Goal: Entertainment & Leisure: Browse casually

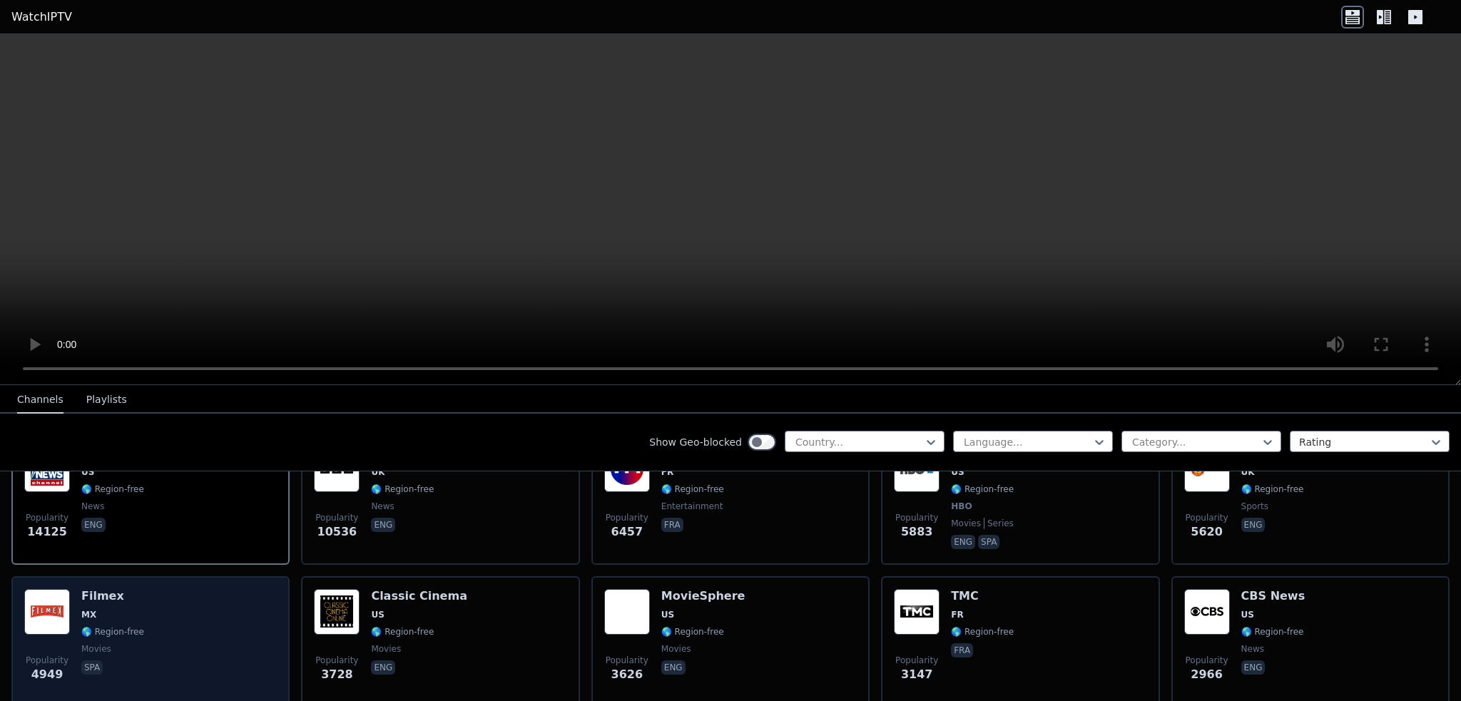
scroll to position [214, 0]
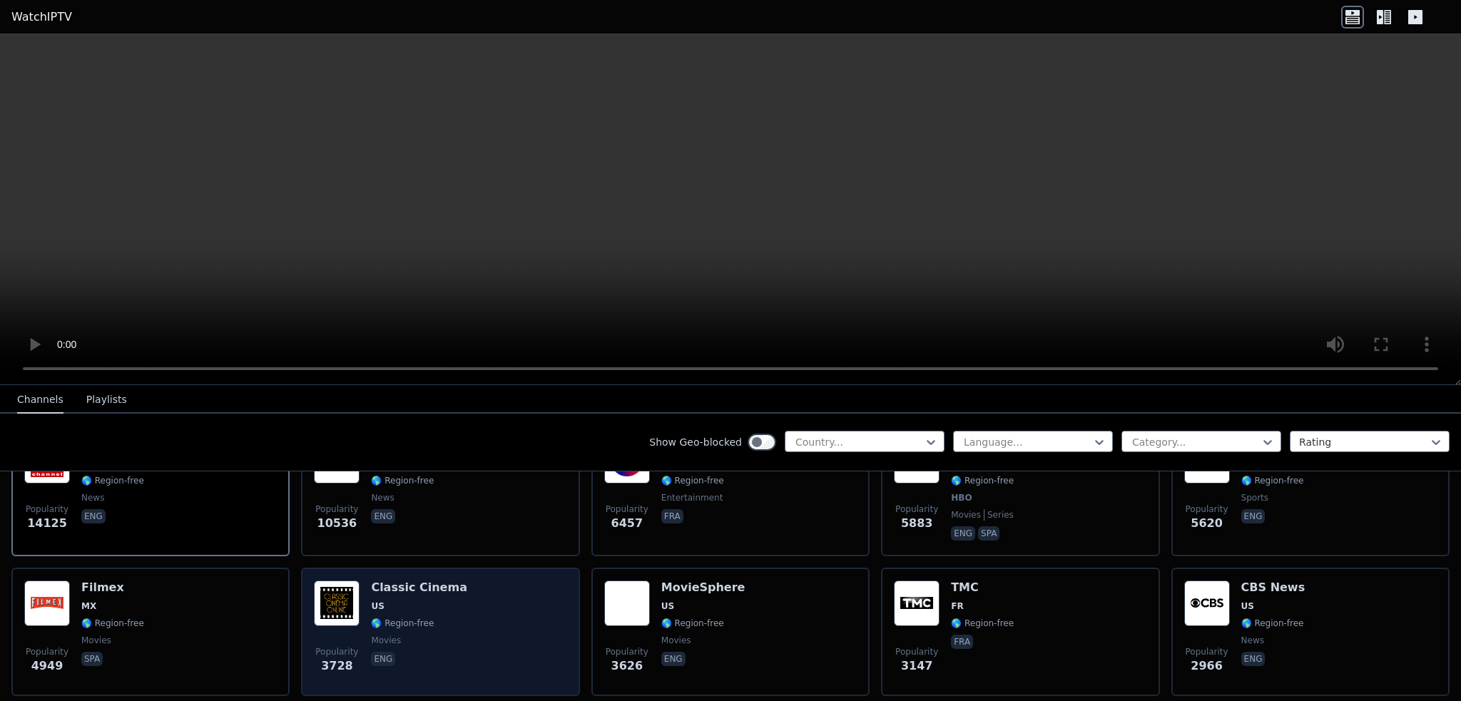
click at [333, 586] on img at bounding box center [337, 604] width 46 height 46
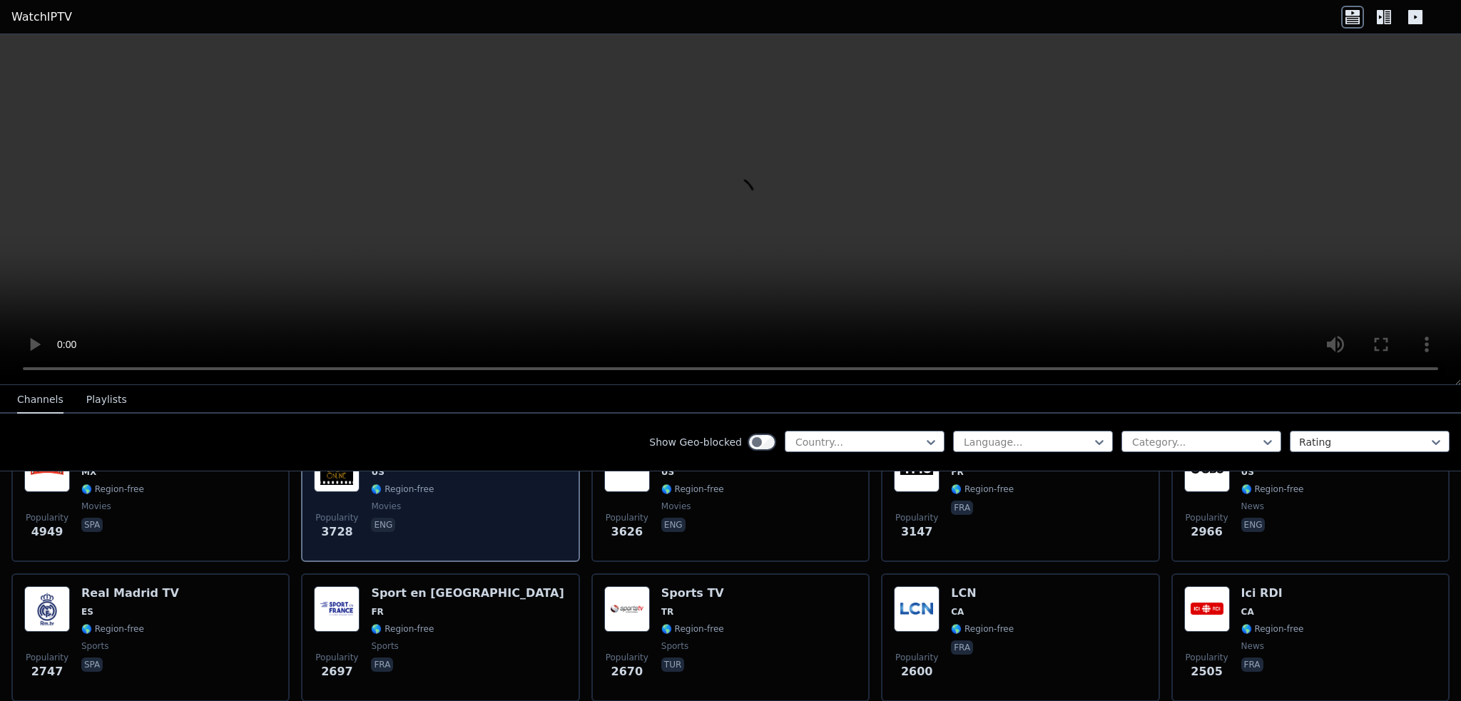
scroll to position [357, 0]
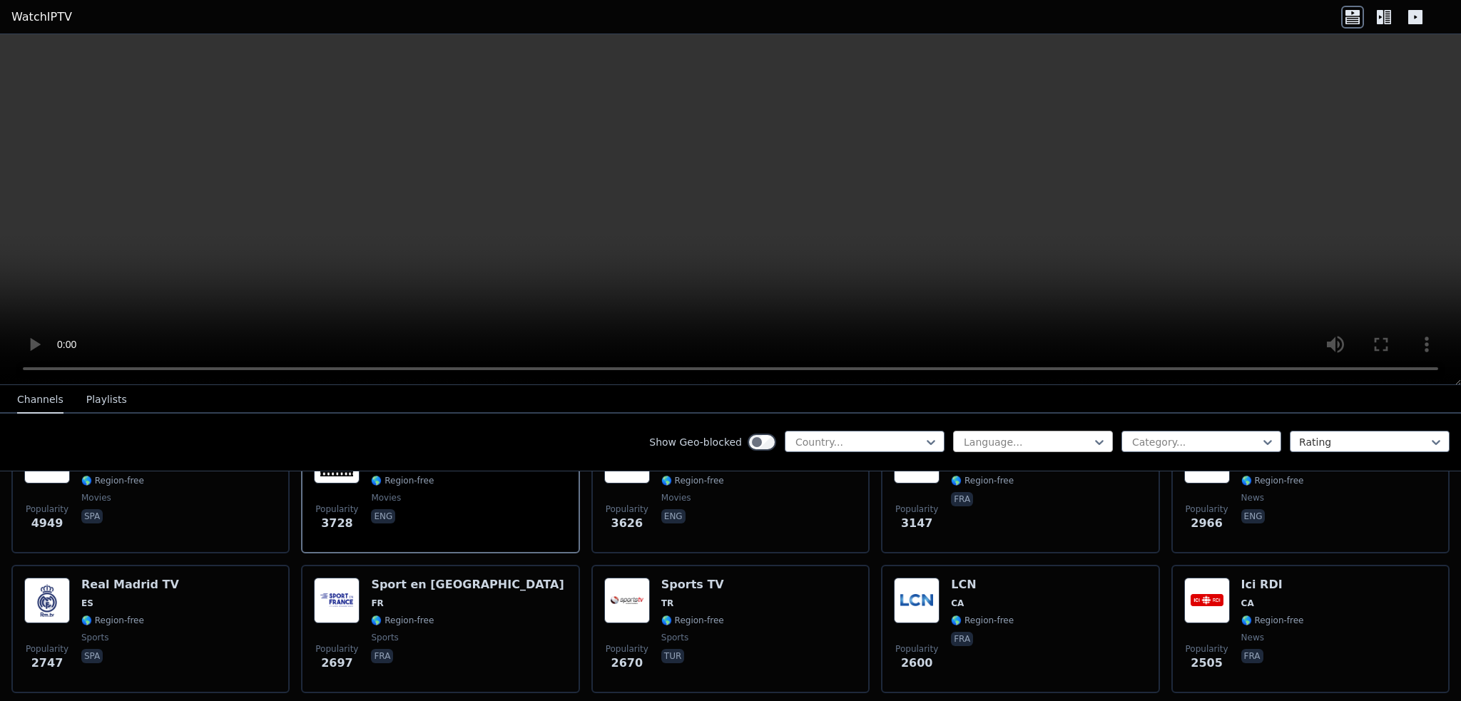
click at [1023, 441] on div at bounding box center [1027, 442] width 130 height 14
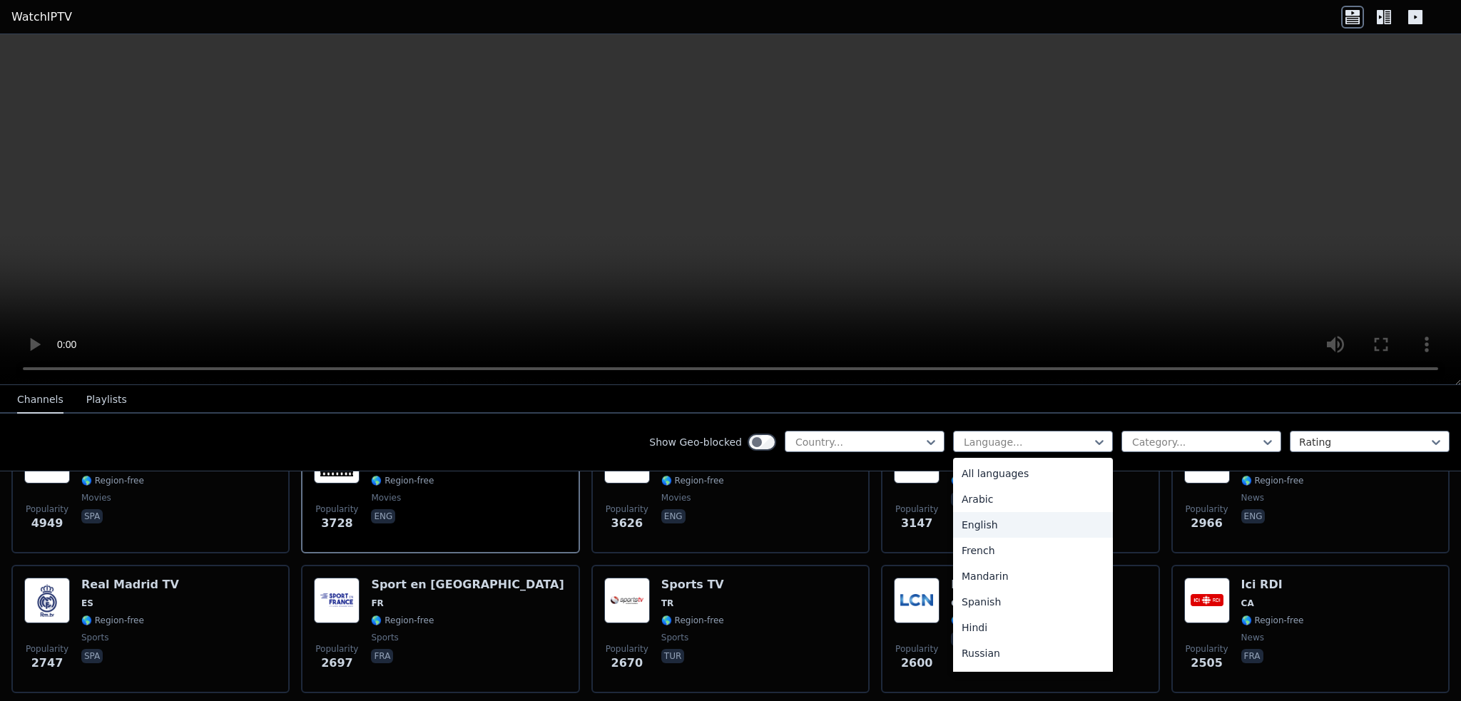
click at [985, 525] on div "English" at bounding box center [1033, 525] width 160 height 26
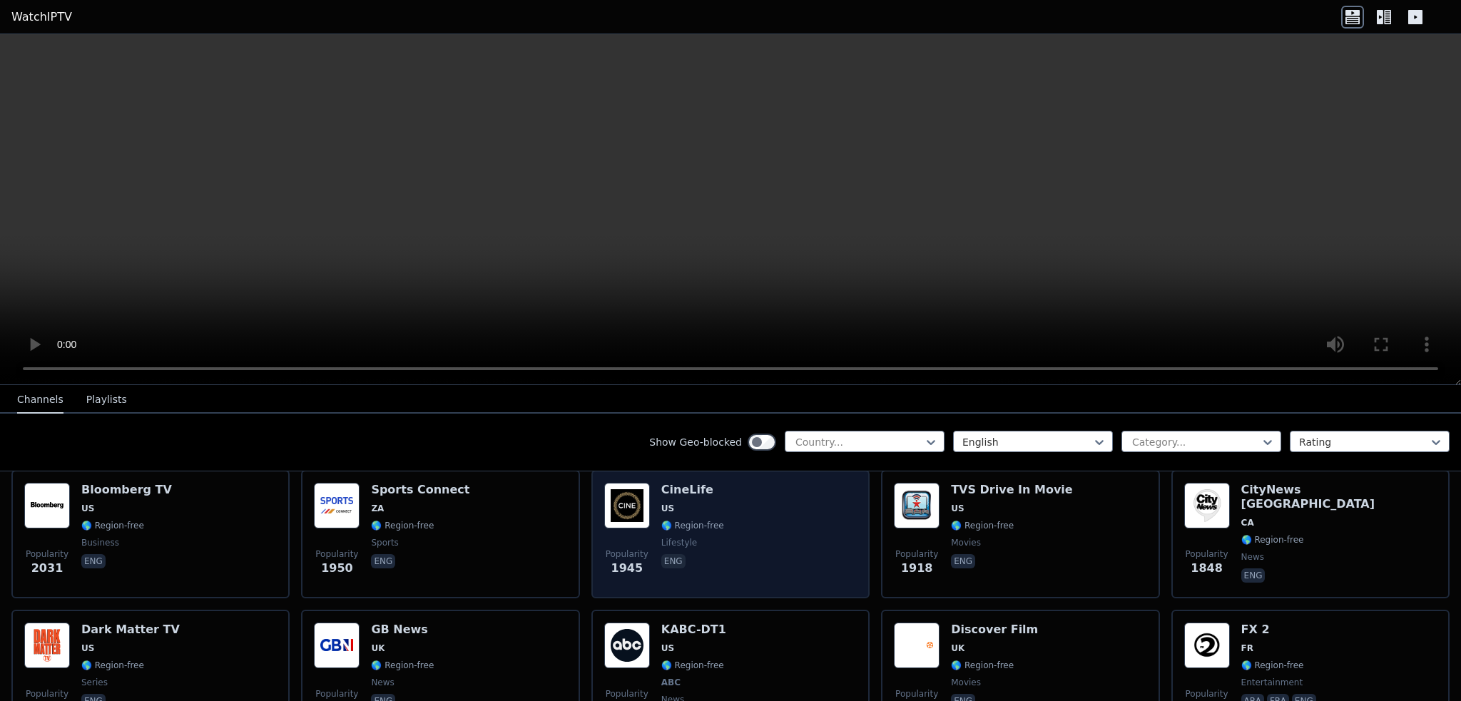
scroll to position [428, 0]
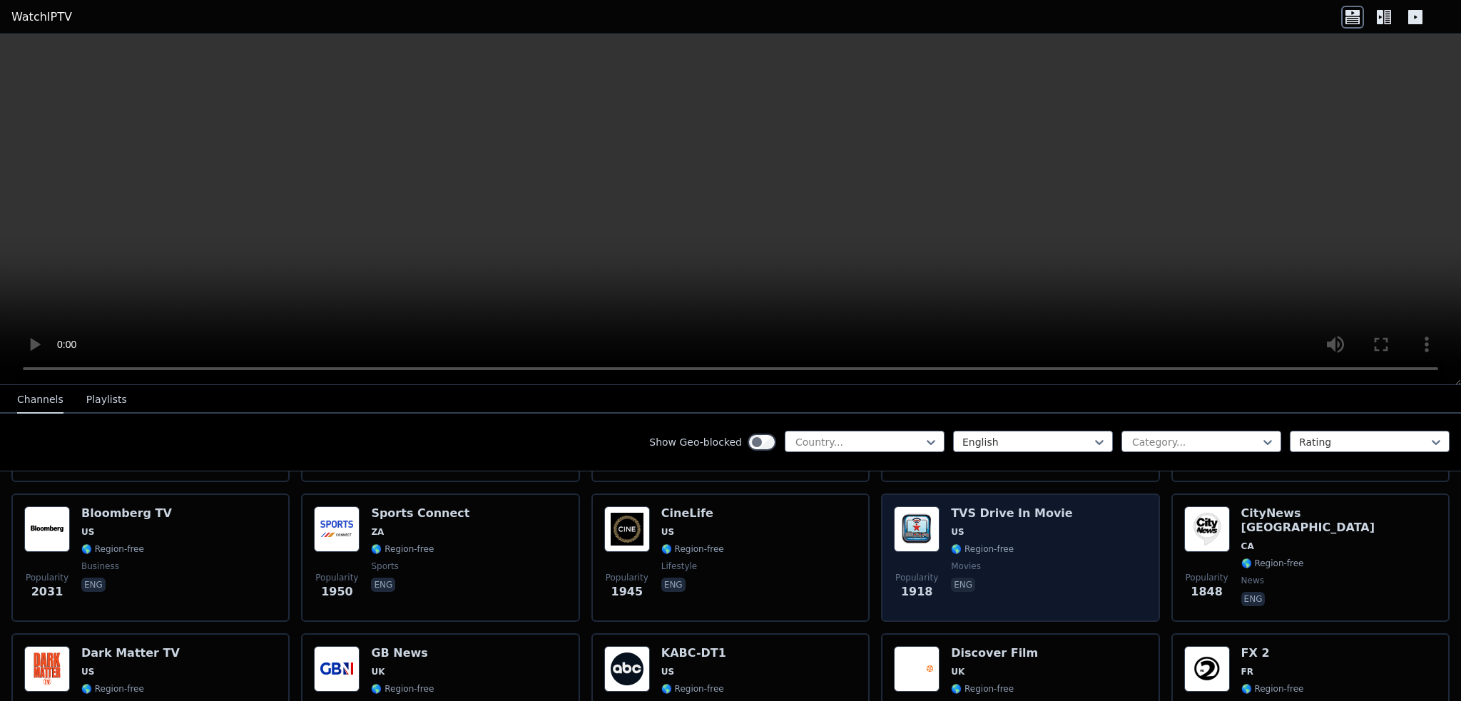
click at [931, 519] on img at bounding box center [917, 530] width 46 height 46
click at [908, 512] on img at bounding box center [917, 530] width 46 height 46
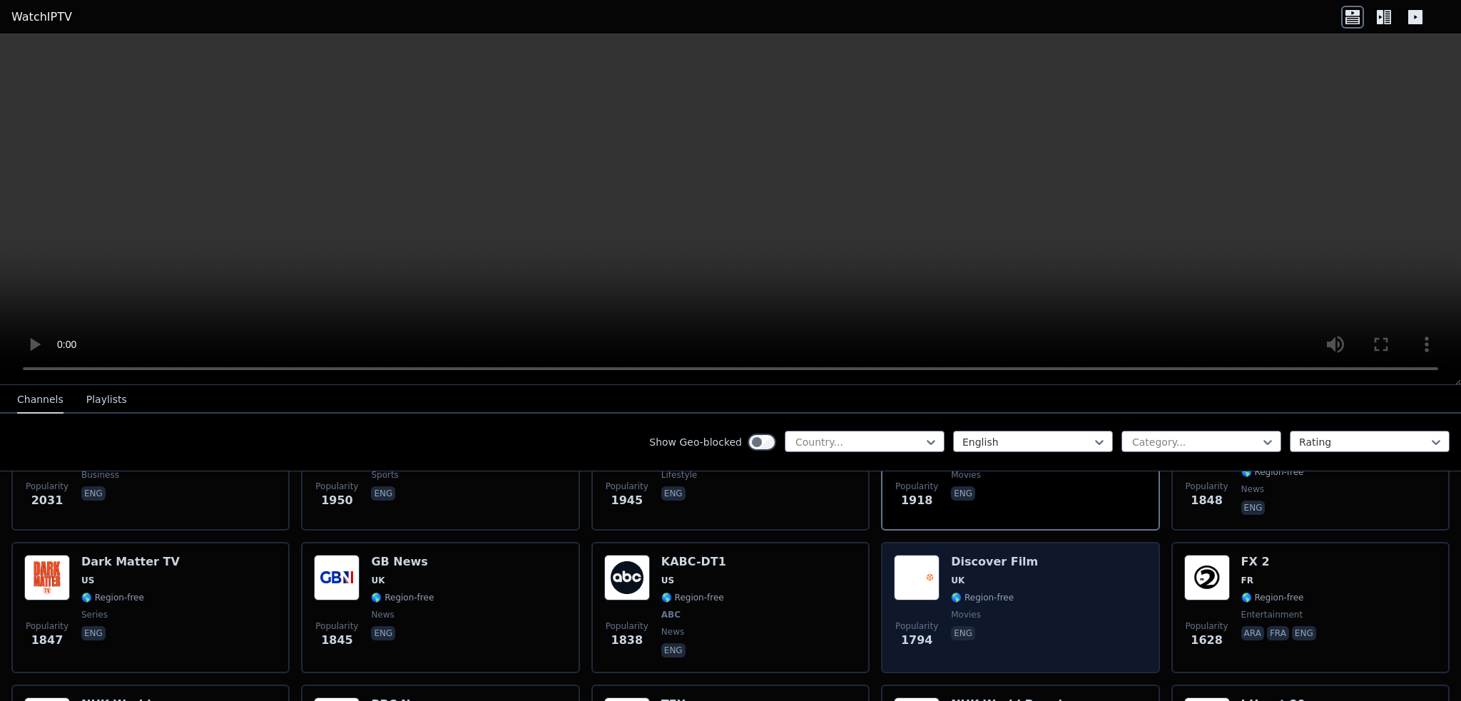
scroll to position [571, 0]
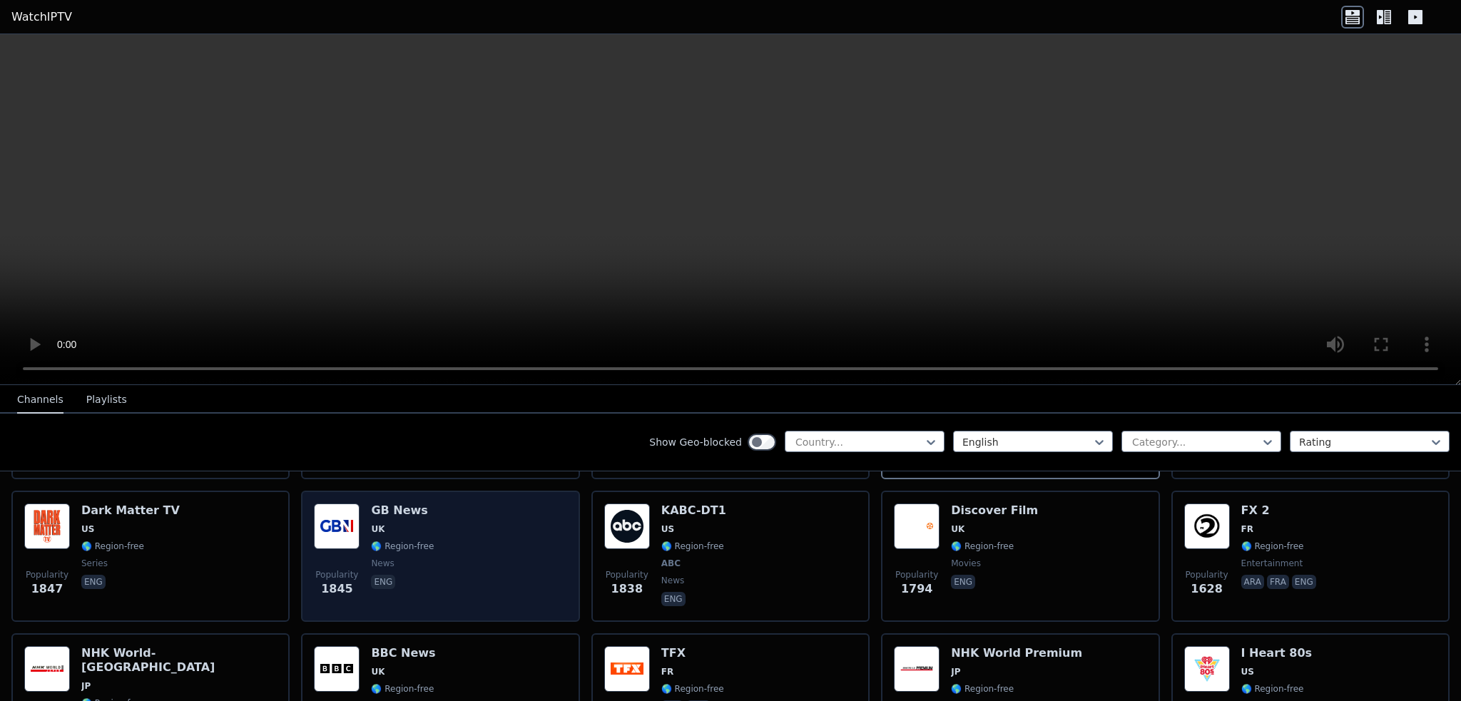
click at [345, 513] on img at bounding box center [337, 527] width 46 height 46
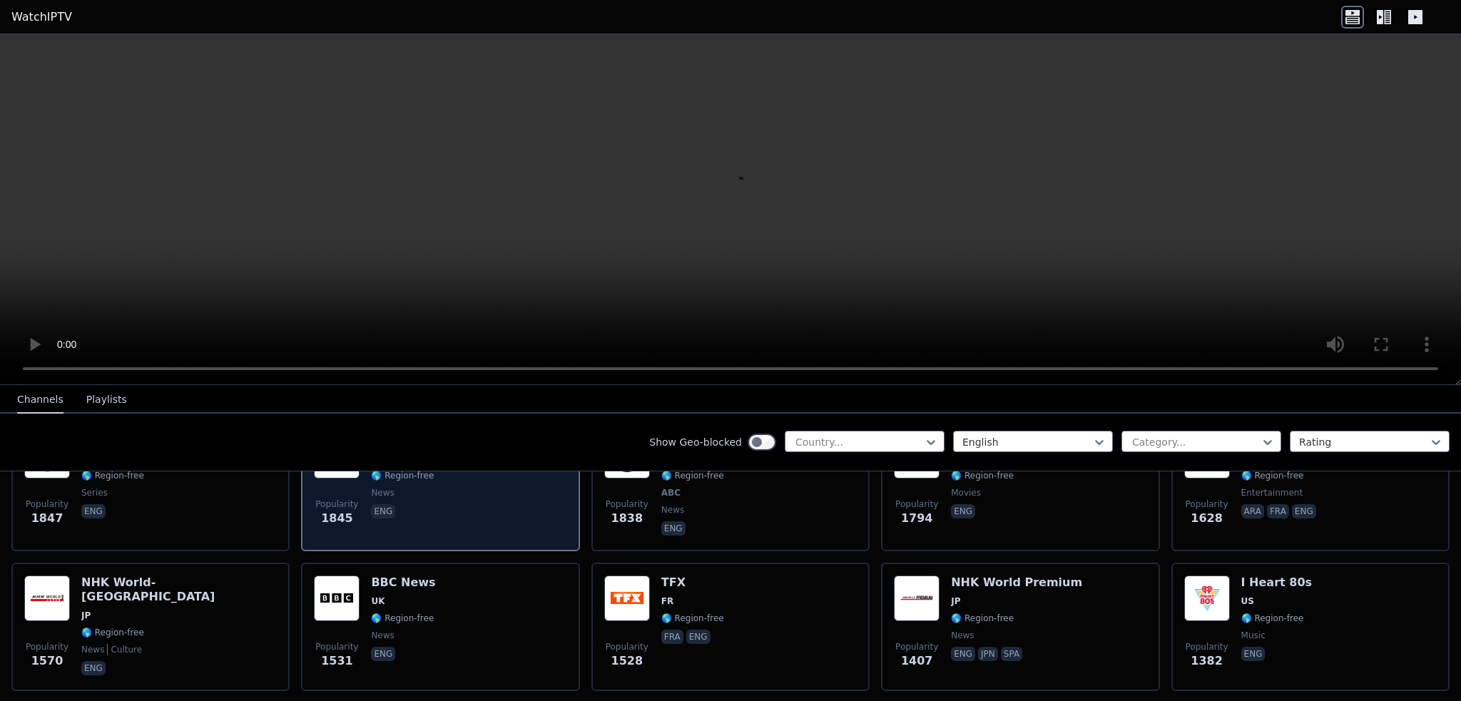
scroll to position [642, 0]
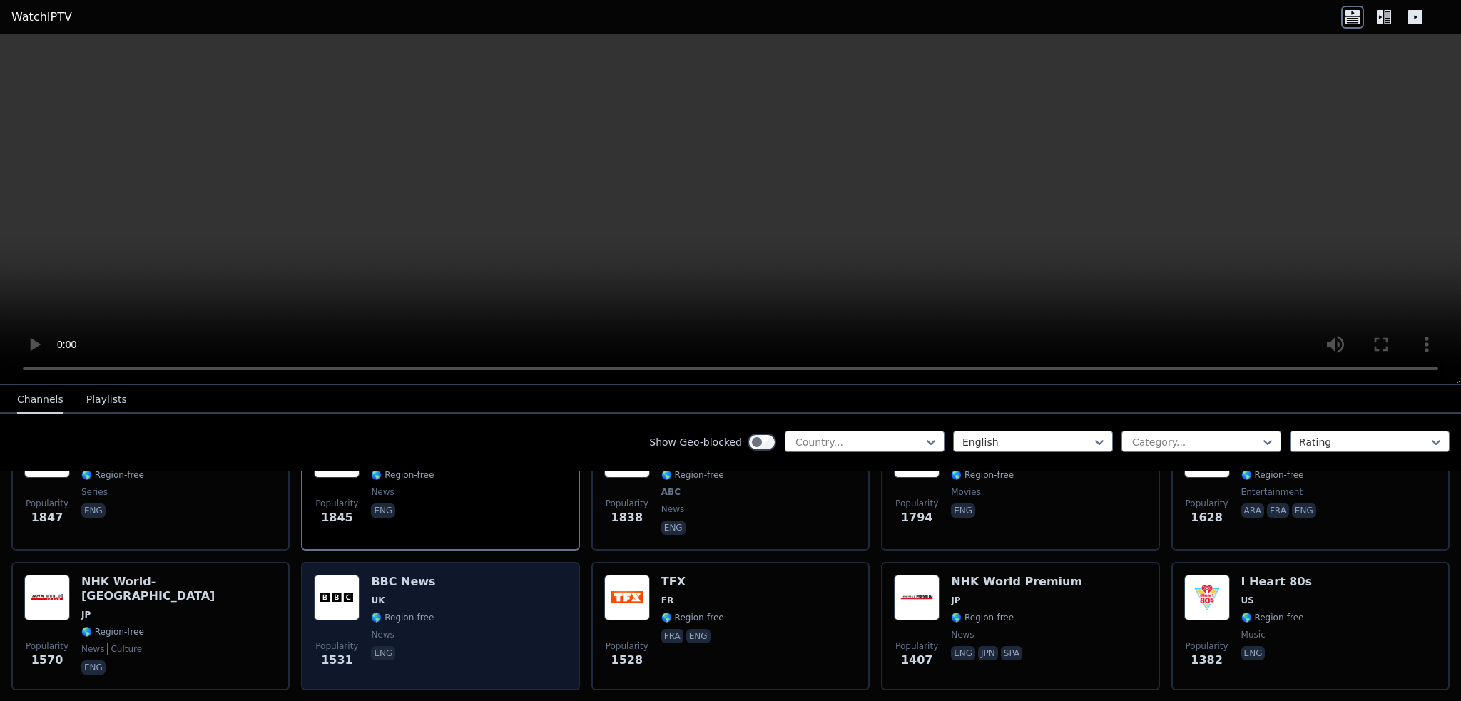
click at [392, 595] on span "UK" at bounding box center [403, 600] width 64 height 11
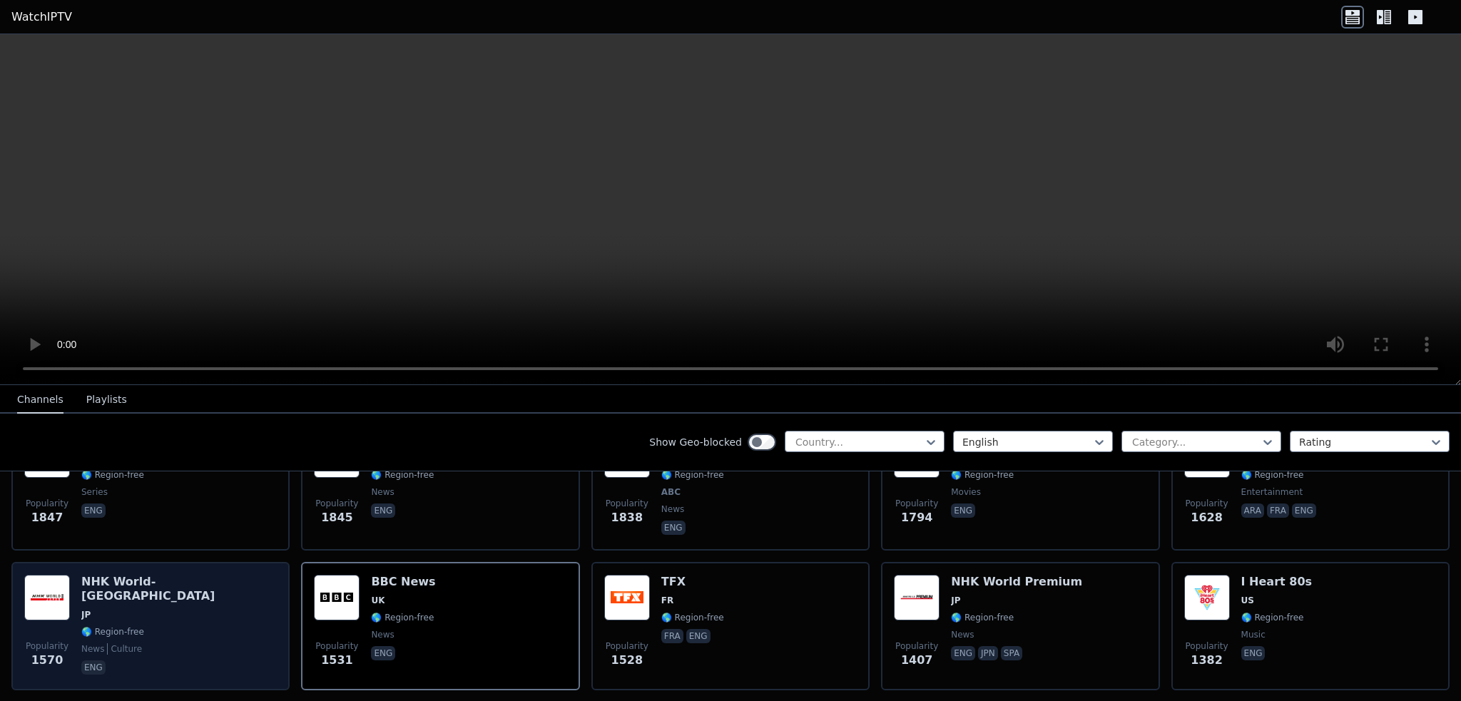
click at [112, 609] on span "JP" at bounding box center [178, 614] width 195 height 11
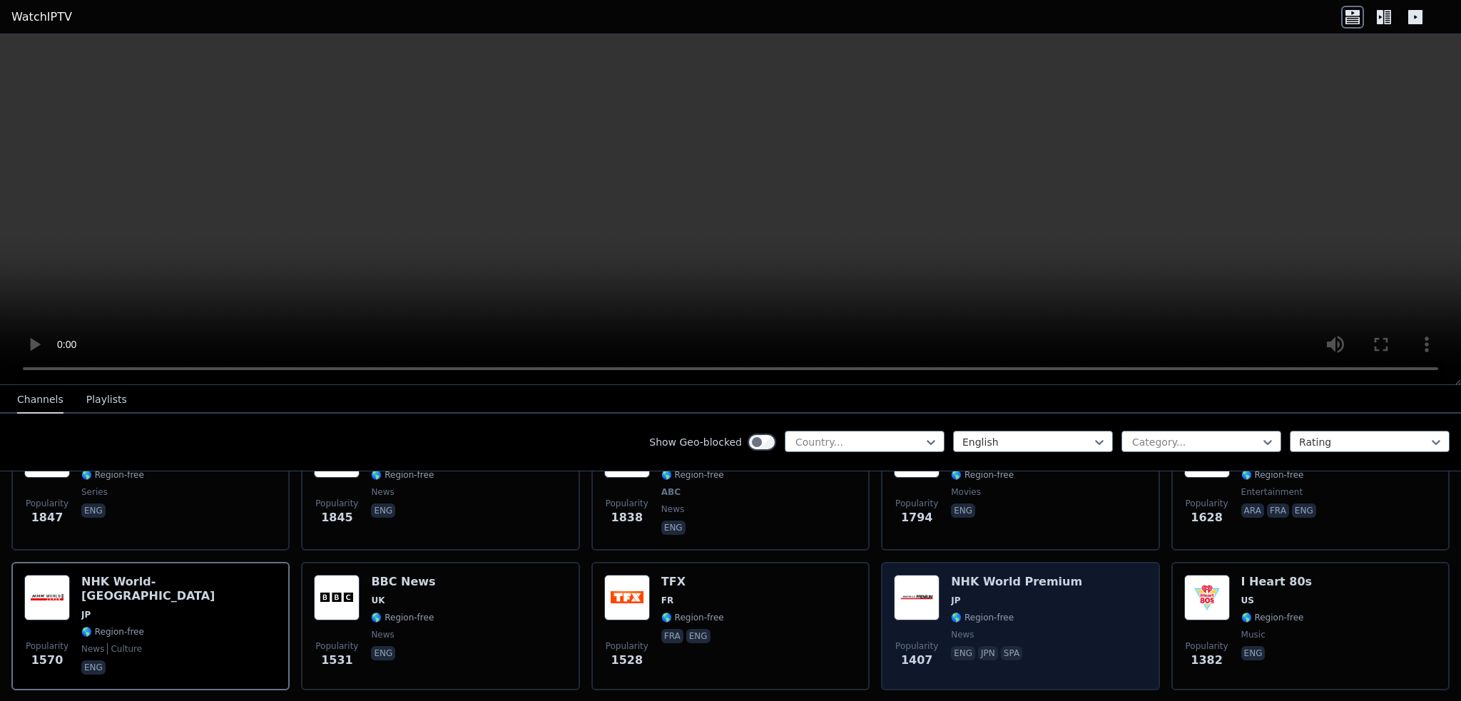
click at [951, 595] on span "JP" at bounding box center [955, 600] width 9 height 11
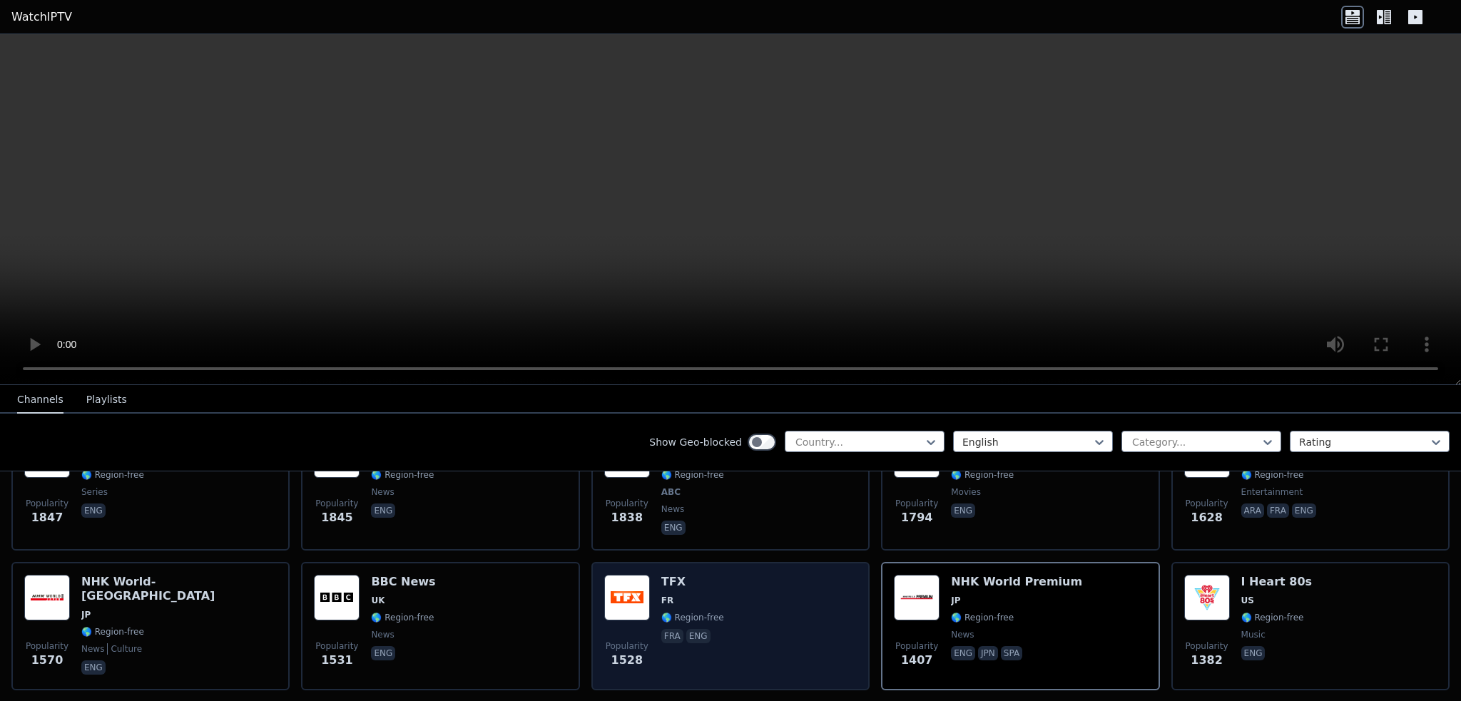
click at [711, 595] on span "FR" at bounding box center [692, 600] width 63 height 11
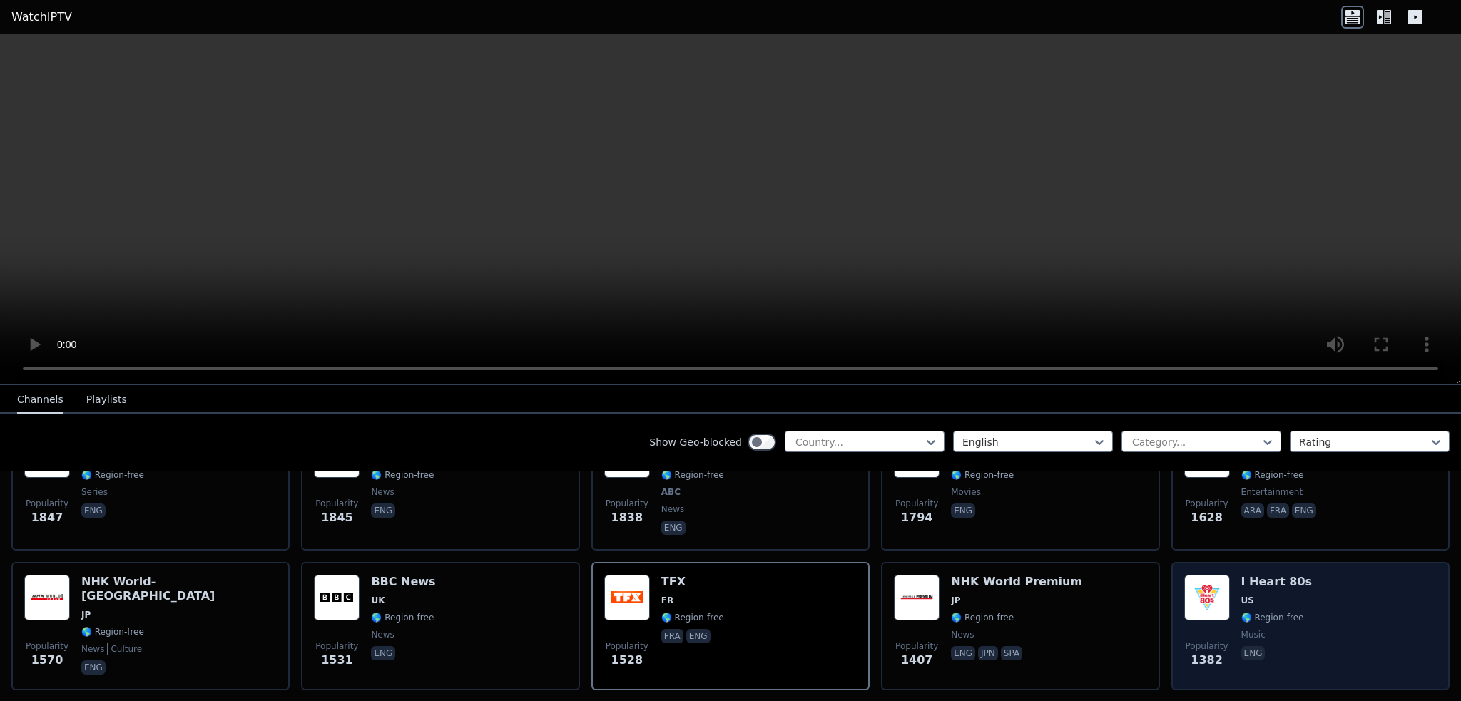
click at [1288, 594] on div "I Heart 80s US 🌎 Region-free music eng" at bounding box center [1276, 626] width 71 height 103
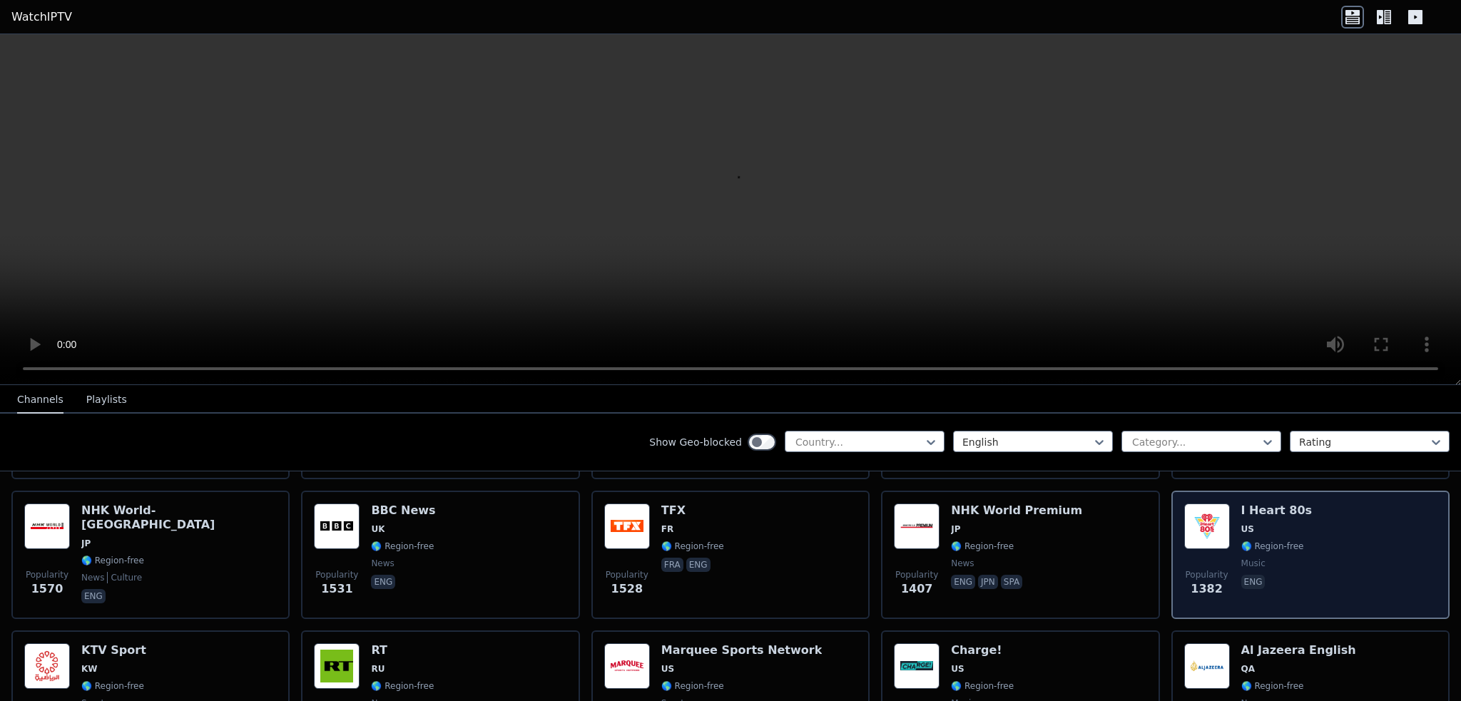
scroll to position [785, 0]
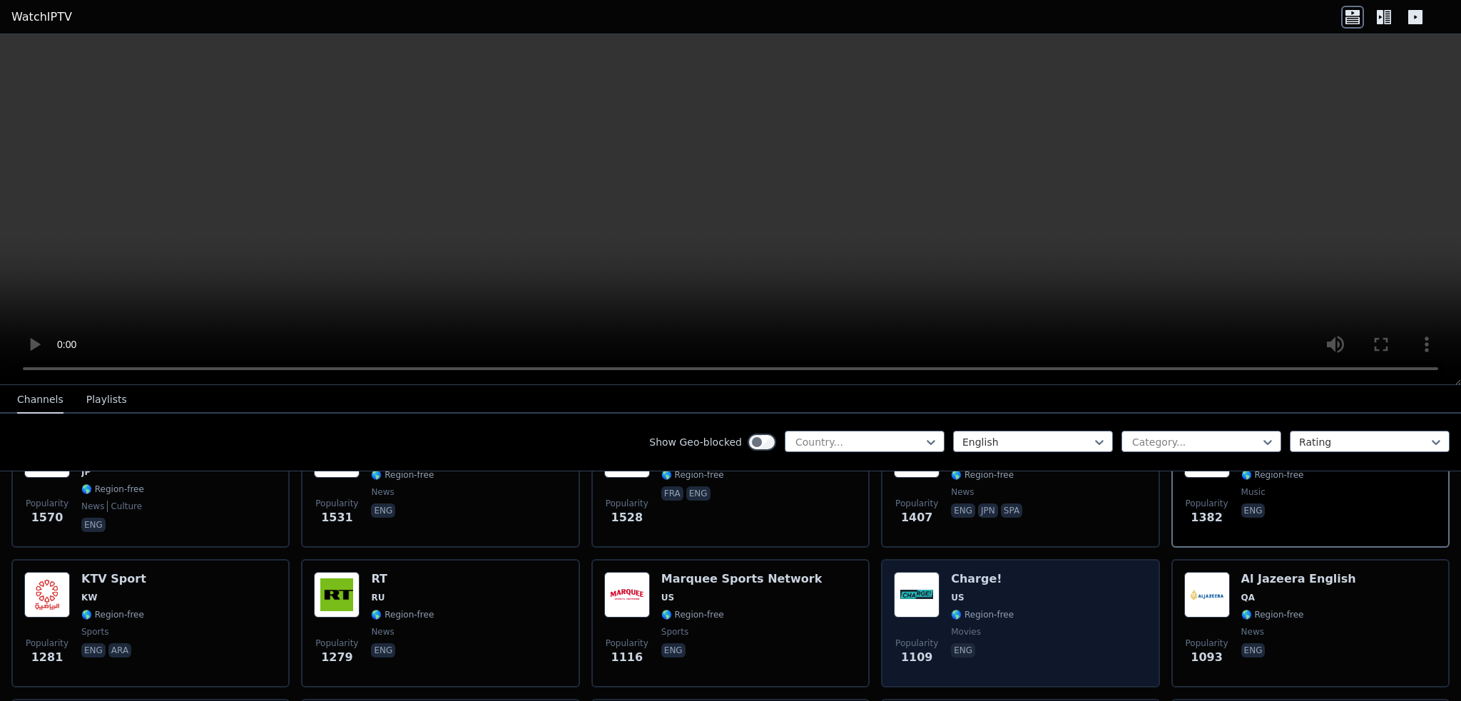
click at [981, 592] on span "US" at bounding box center [982, 597] width 63 height 11
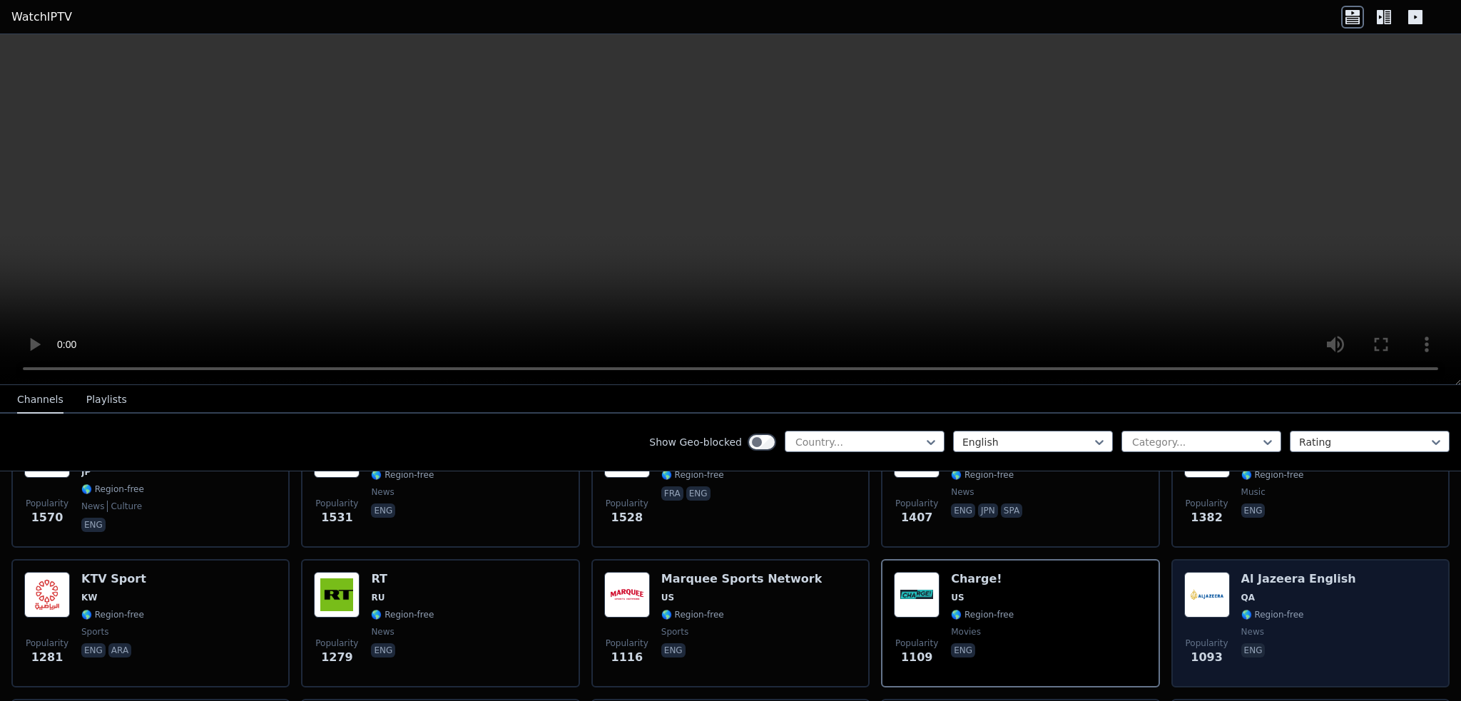
click at [1273, 590] on div "Al Jazeera English QA 🌎 Region-free news eng" at bounding box center [1298, 623] width 115 height 103
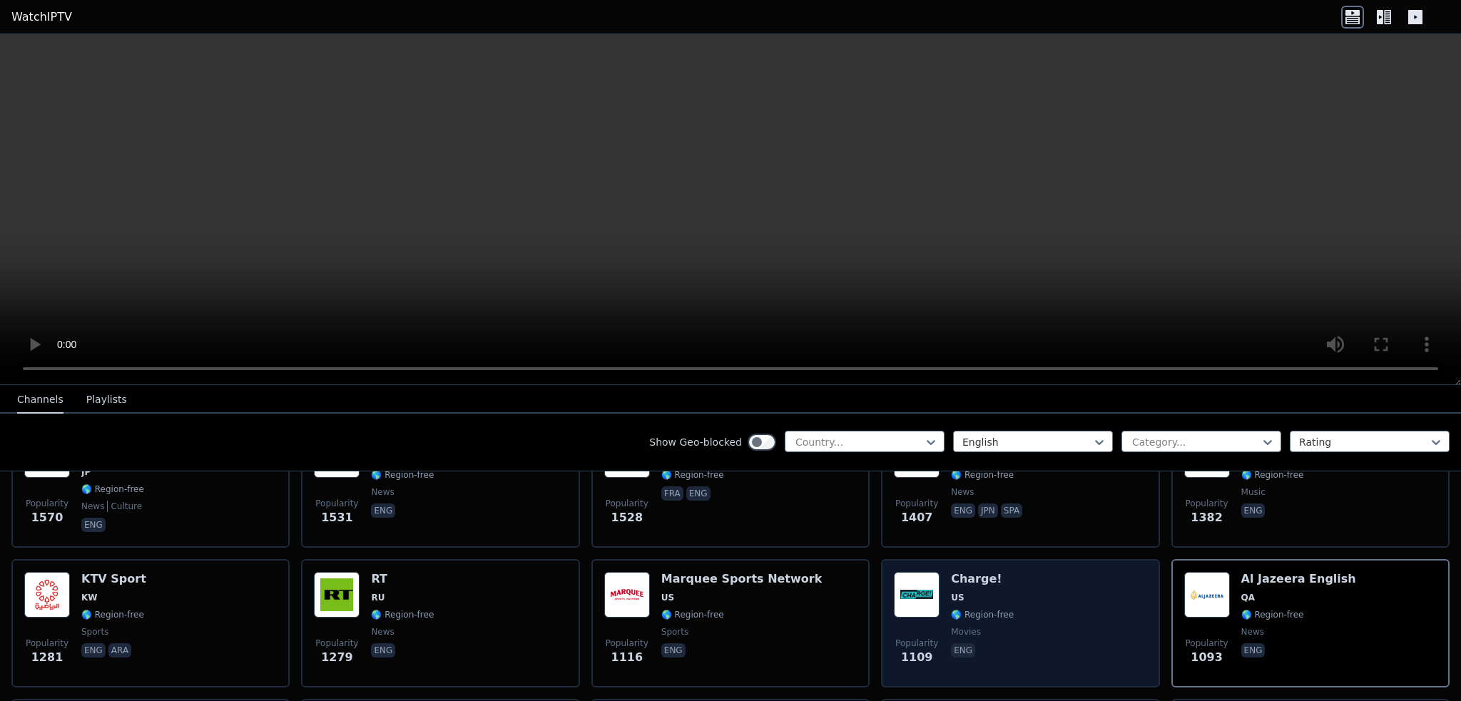
click at [1067, 596] on div "Popularity 1109 Charge! US 🌎 Region-free movies eng" at bounding box center [1020, 623] width 253 height 103
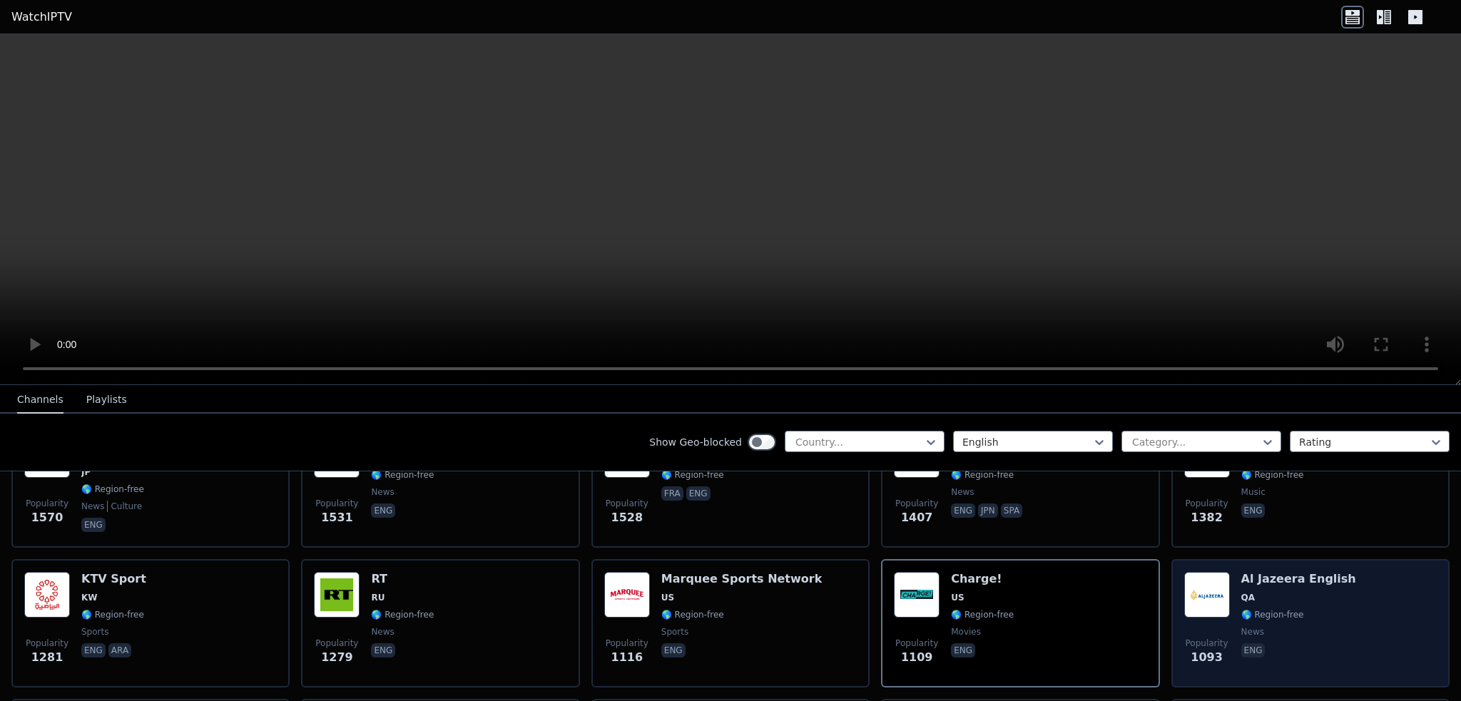
click at [1259, 592] on span "QA" at bounding box center [1298, 597] width 115 height 11
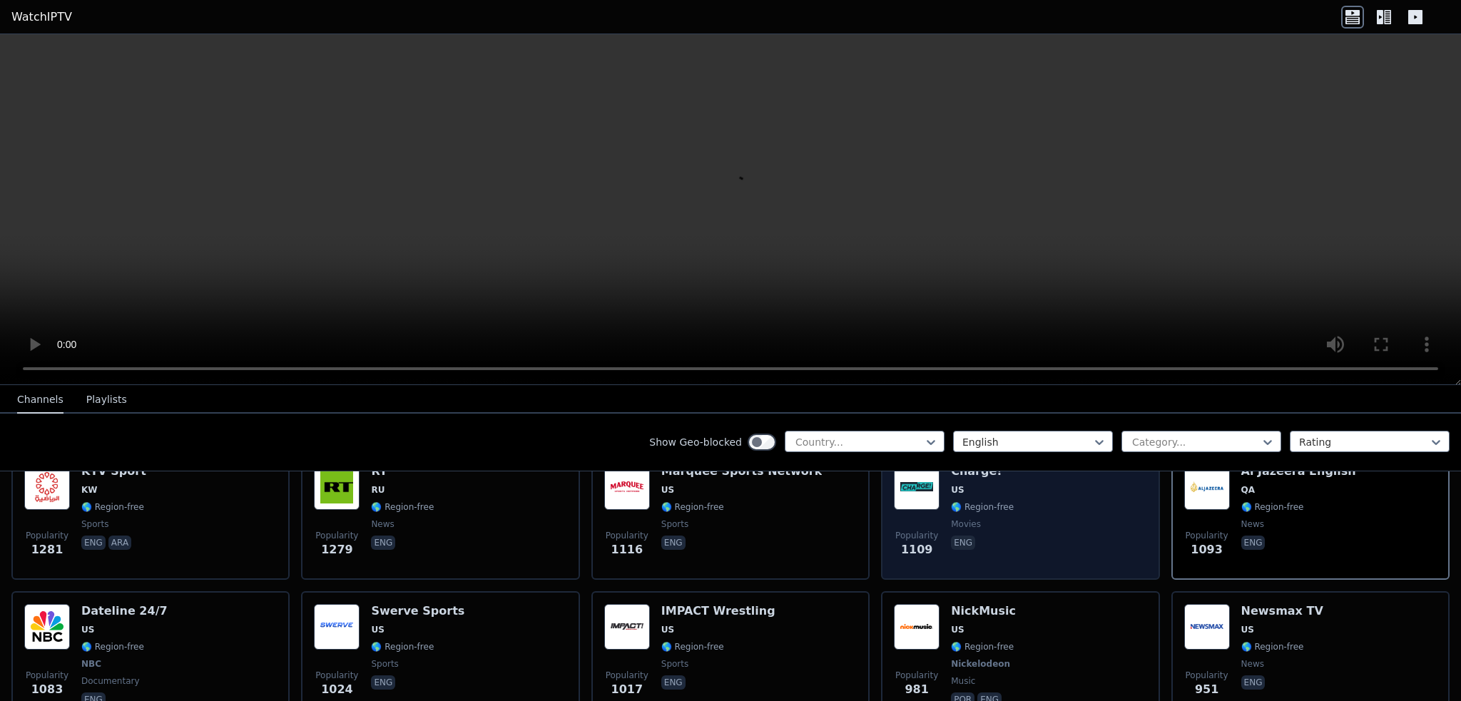
scroll to position [927, 0]
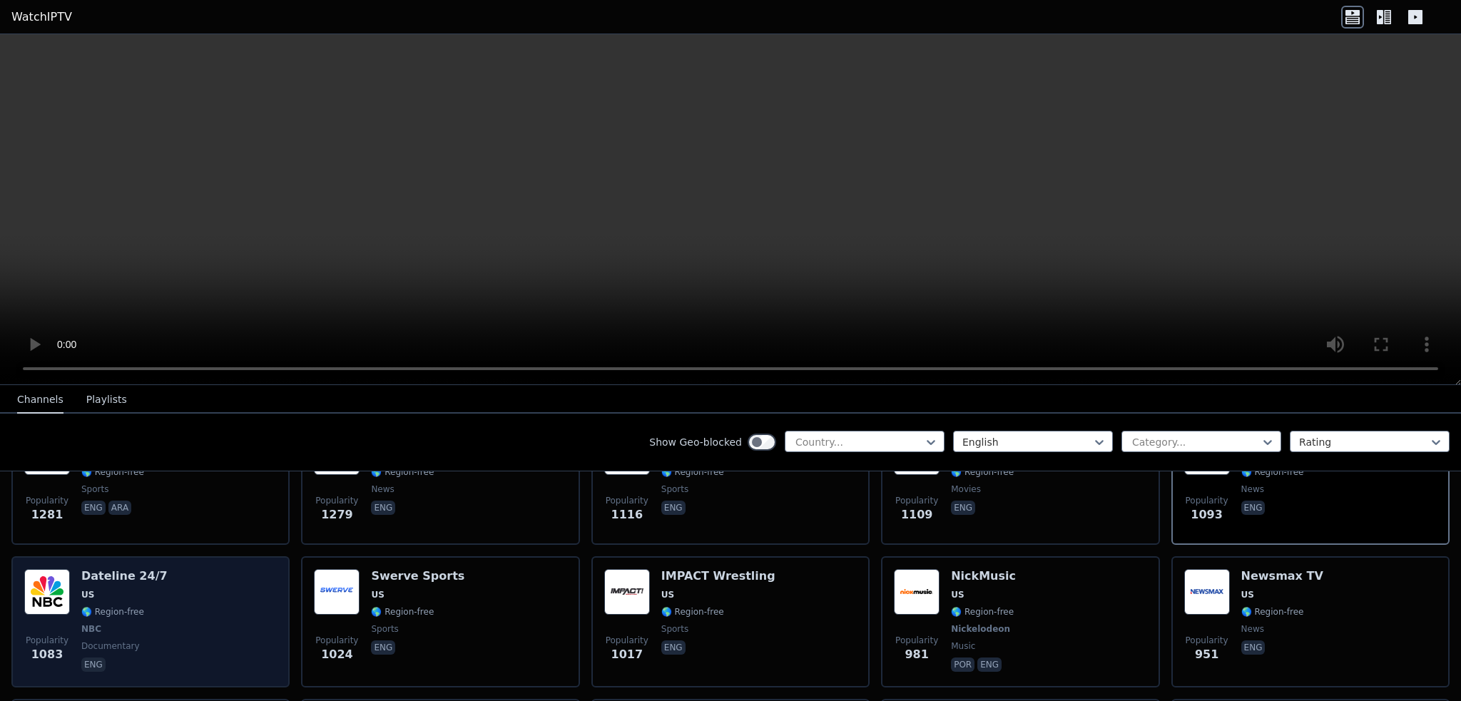
click at [165, 596] on div "Popularity 1083 Dateline 24/7 US 🌎 Region-free NBC documentary eng" at bounding box center [150, 622] width 253 height 106
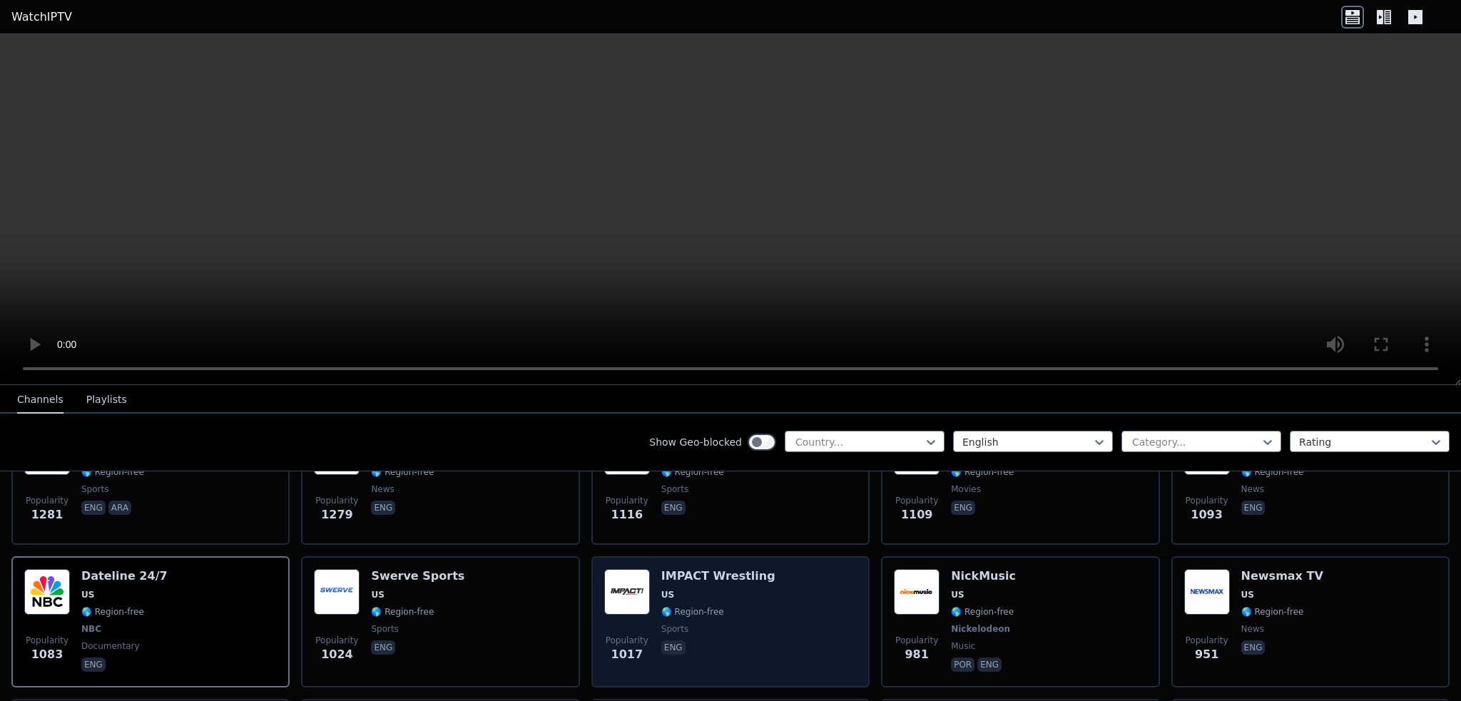
click at [727, 604] on div "IMPACT Wrestling US 🌎 Region-free sports eng" at bounding box center [718, 622] width 114 height 106
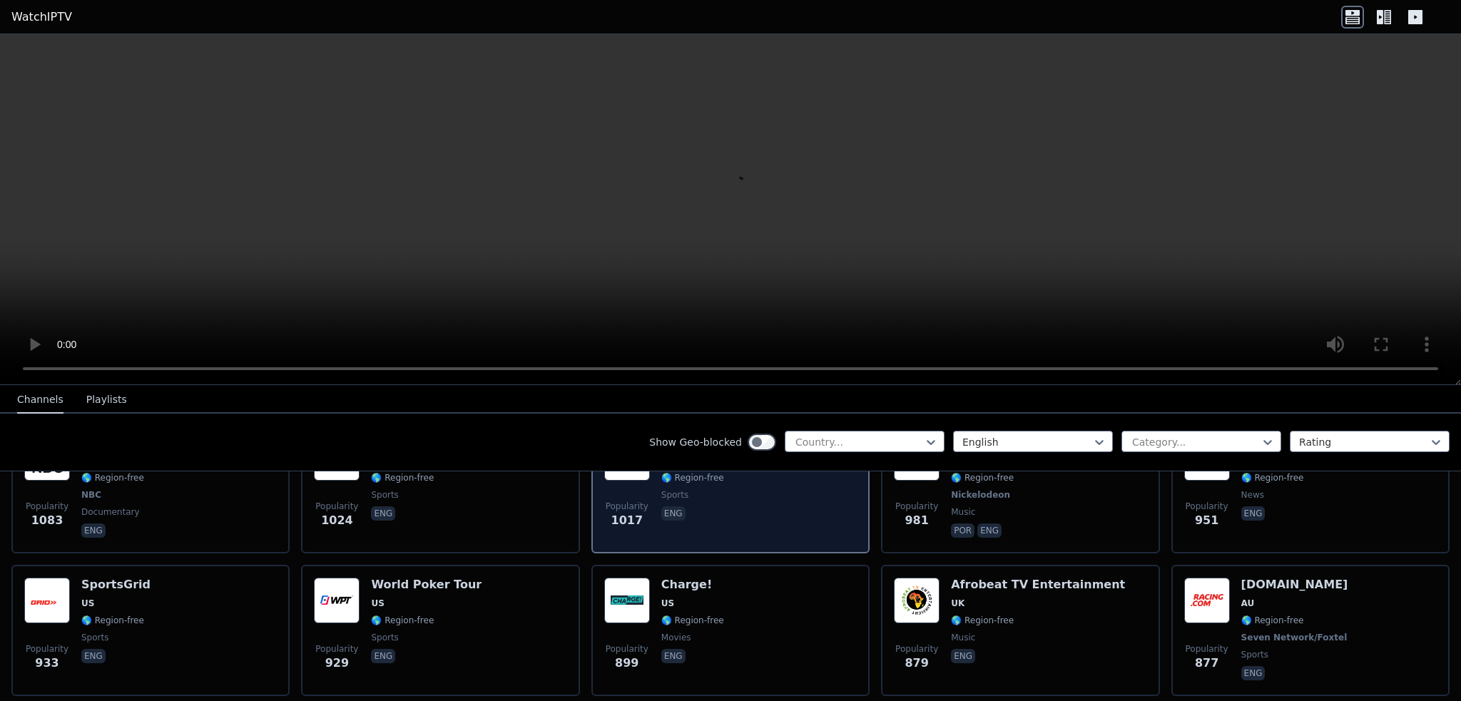
scroll to position [1070, 0]
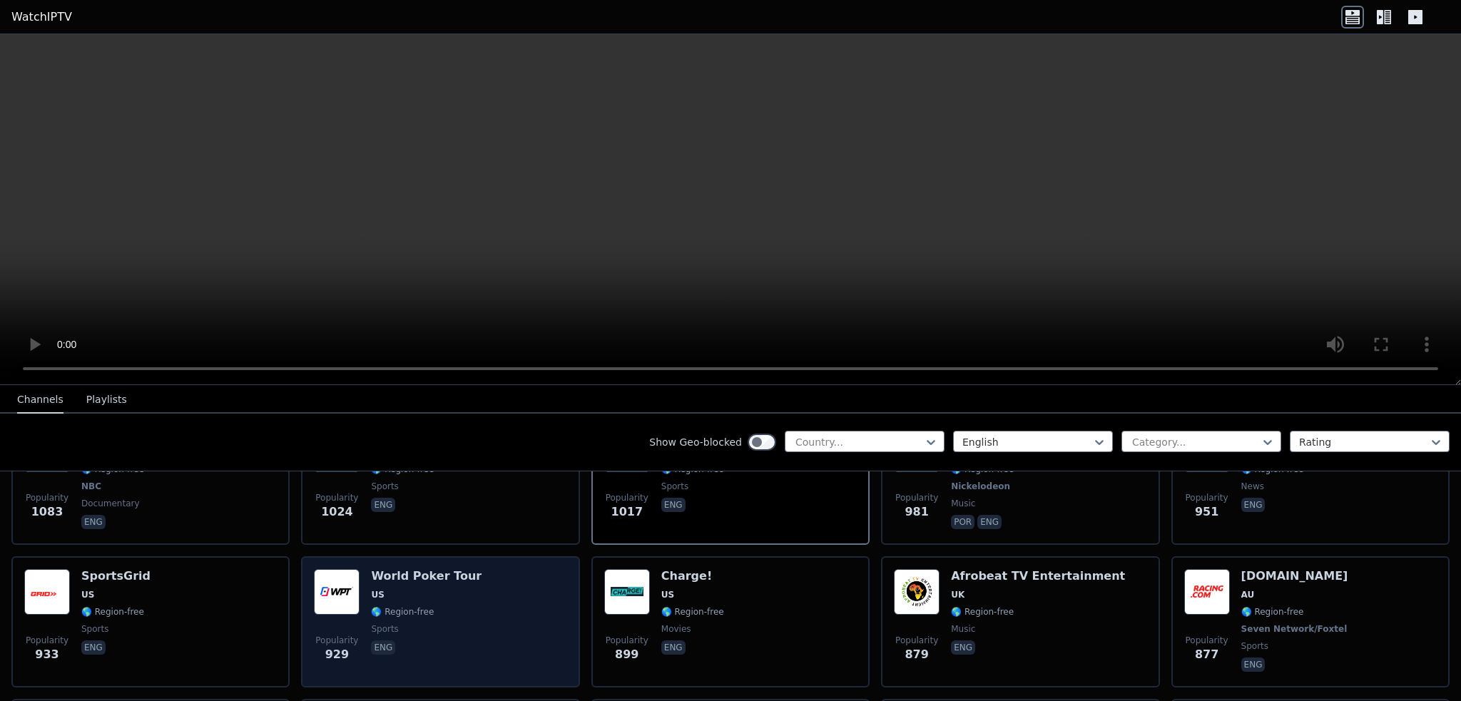
click at [441, 624] on span "sports" at bounding box center [426, 629] width 111 height 11
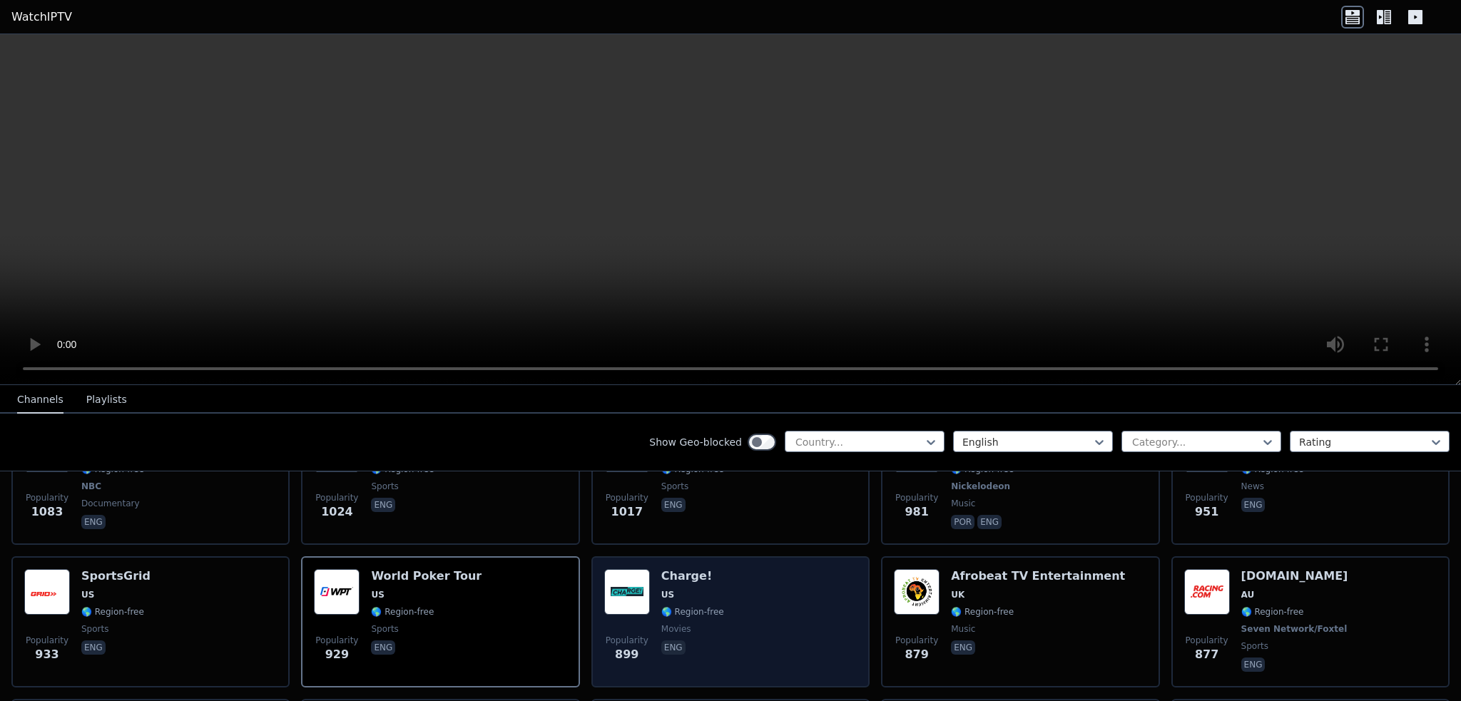
click at [717, 614] on div "Popularity 899 Charge! US 🌎 Region-free movies eng" at bounding box center [730, 622] width 253 height 106
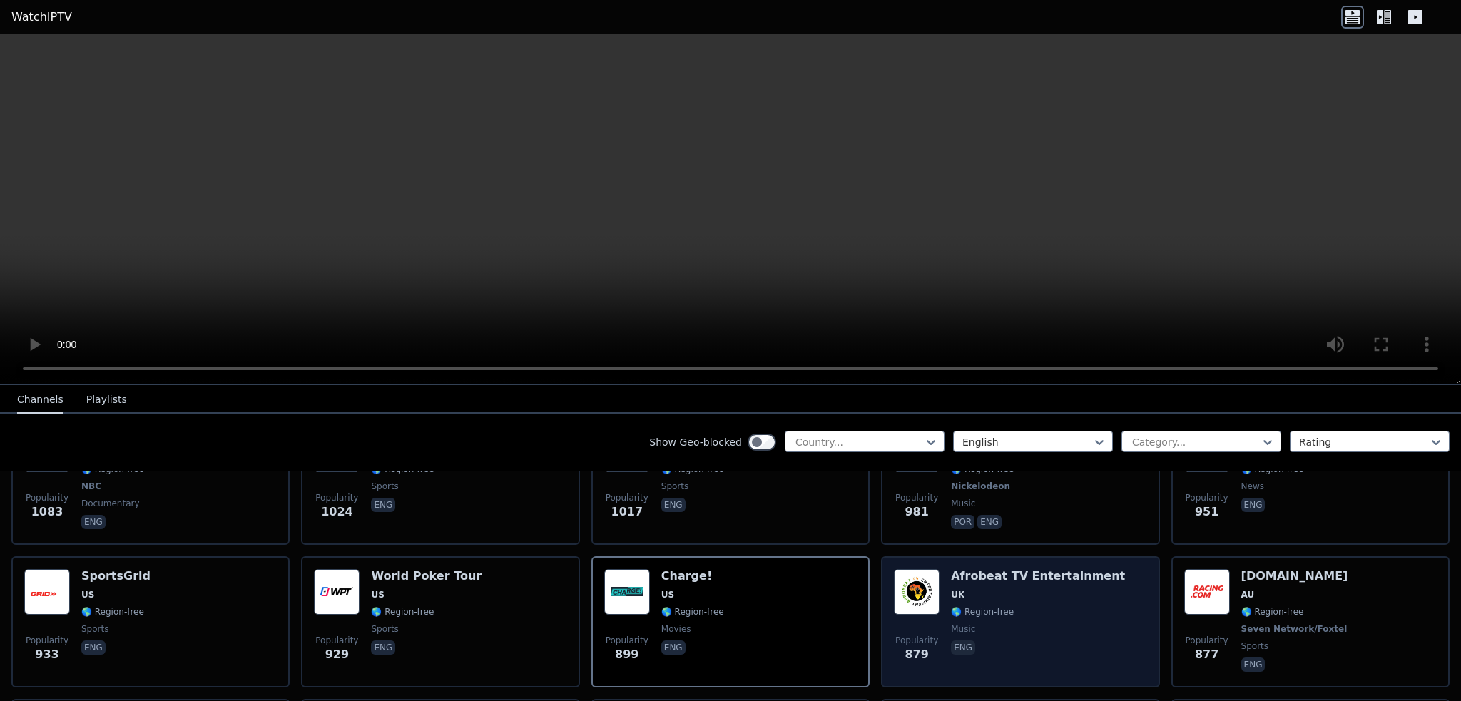
click at [980, 624] on span "music" at bounding box center [1038, 629] width 174 height 11
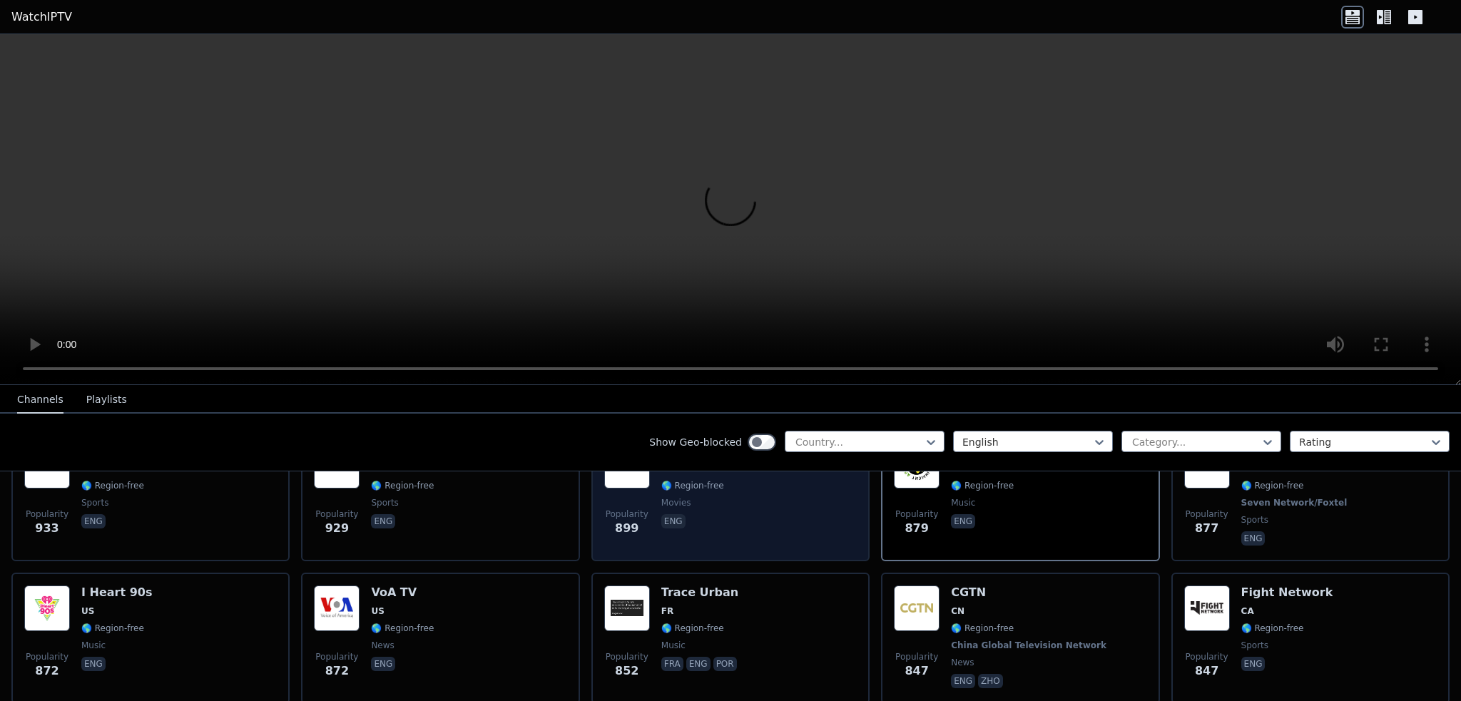
scroll to position [1213, 0]
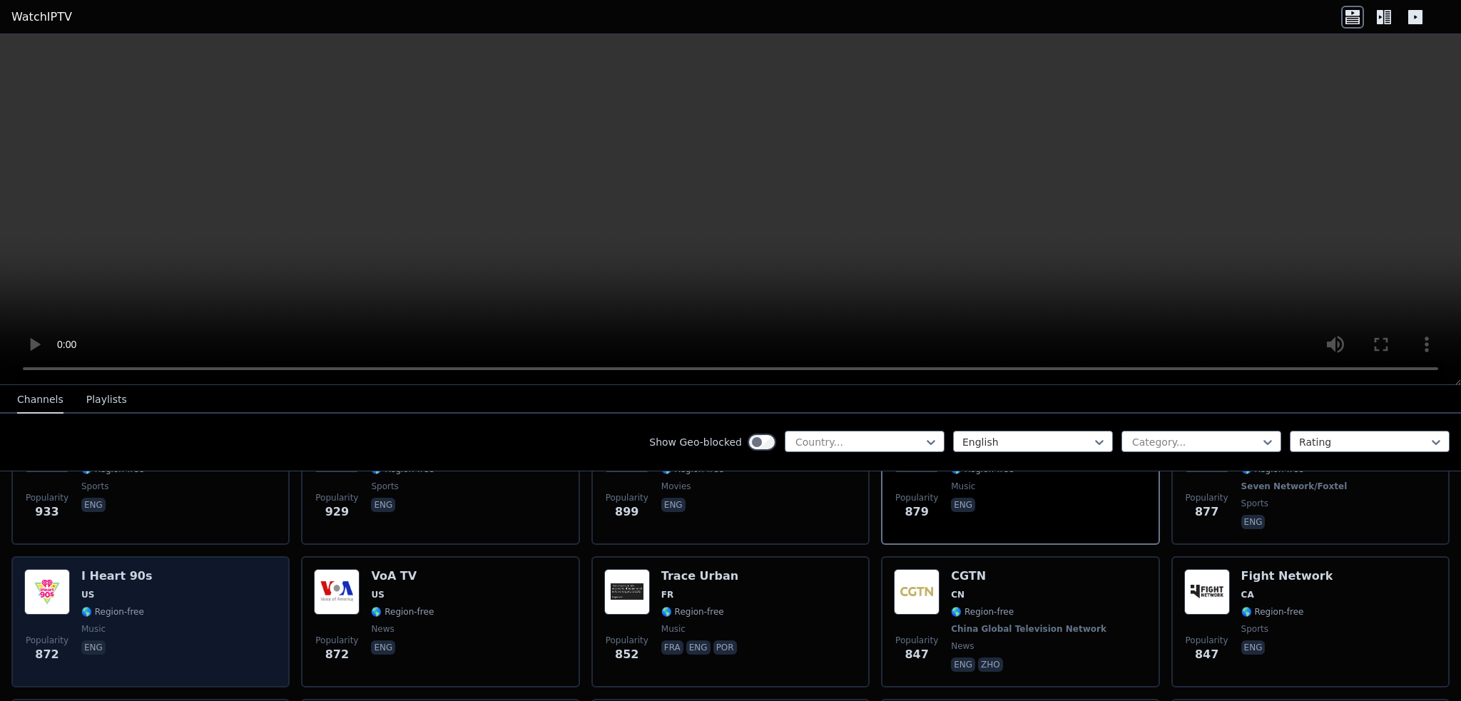
click at [174, 607] on div "Popularity 872 I Heart 90s US 🌎 Region-free music eng" at bounding box center [150, 622] width 253 height 106
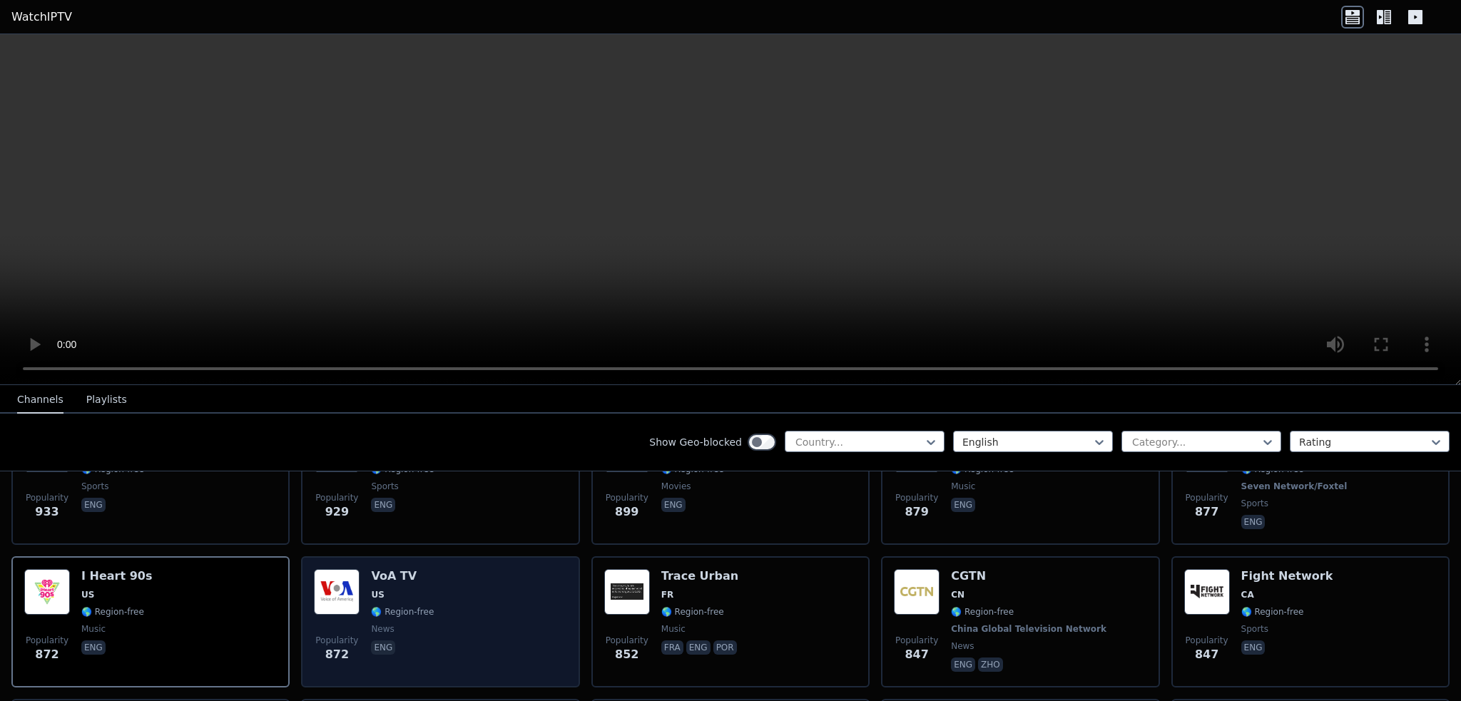
click at [420, 583] on div "VoA TV US 🌎 Region-free news eng" at bounding box center [402, 622] width 63 height 106
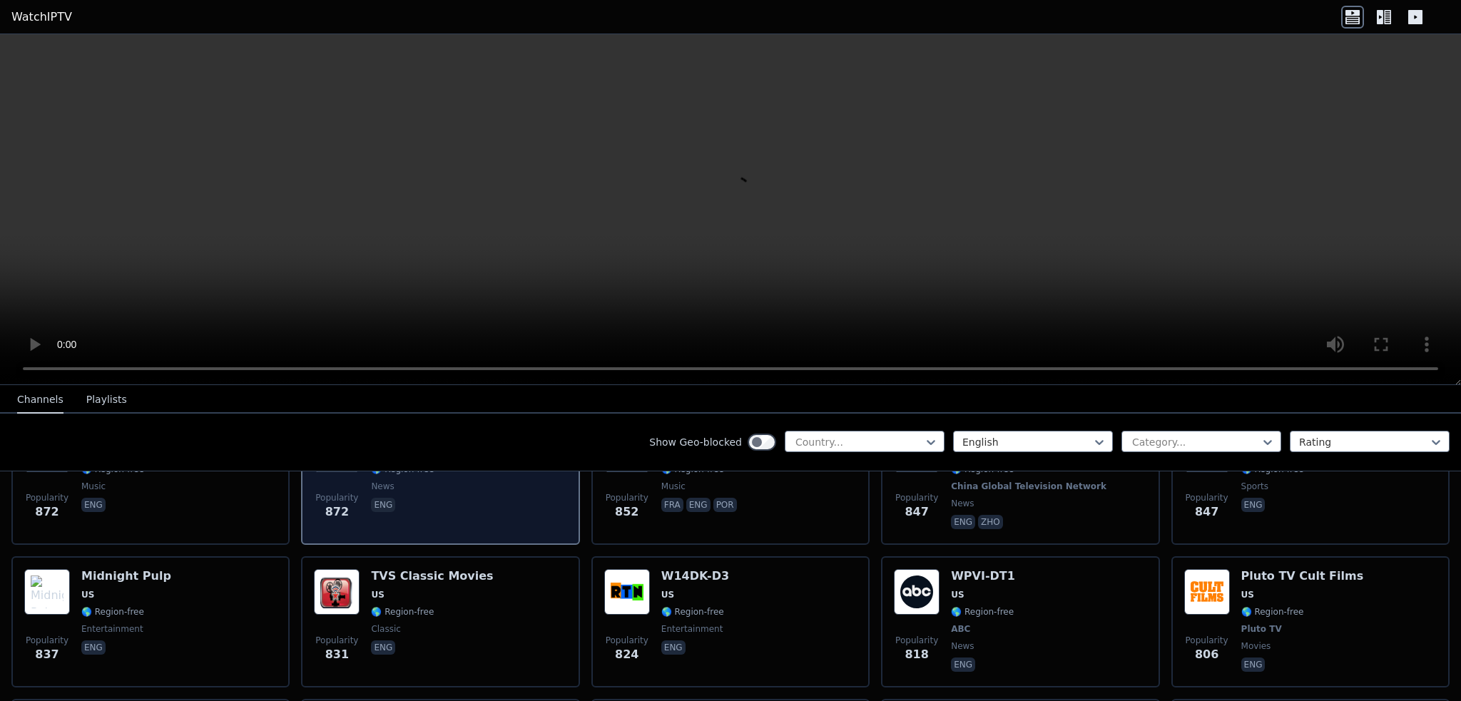
scroll to position [1284, 0]
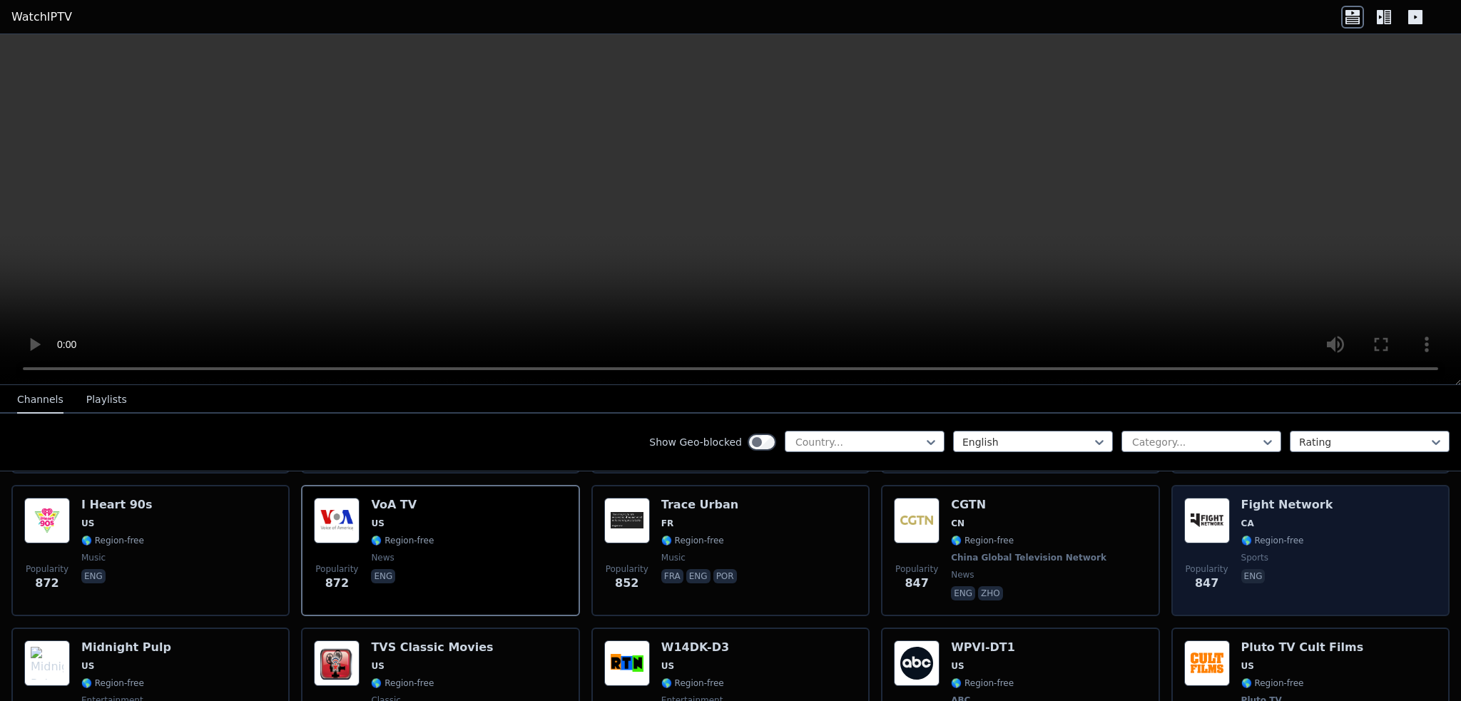
click at [1293, 518] on span "CA" at bounding box center [1287, 523] width 92 height 11
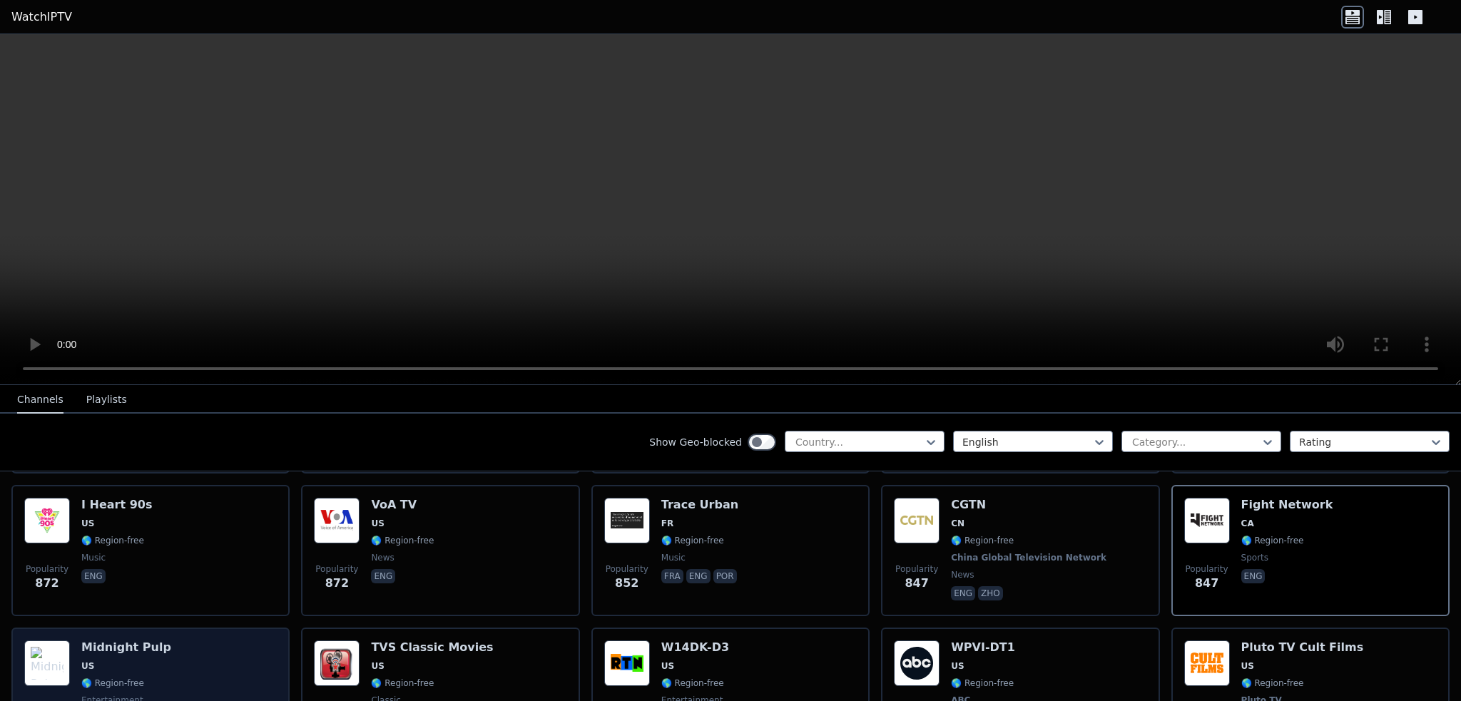
click at [152, 678] on span "🌎 Region-free" at bounding box center [126, 683] width 90 height 11
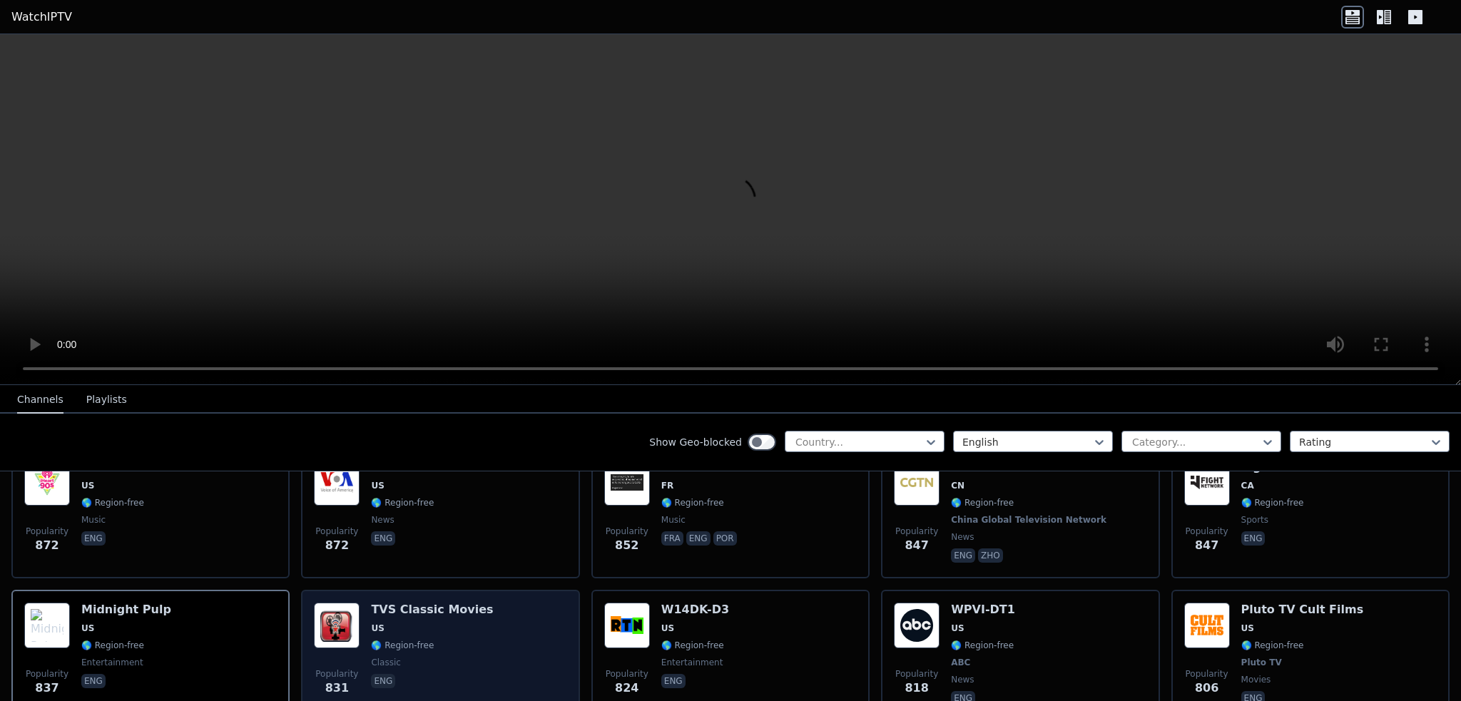
scroll to position [1355, 0]
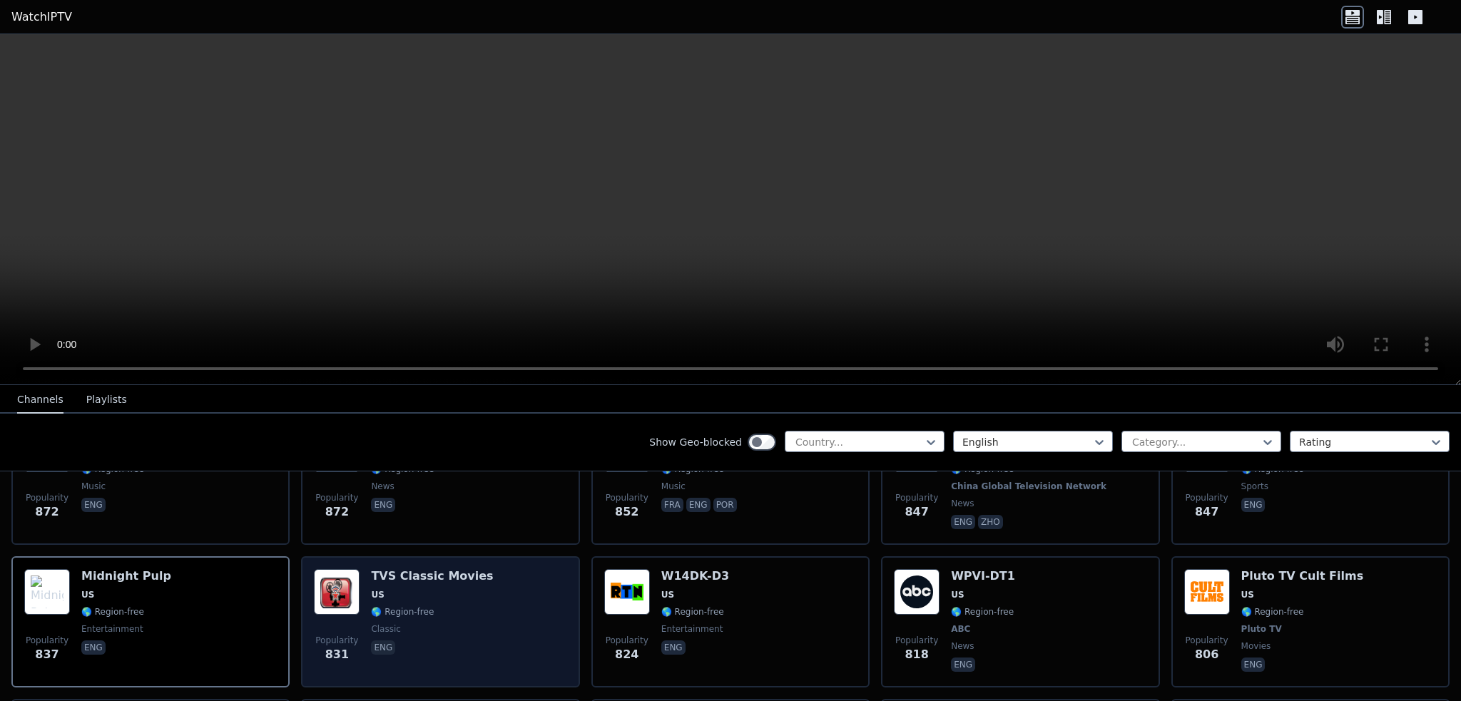
click at [454, 619] on div "TVS Classic Movies US 🌎 Region-free classic eng" at bounding box center [432, 622] width 122 height 106
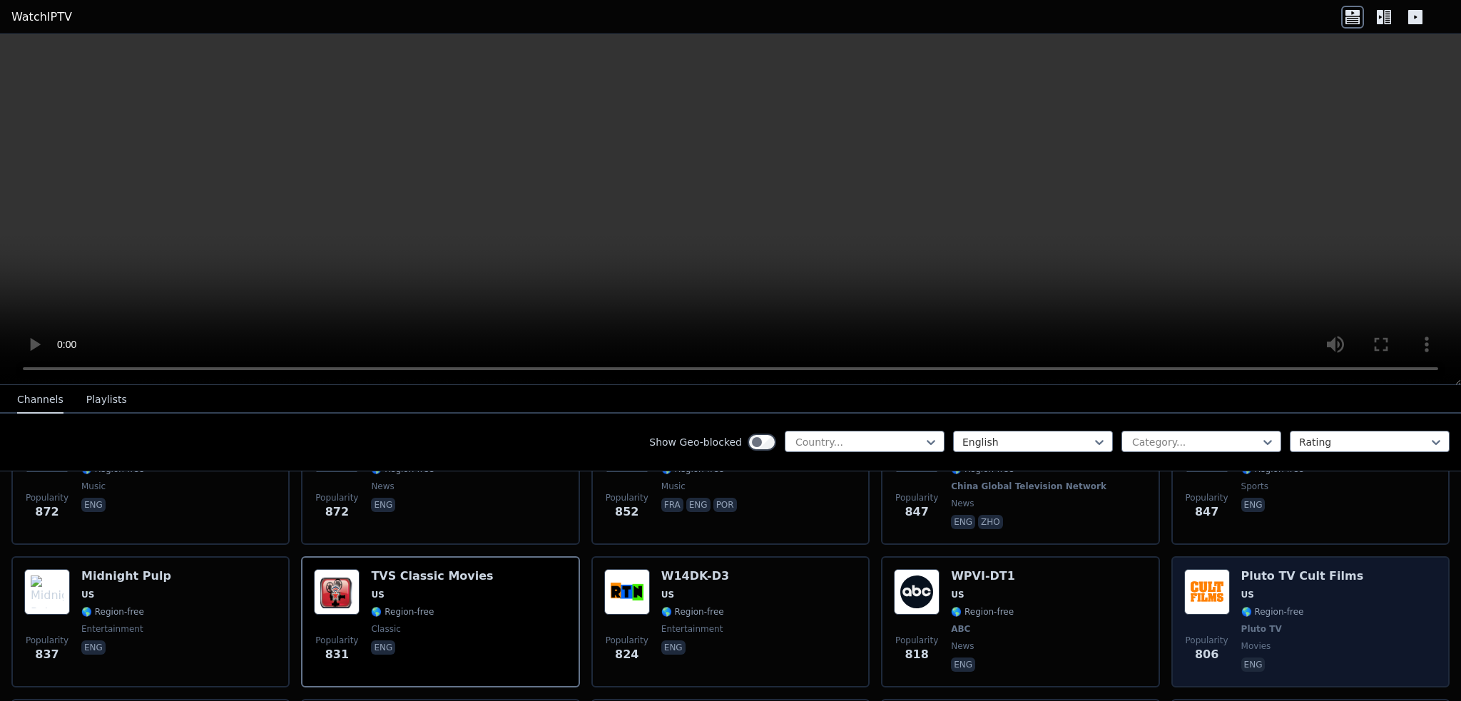
click at [1241, 584] on div "Pluto TV Cult Films US 🌎 Region-free Pluto TV movies eng" at bounding box center [1302, 622] width 123 height 106
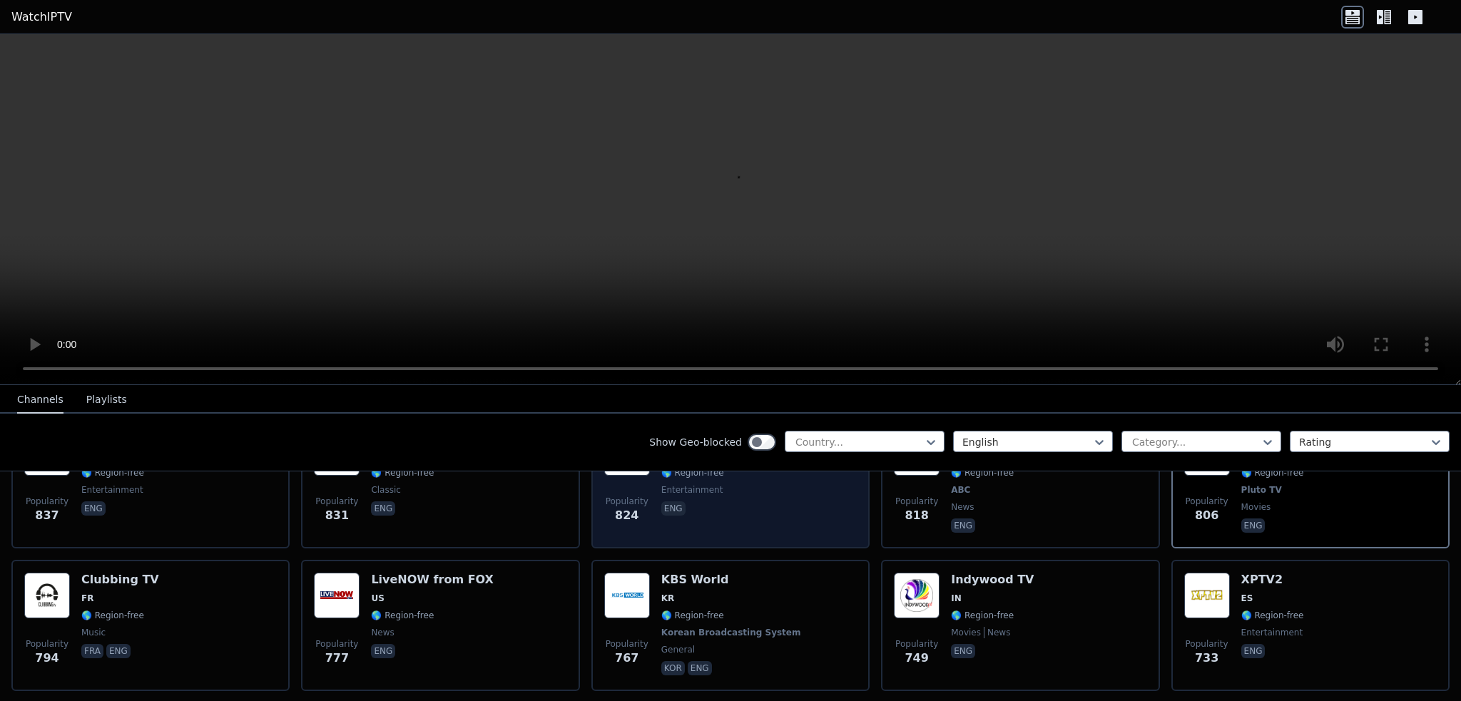
scroll to position [1498, 0]
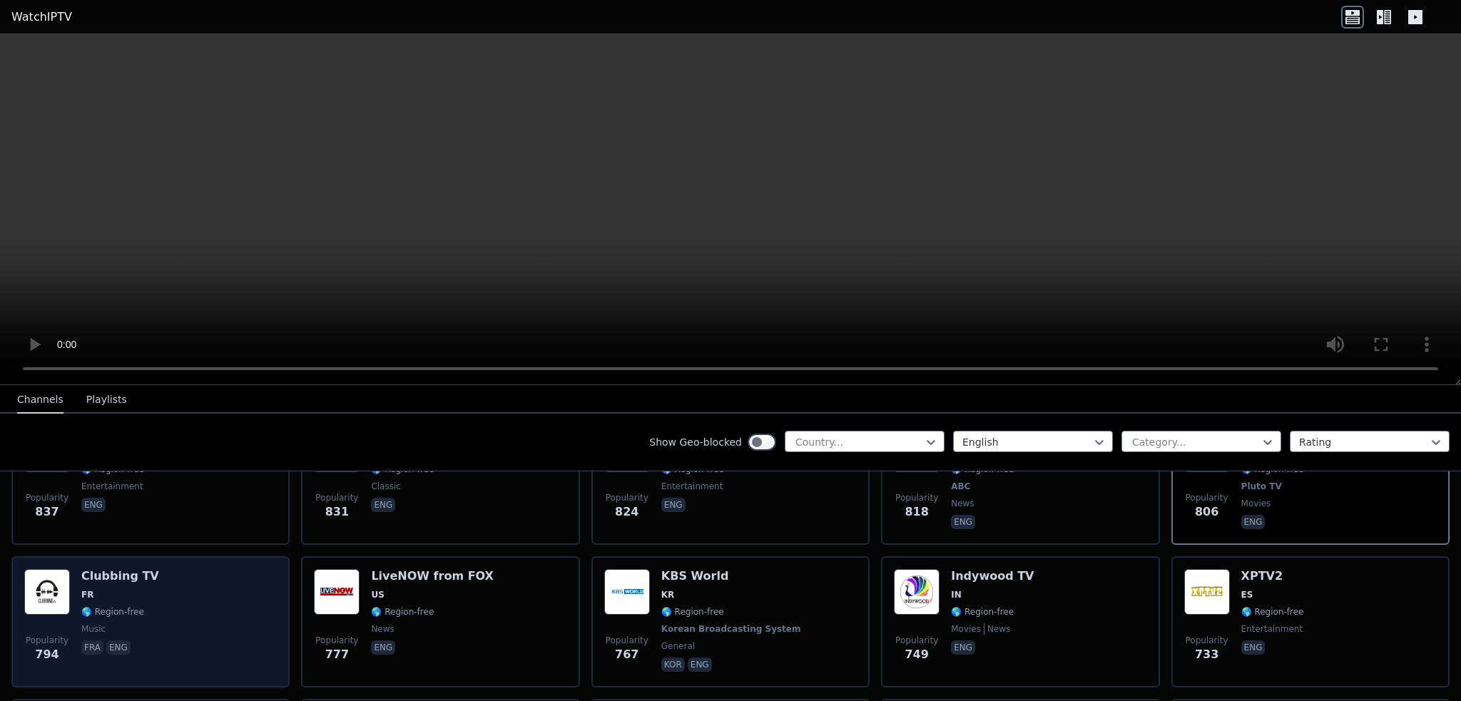
click at [173, 616] on div "Popularity 794 Clubbing TV FR 🌎 Region-free music fra eng" at bounding box center [150, 622] width 253 height 106
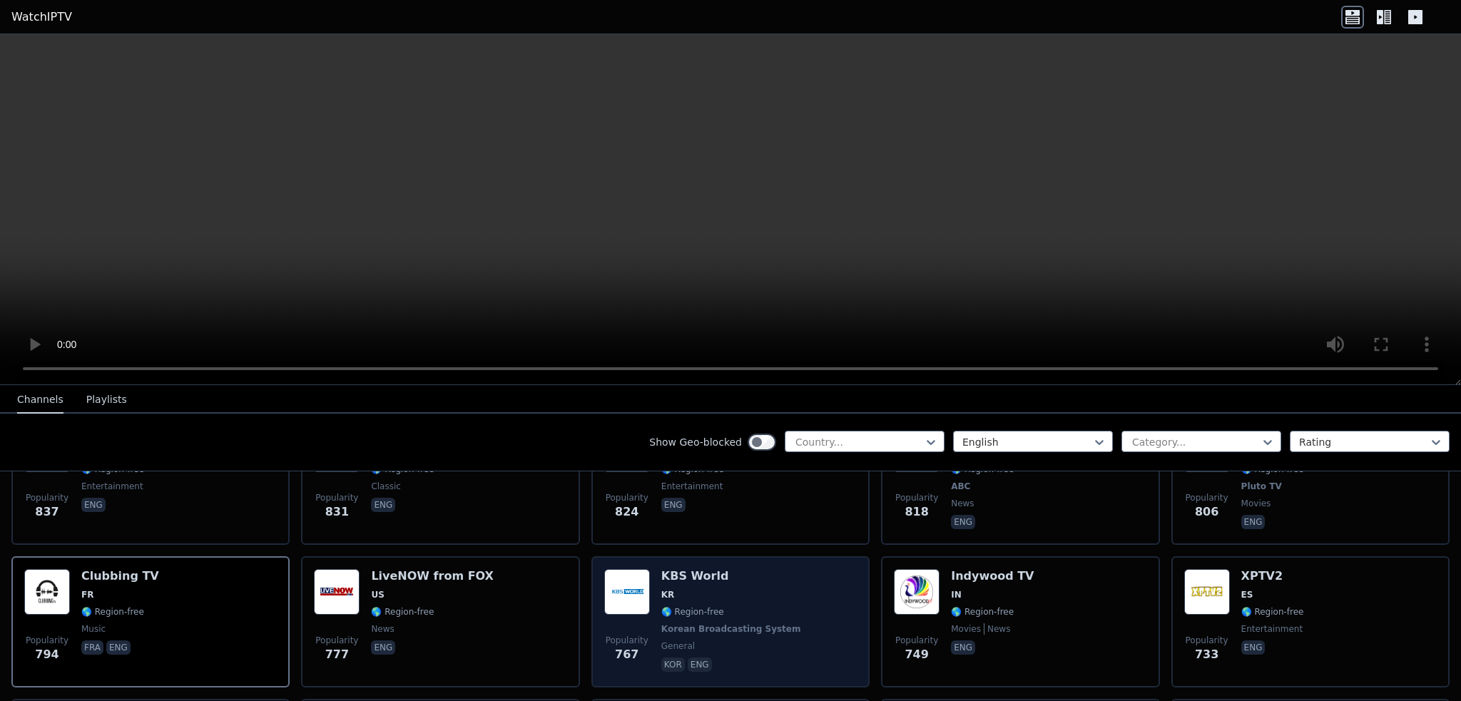
click at [740, 601] on div "KBS World KR 🌎 Region-free Korean Broadcasting System general kor eng" at bounding box center [732, 622] width 143 height 106
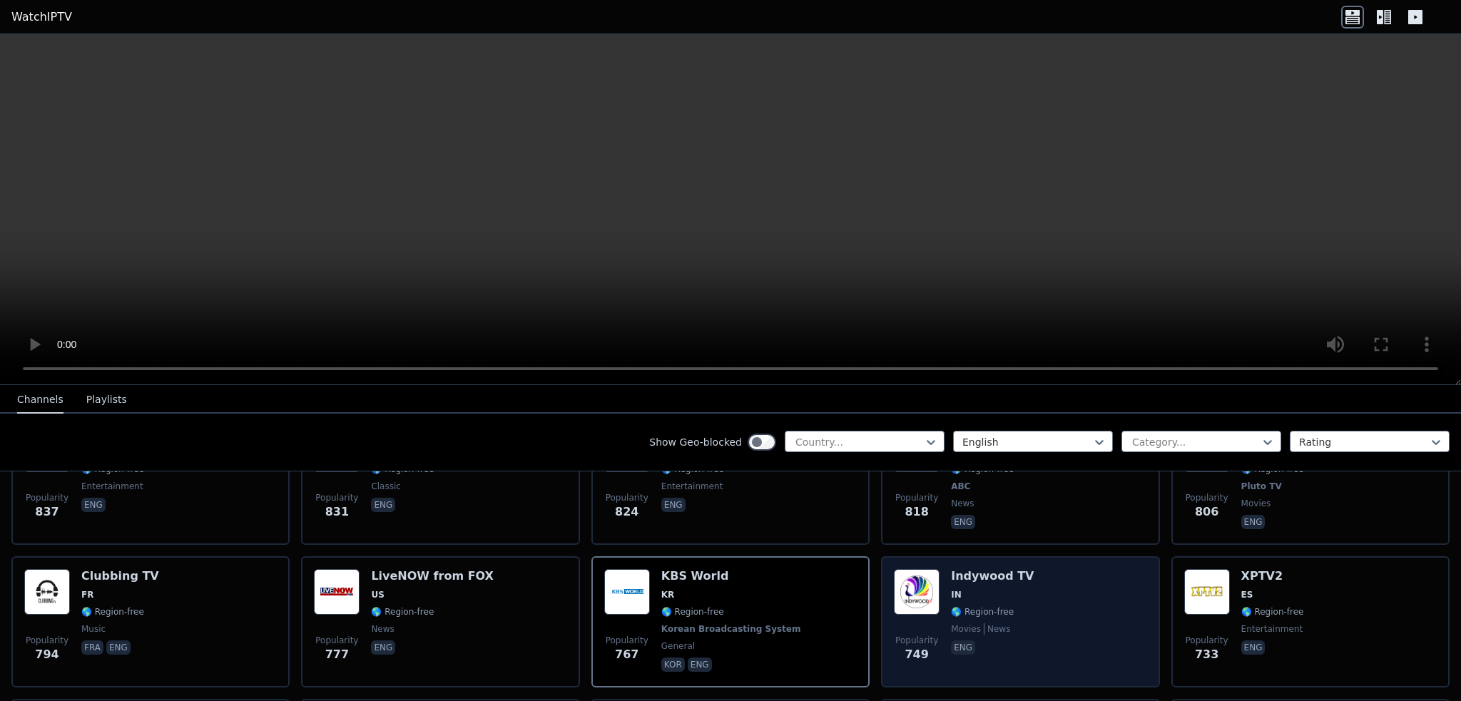
click at [1033, 601] on div "Popularity 749 Indywood TV IN 🌎 Region-free movies news eng" at bounding box center [1020, 622] width 253 height 106
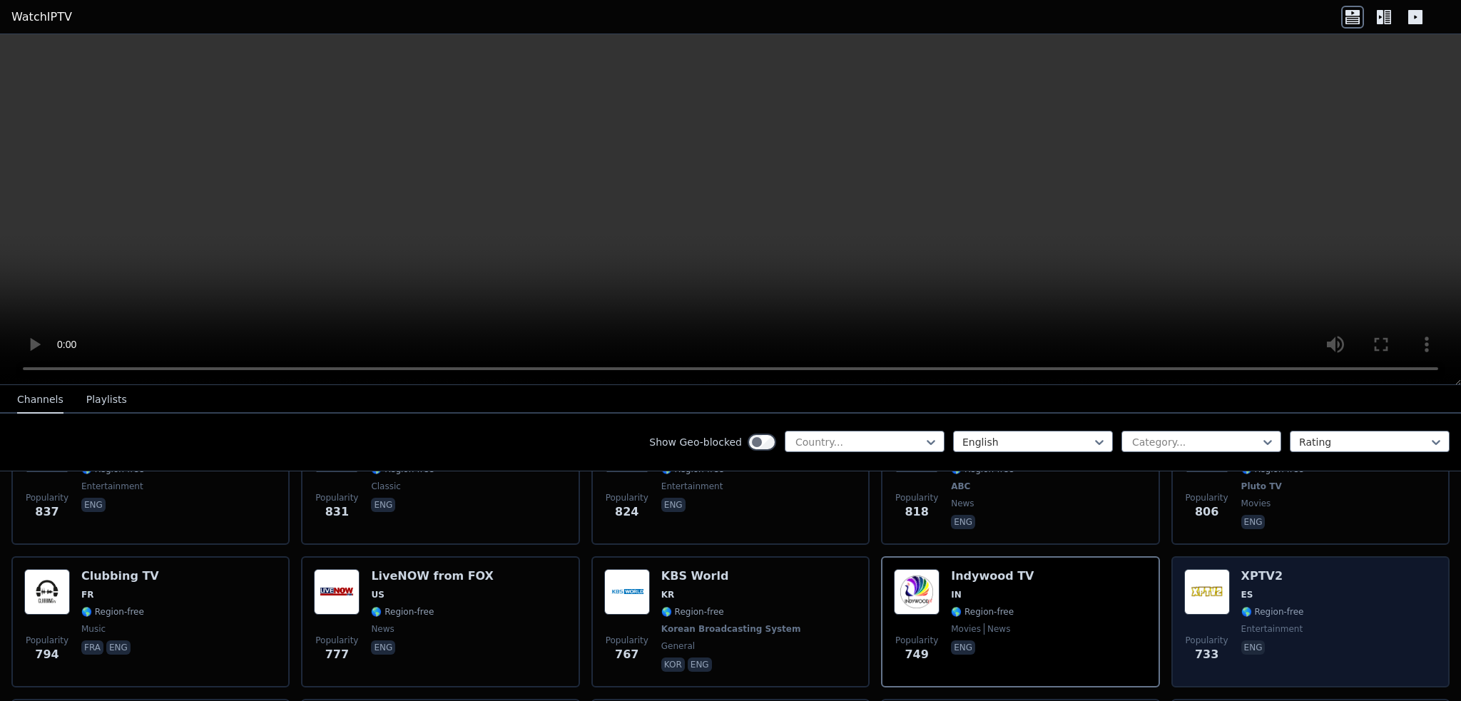
click at [1303, 598] on div "Popularity 733 XPTV2 ES 🌎 Region-free entertainment eng" at bounding box center [1310, 622] width 253 height 106
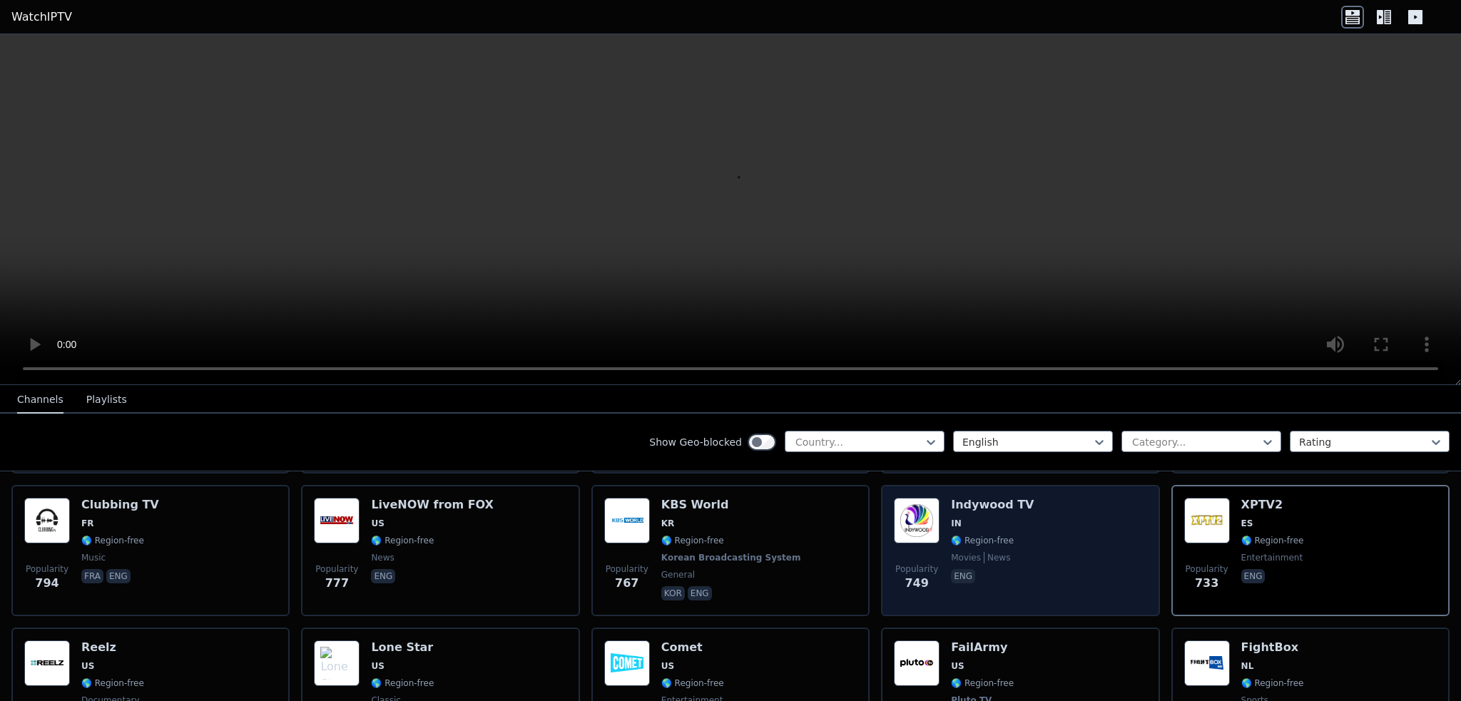
scroll to position [1641, 0]
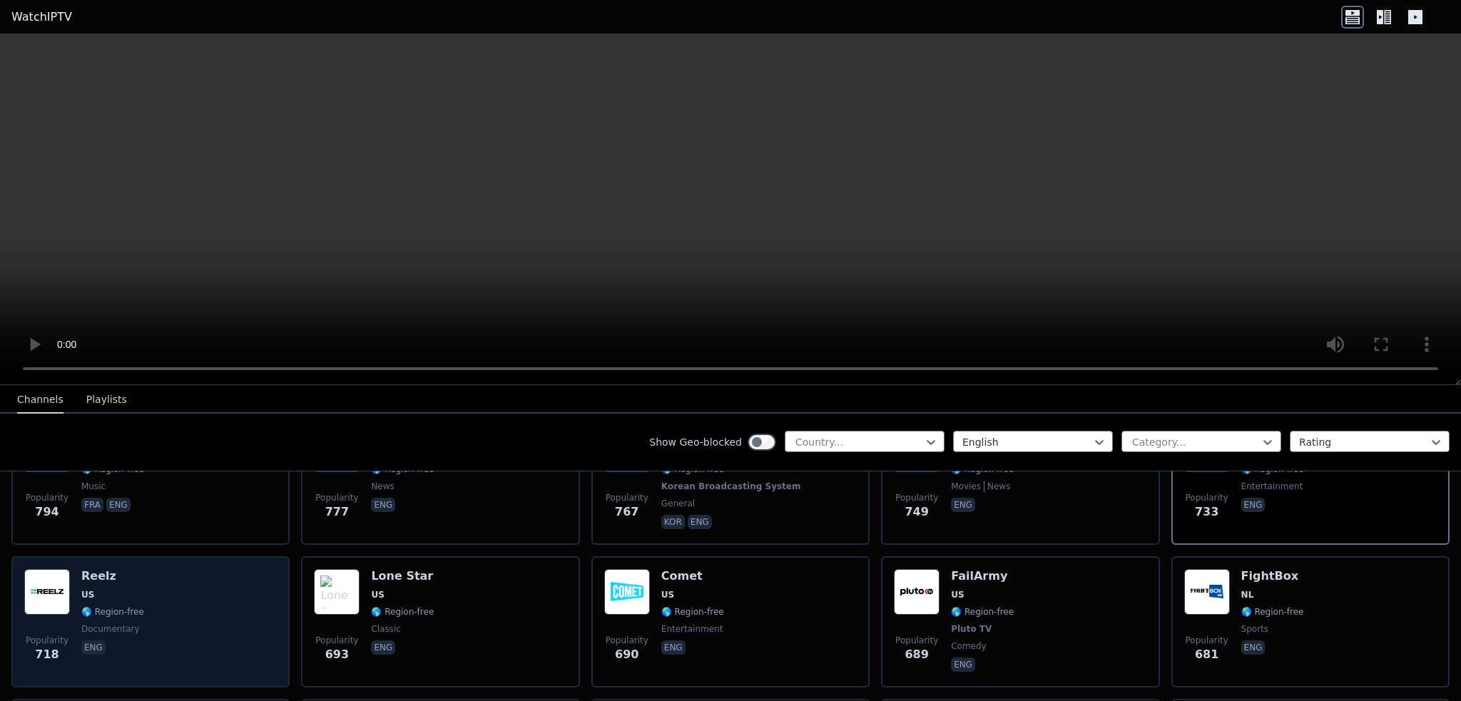
click at [98, 606] on span "🌎 Region-free" at bounding box center [112, 611] width 63 height 11
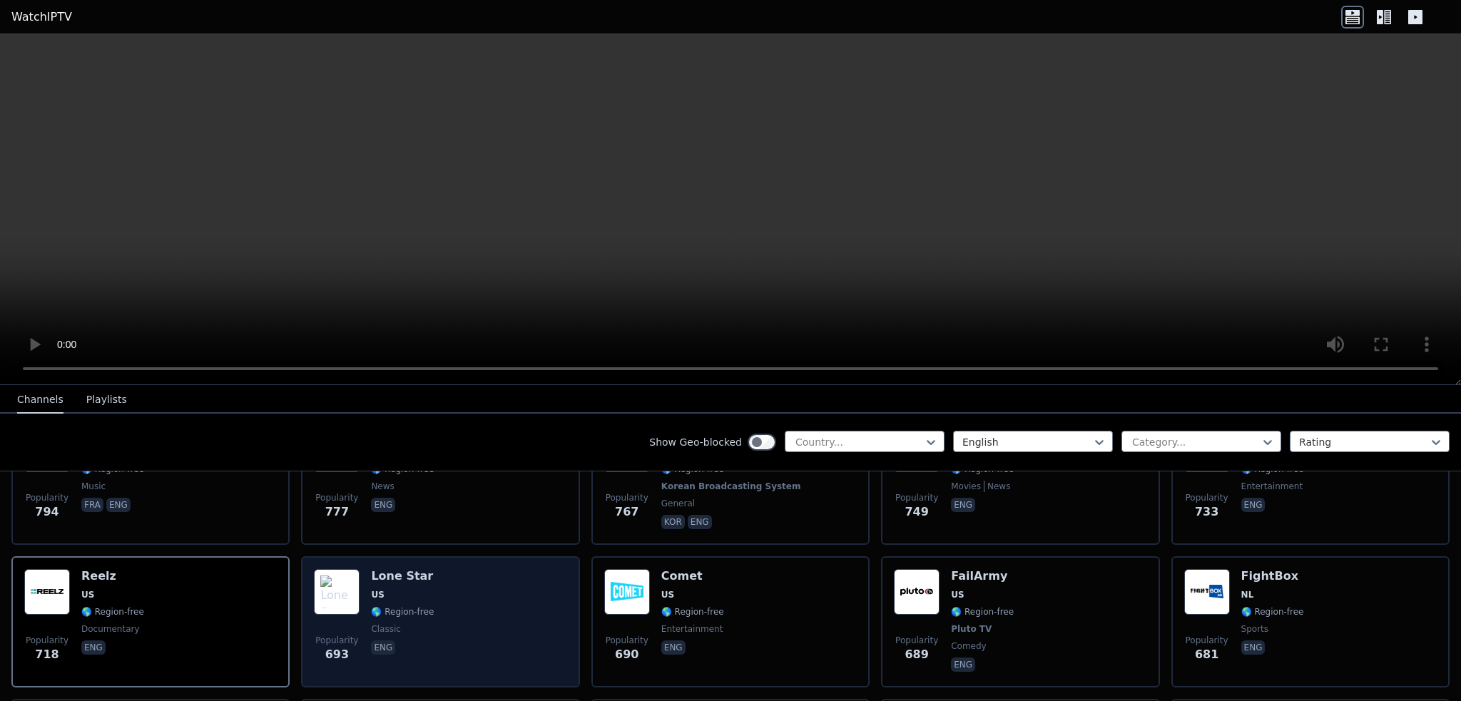
click at [444, 604] on div "Popularity 693 Lone Star US 🌎 Region-free classic eng" at bounding box center [440, 622] width 253 height 106
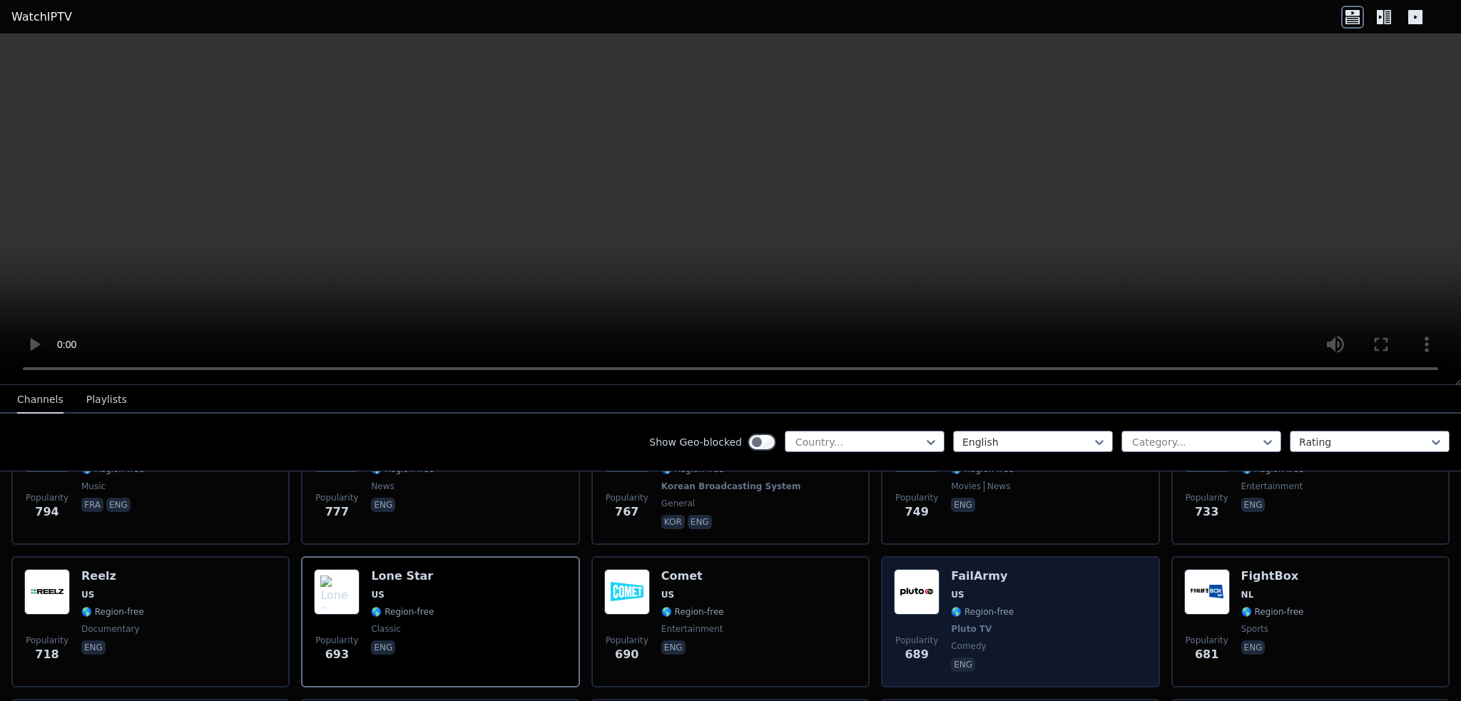
click at [1015, 574] on div "Popularity 689 FailArmy US 🌎 Region-free Pluto TV comedy eng" at bounding box center [1020, 622] width 253 height 106
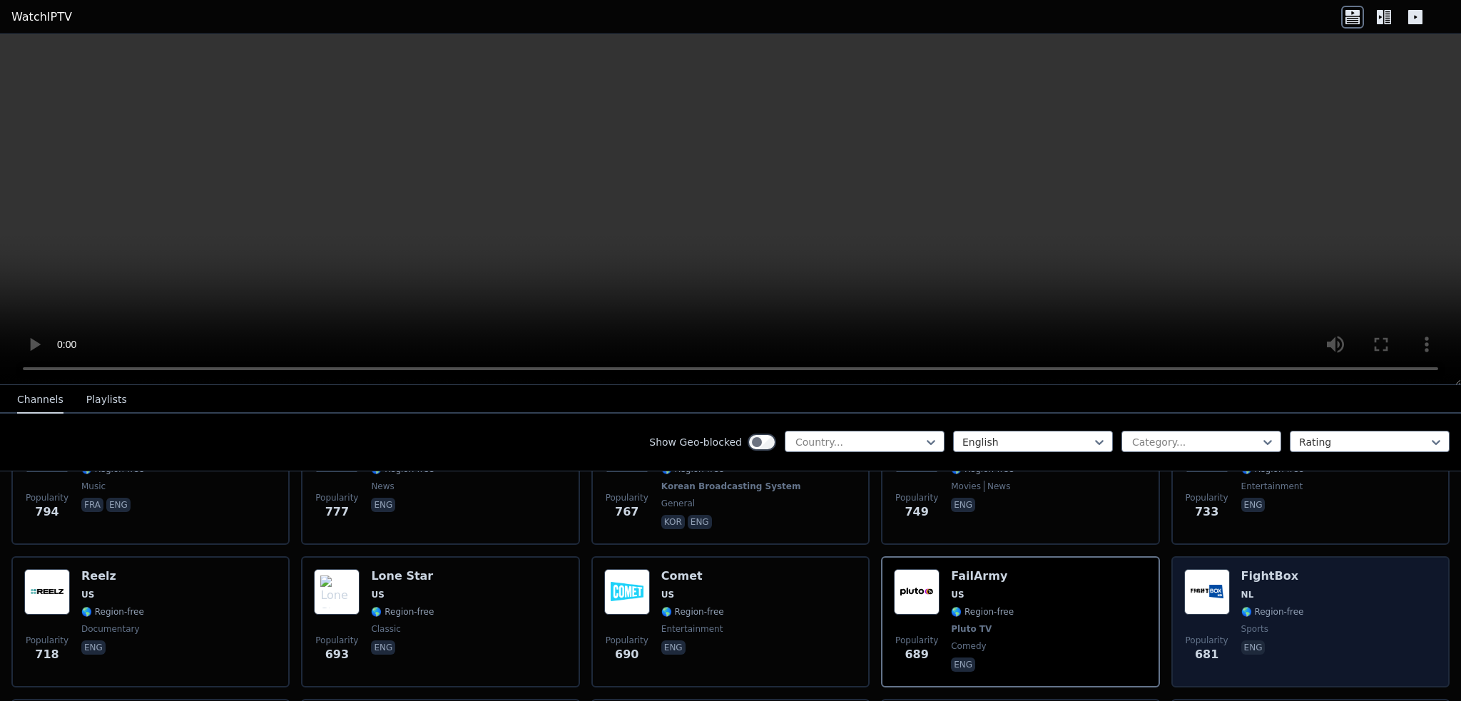
click at [1265, 583] on div "FightBox NL 🌎 Region-free sports eng" at bounding box center [1272, 622] width 63 height 106
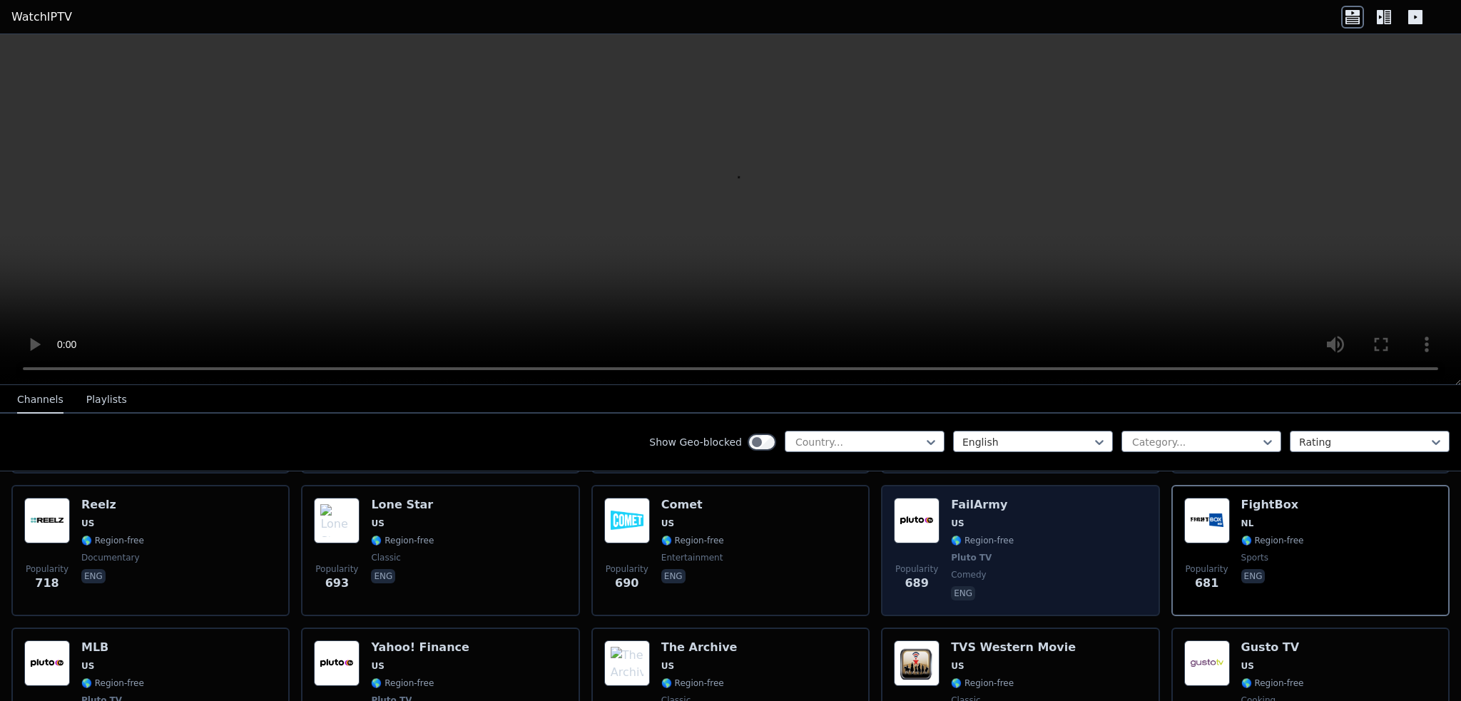
scroll to position [1783, 0]
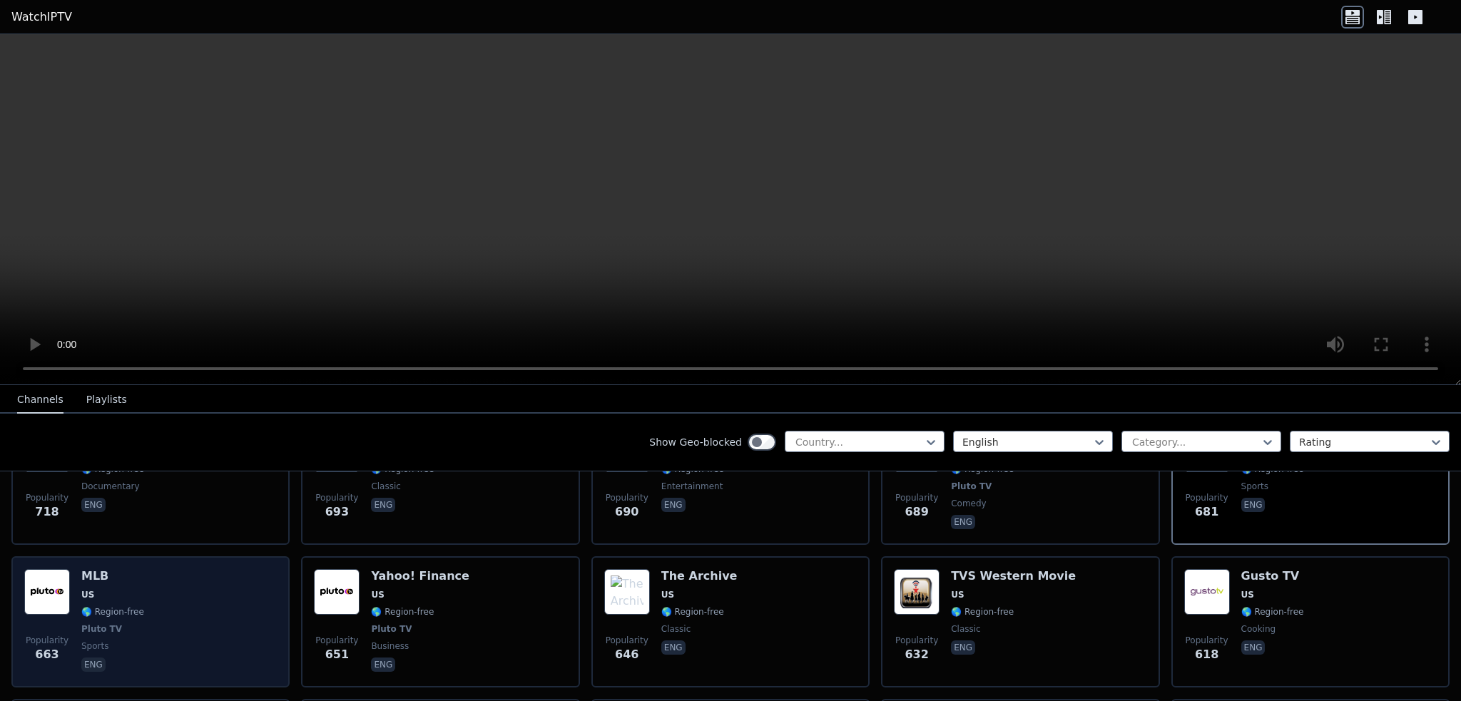
click at [118, 606] on span "🌎 Region-free" at bounding box center [112, 611] width 63 height 11
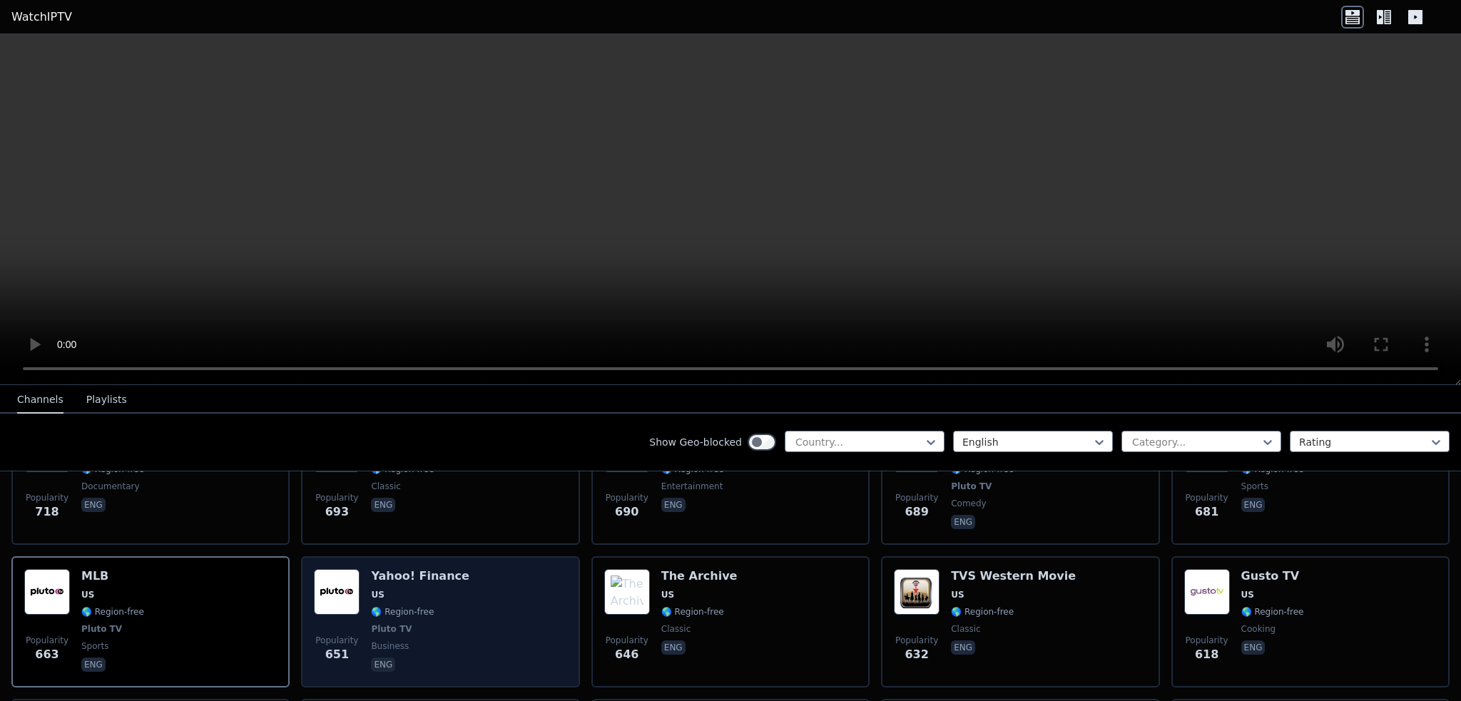
click at [447, 586] on div "Popularity 651 Yahoo! Finance US 🌎 Region-free Pluto TV business eng" at bounding box center [440, 622] width 253 height 106
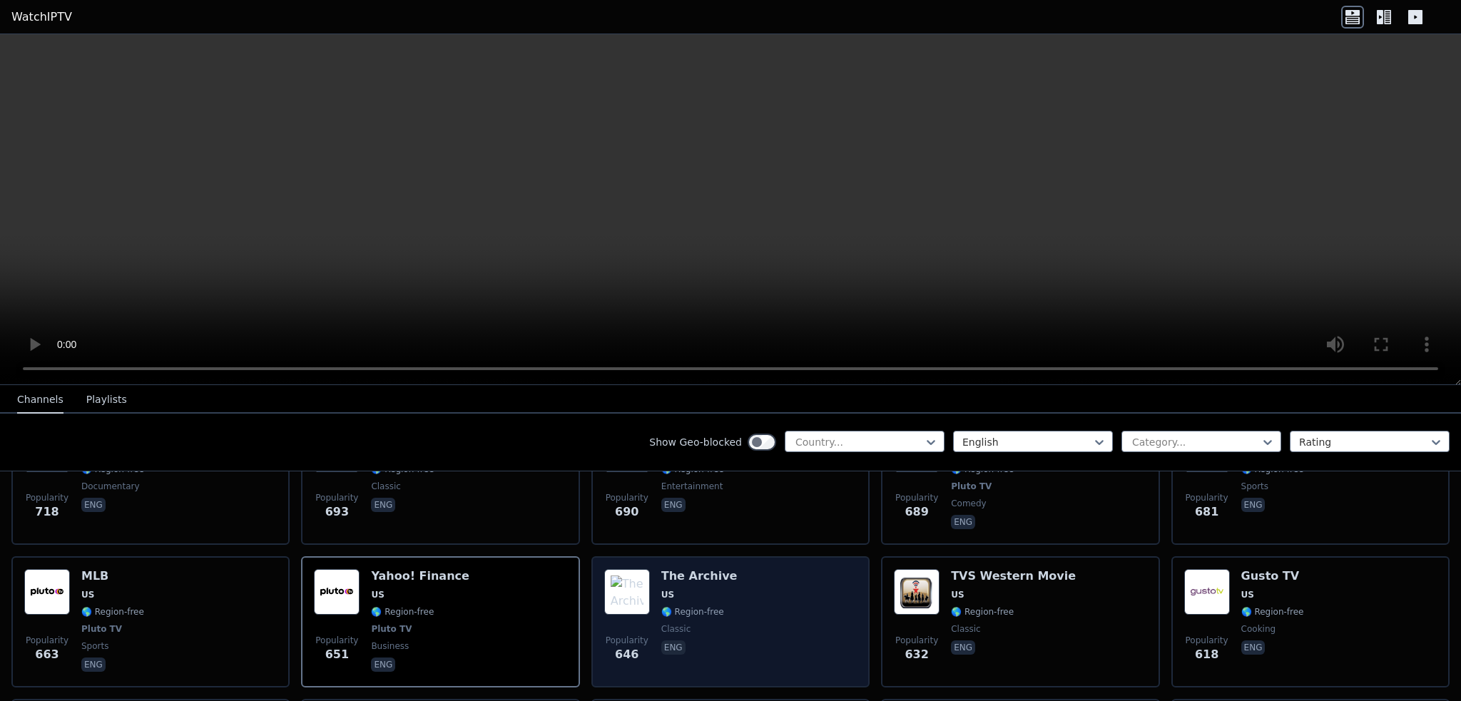
click at [725, 596] on div "Popularity 646 The Archive US 🌎 Region-free classic eng" at bounding box center [730, 622] width 253 height 106
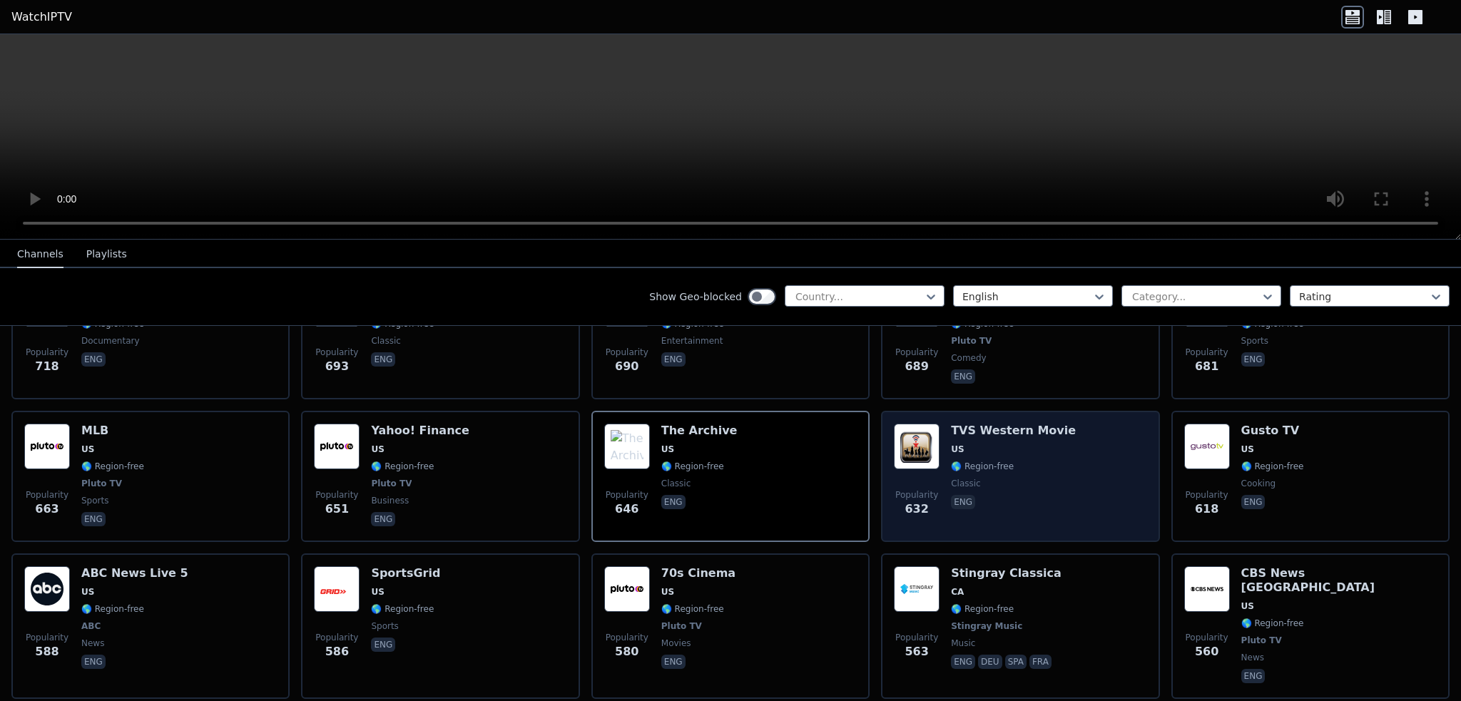
click at [1029, 478] on span "classic" at bounding box center [1013, 483] width 125 height 11
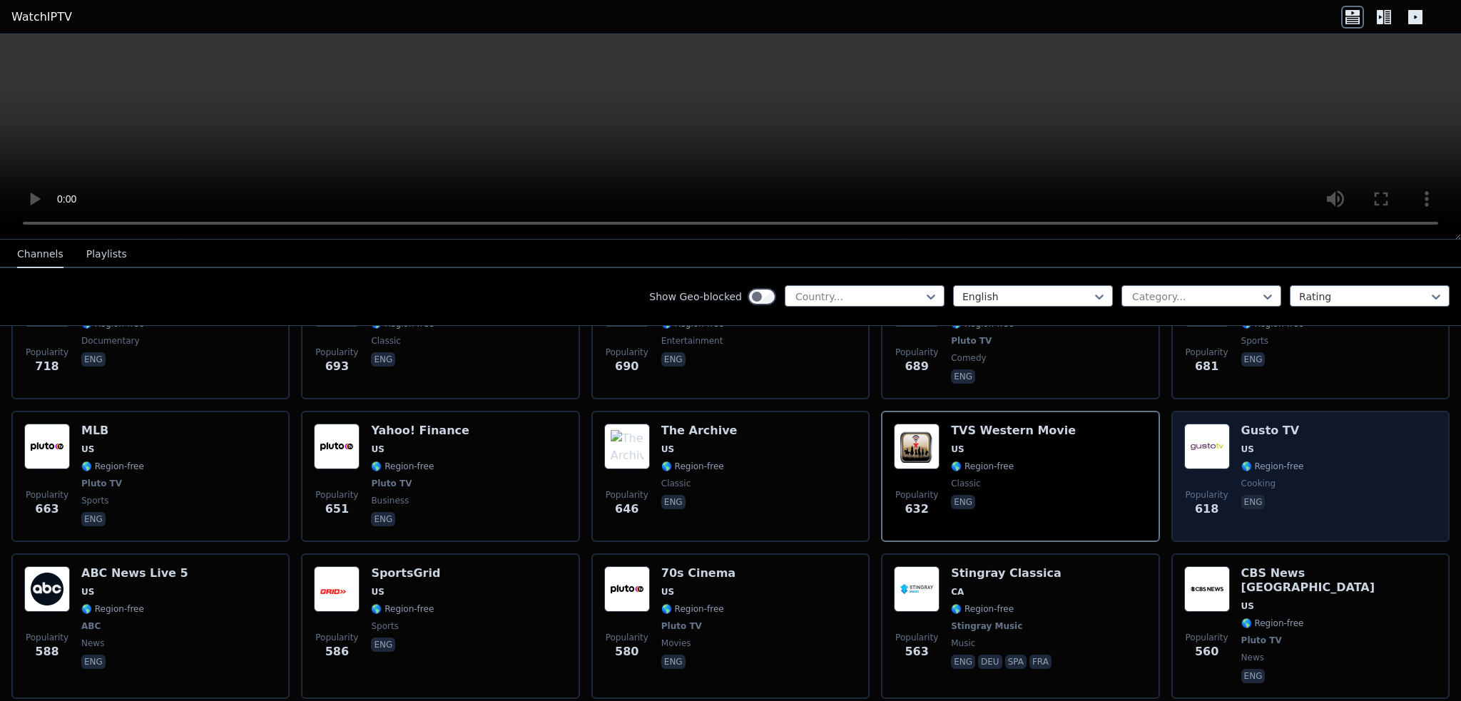
click at [1251, 444] on span "US" at bounding box center [1272, 449] width 63 height 11
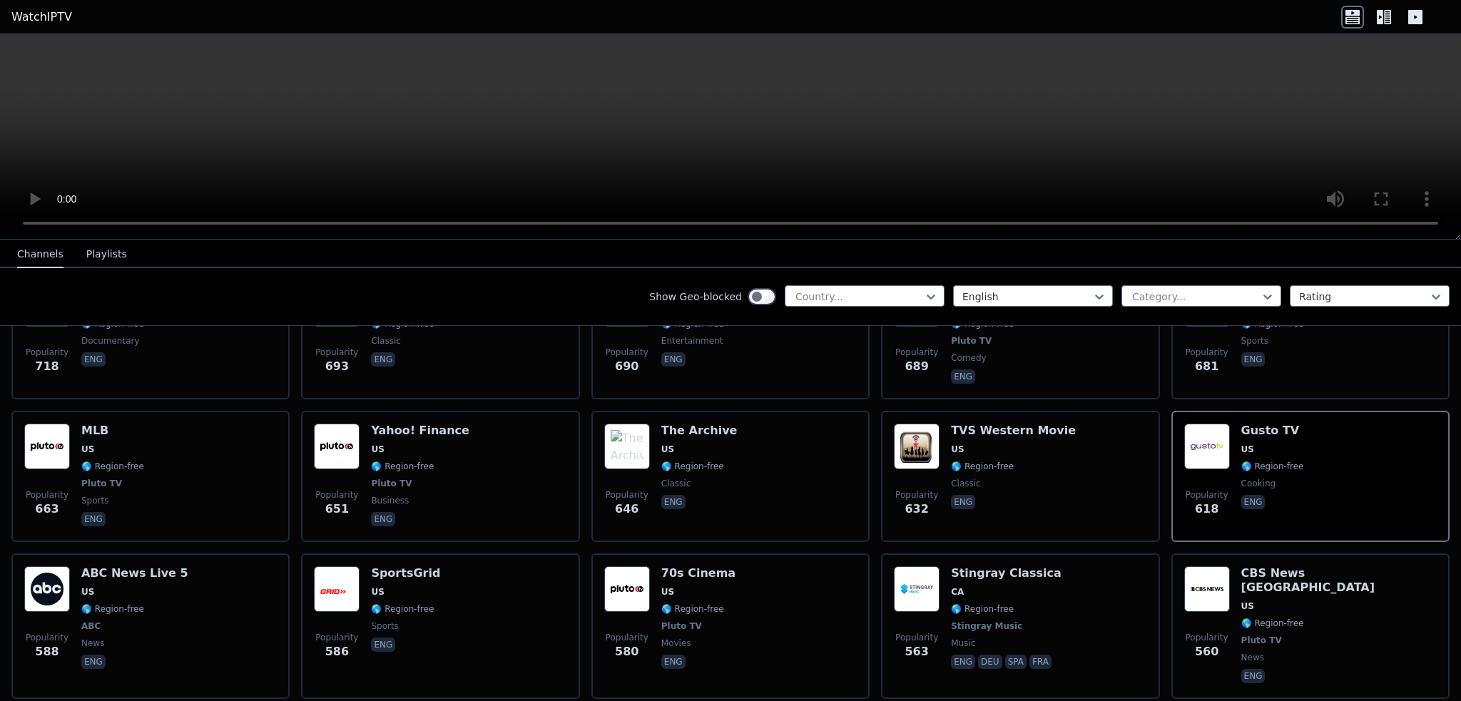
click at [779, 147] on video at bounding box center [730, 136] width 1461 height 205
click at [782, 147] on video at bounding box center [730, 136] width 1461 height 205
click at [1381, 20] on icon at bounding box center [1380, 17] width 6 height 14
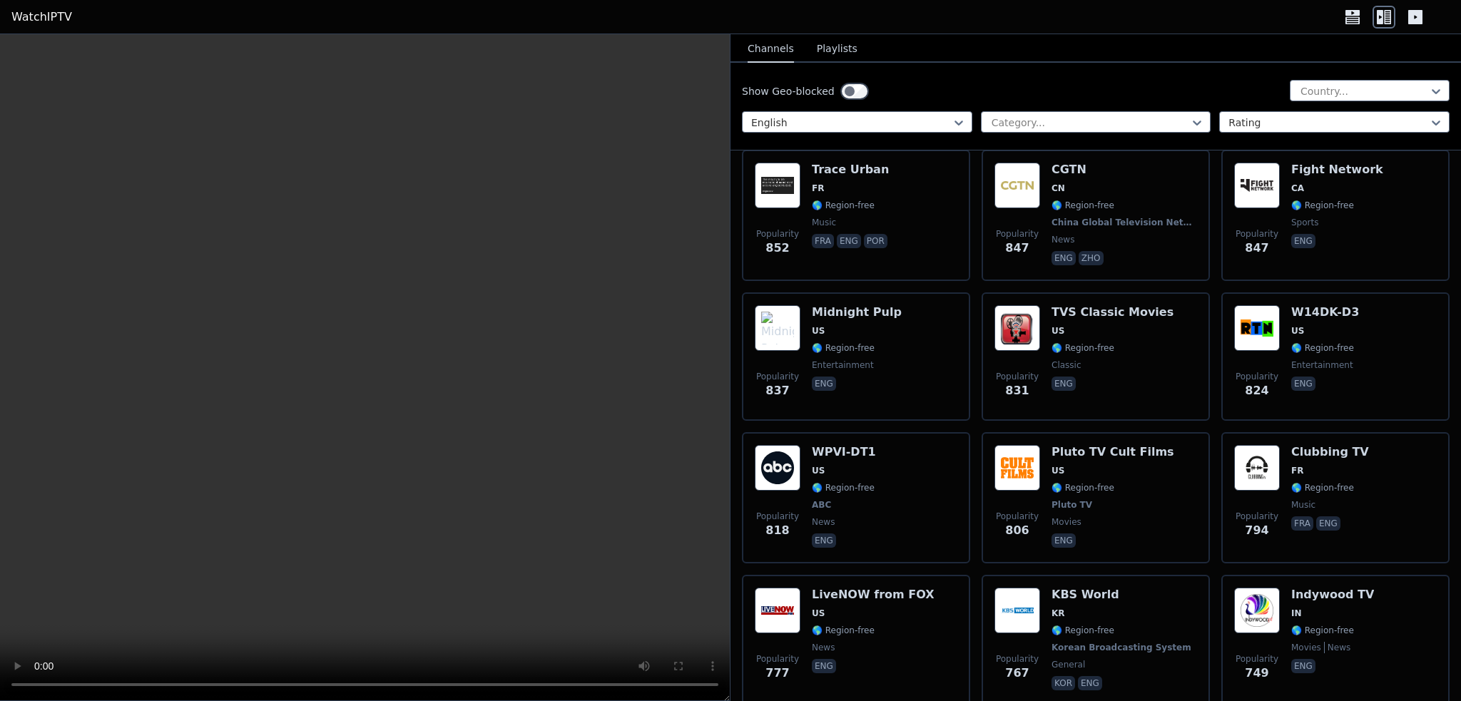
scroll to position [2212, 0]
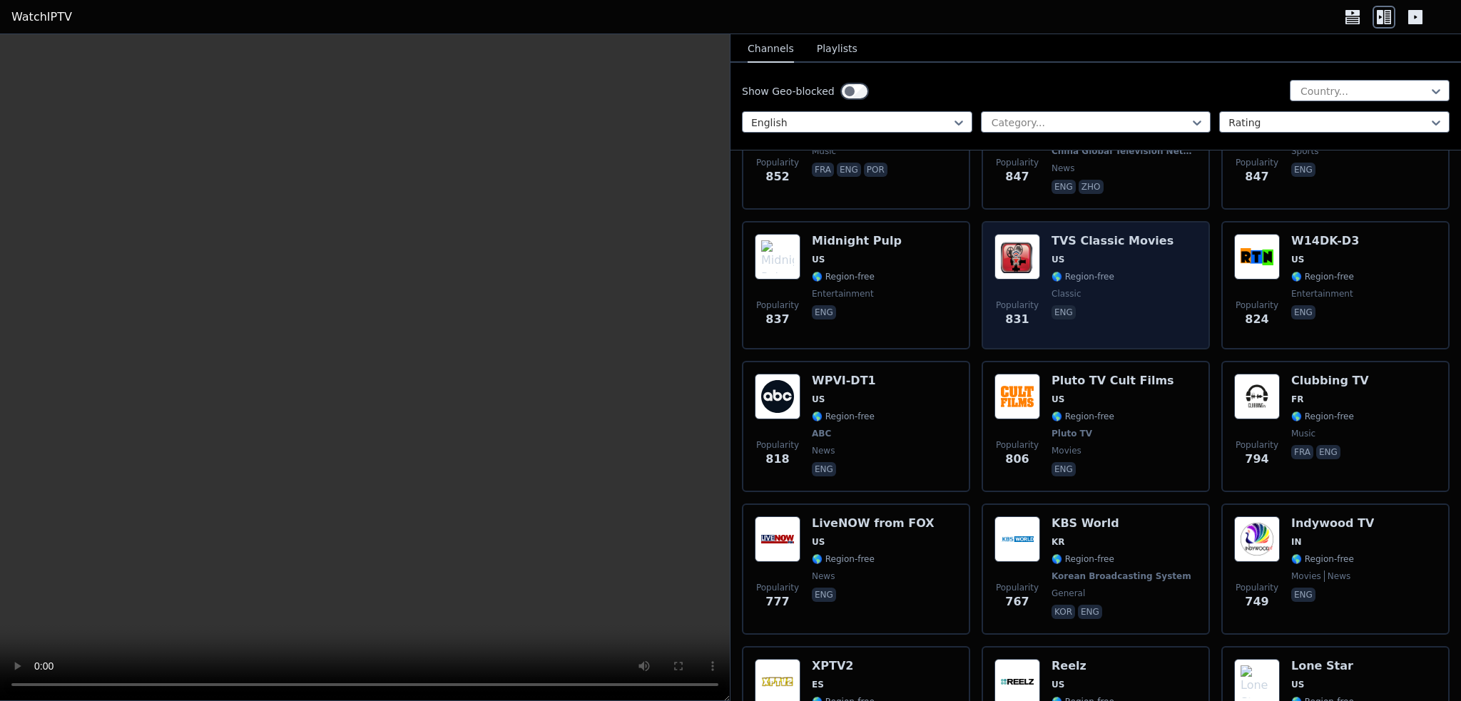
click at [1102, 271] on span "🌎 Region-free" at bounding box center [1083, 276] width 63 height 11
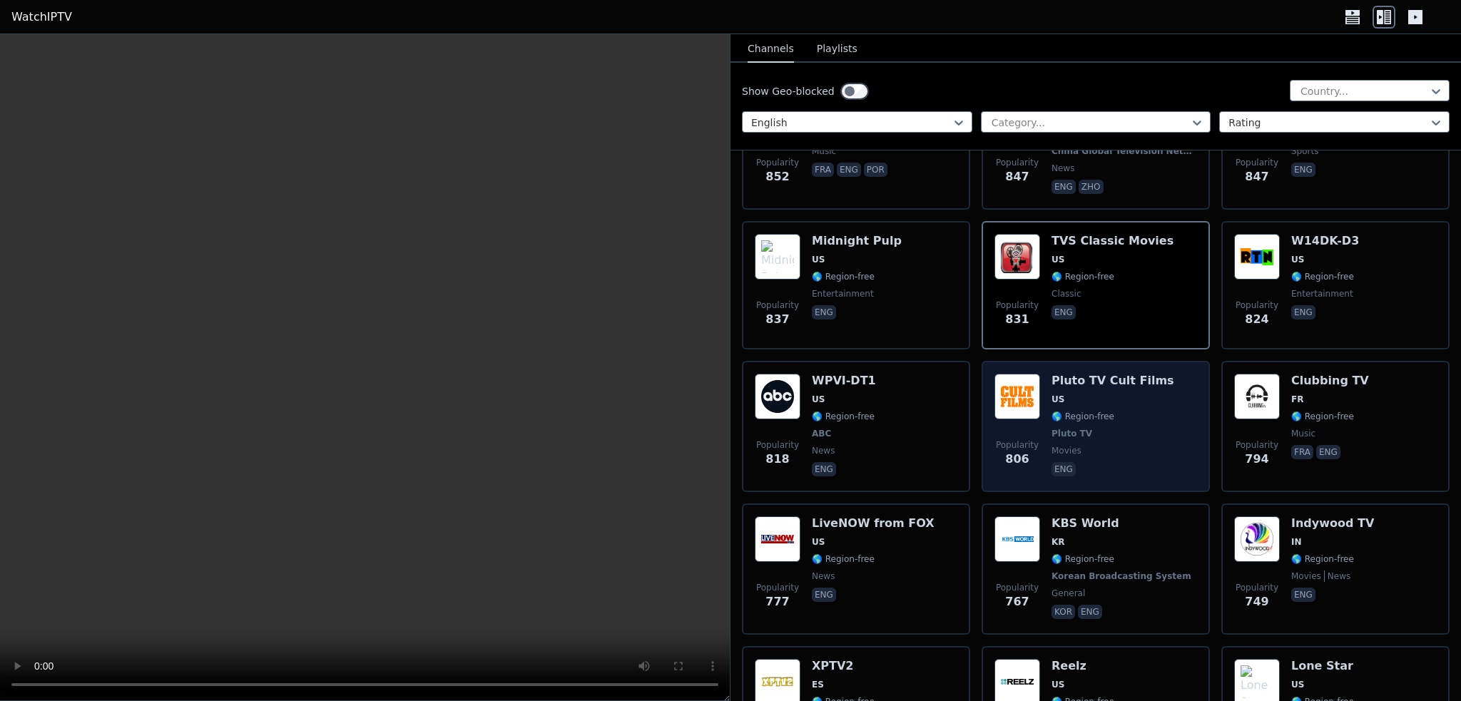
click at [1079, 394] on span "US" at bounding box center [1113, 399] width 123 height 11
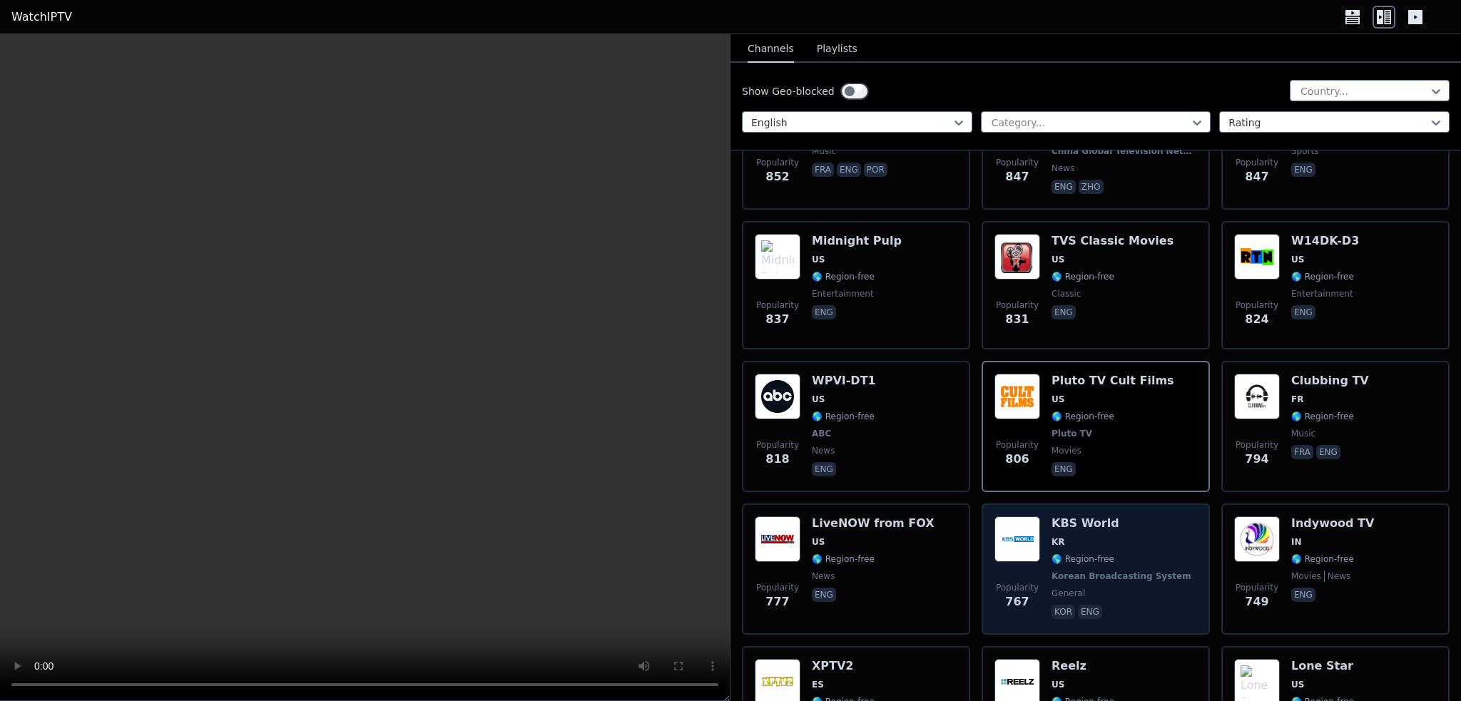
click at [1085, 526] on div "KBS World KR 🌎 Region-free Korean Broadcasting System general kor eng" at bounding box center [1123, 569] width 143 height 106
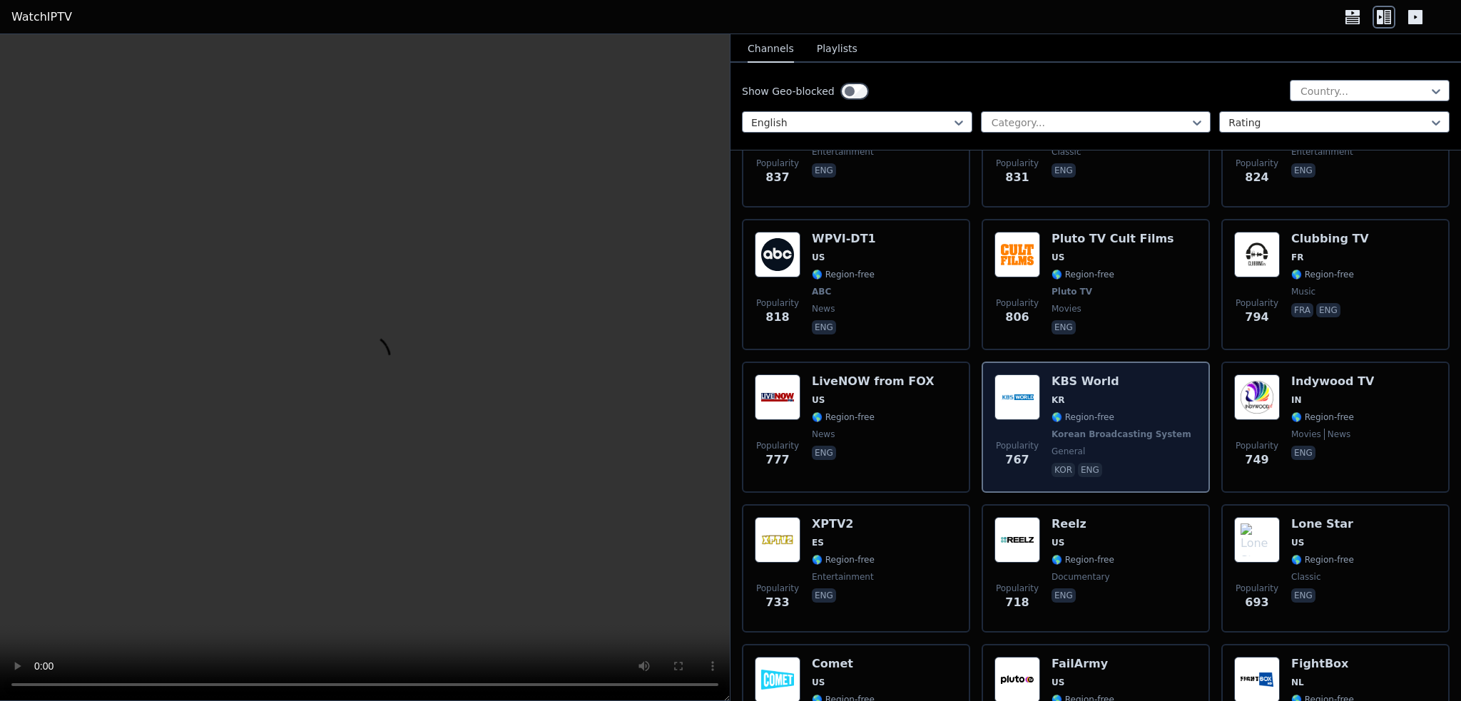
scroll to position [2426, 0]
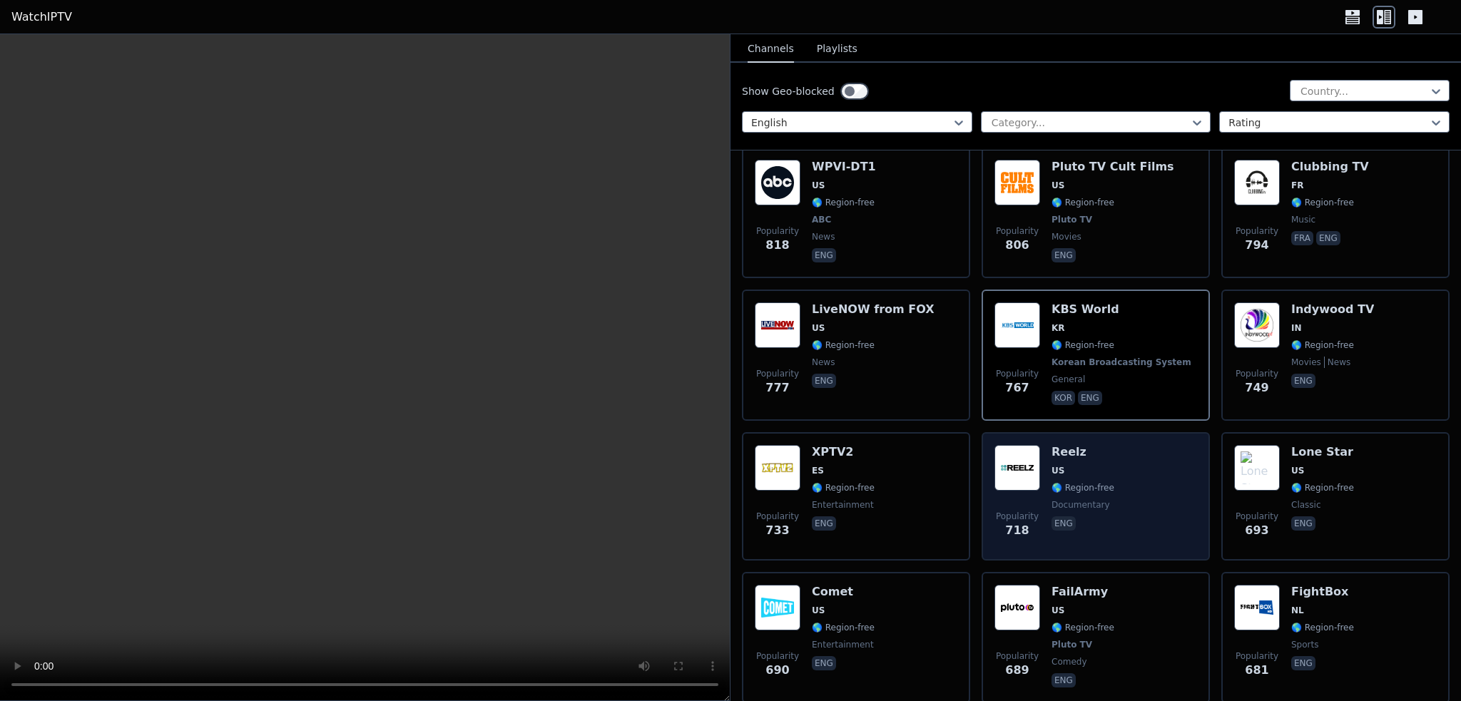
click at [1075, 490] on div "Reelz US 🌎 Region-free documentary eng" at bounding box center [1083, 496] width 63 height 103
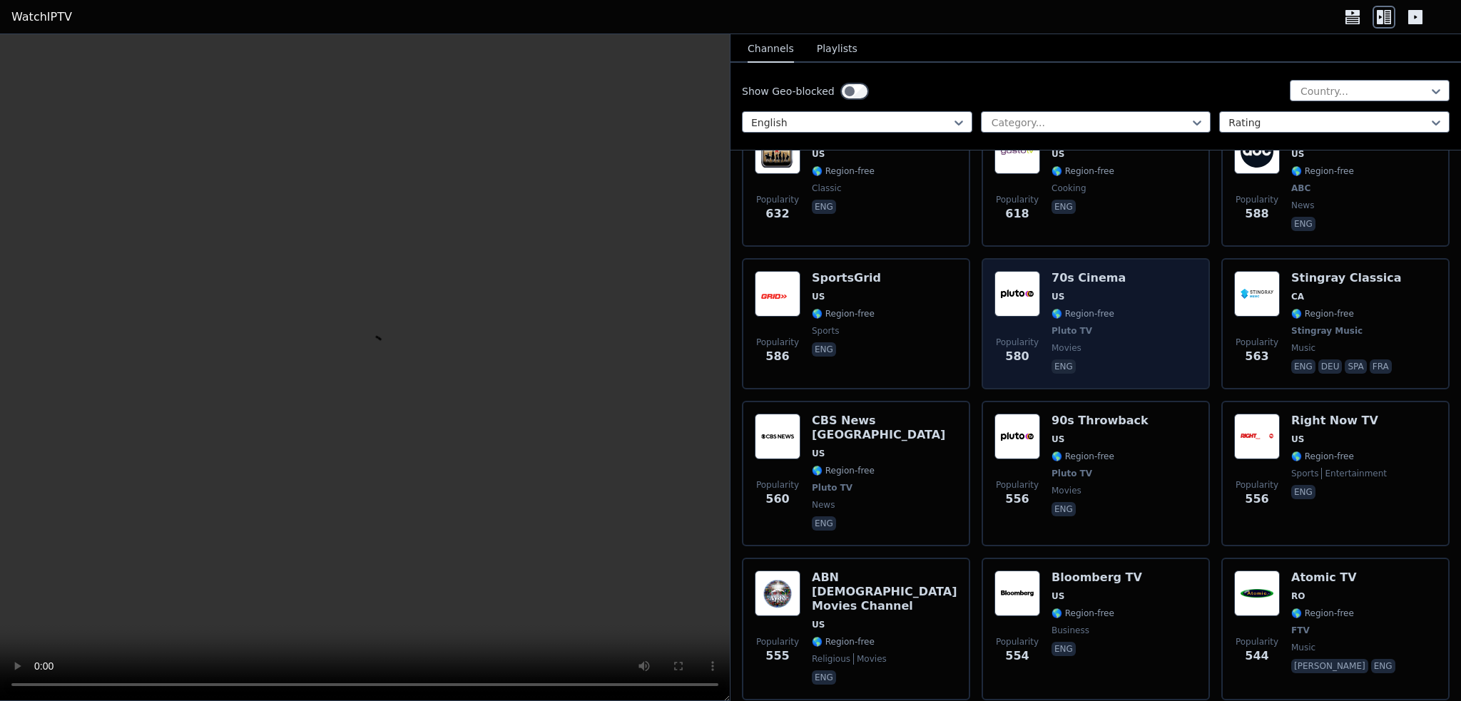
scroll to position [3210, 0]
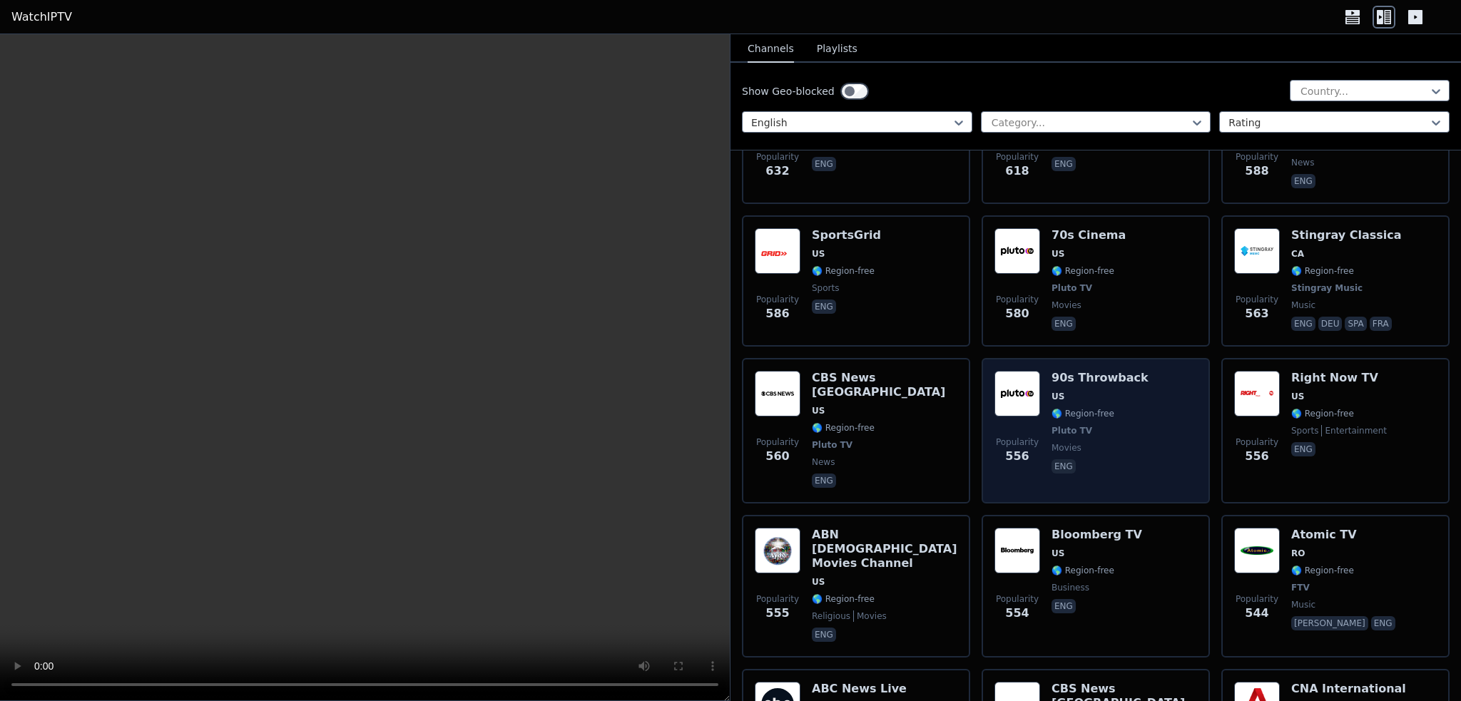
click at [1081, 425] on span "Pluto TV" at bounding box center [1100, 430] width 97 height 11
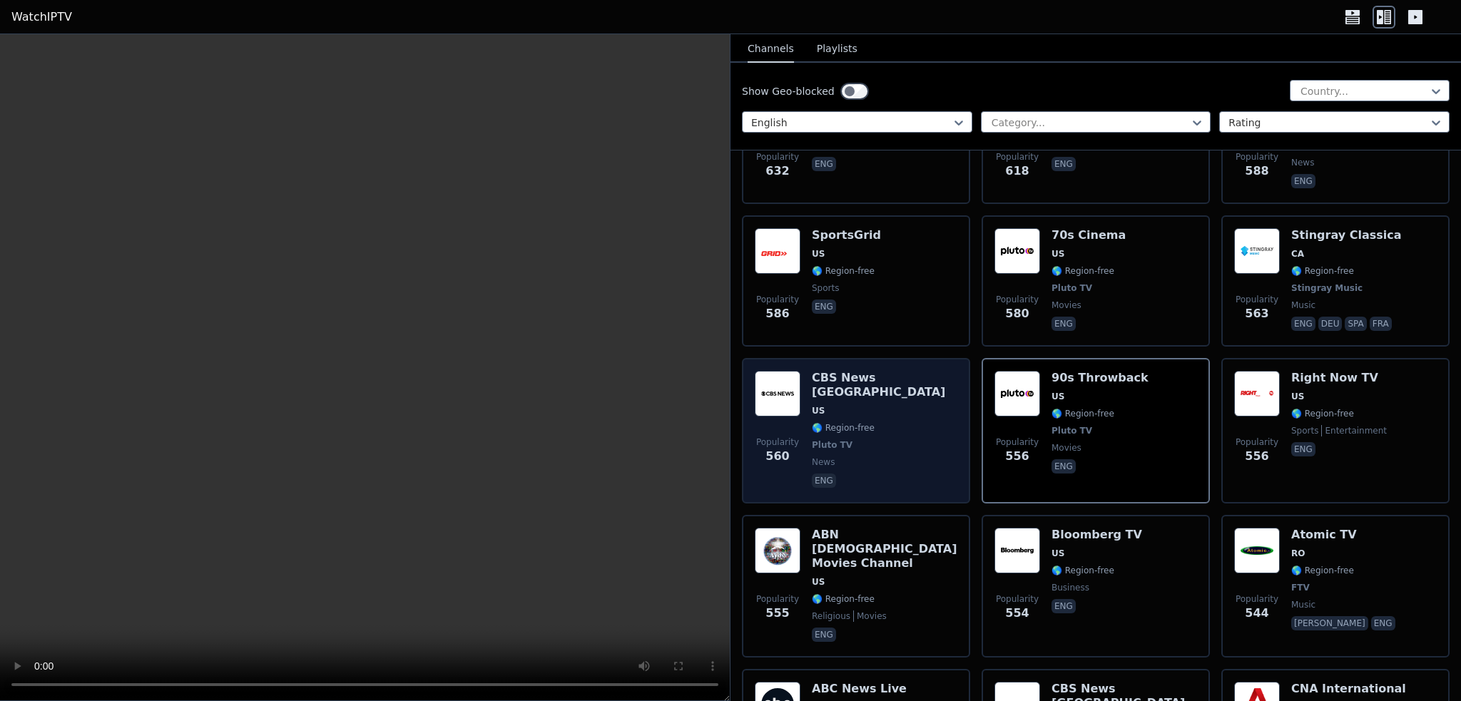
click at [860, 422] on span "🌎 Region-free" at bounding box center [843, 427] width 63 height 11
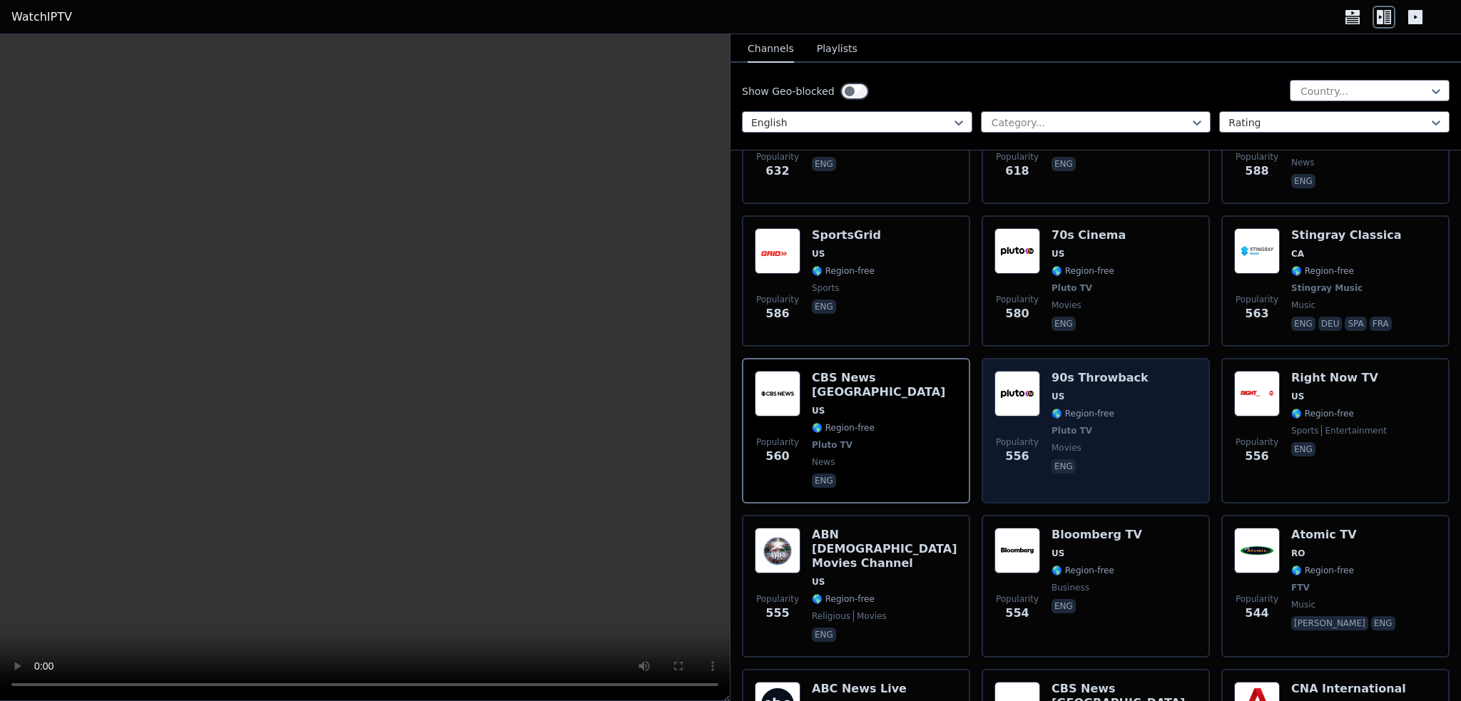
click at [1116, 396] on div "90s Throwback US 🌎 Region-free Pluto TV movies eng" at bounding box center [1100, 431] width 97 height 120
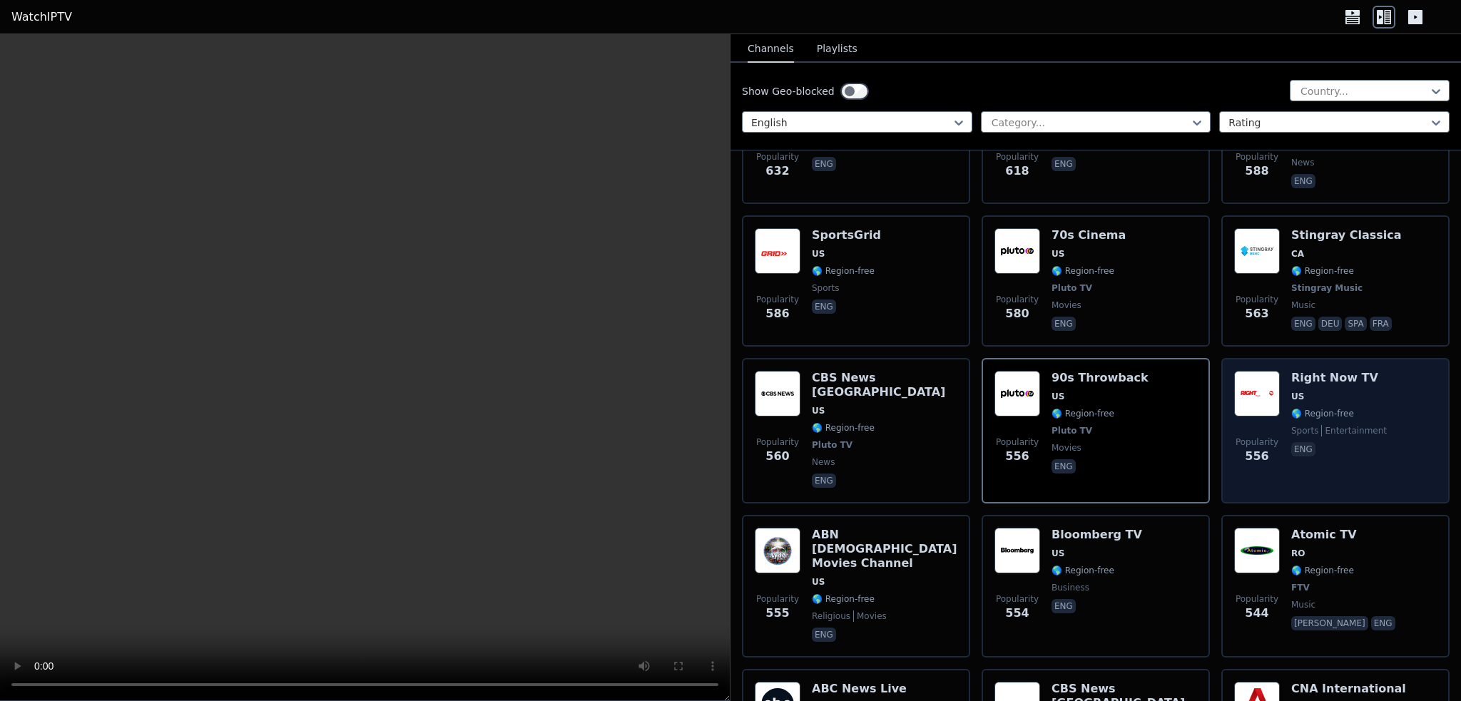
click at [1313, 408] on span "🌎 Region-free" at bounding box center [1322, 413] width 63 height 11
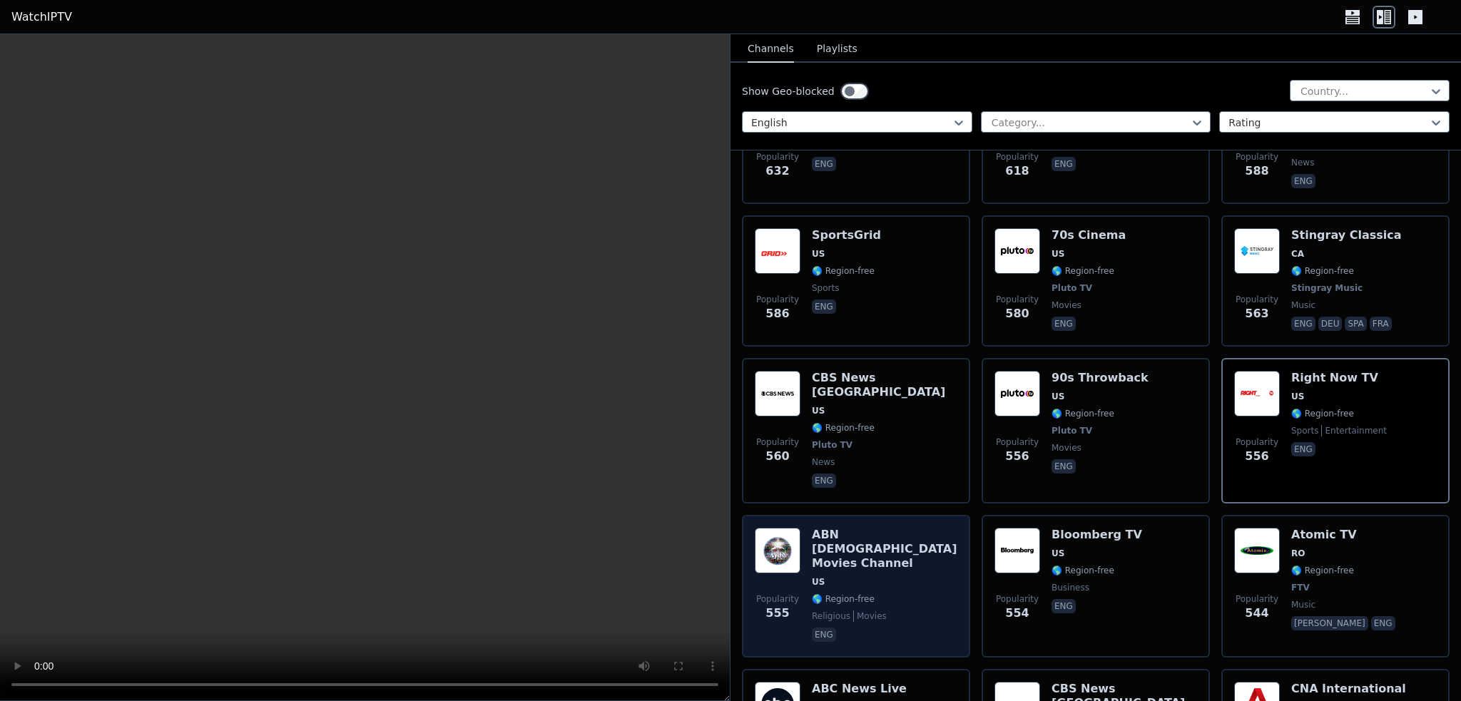
click at [863, 611] on span "movies" at bounding box center [870, 616] width 34 height 11
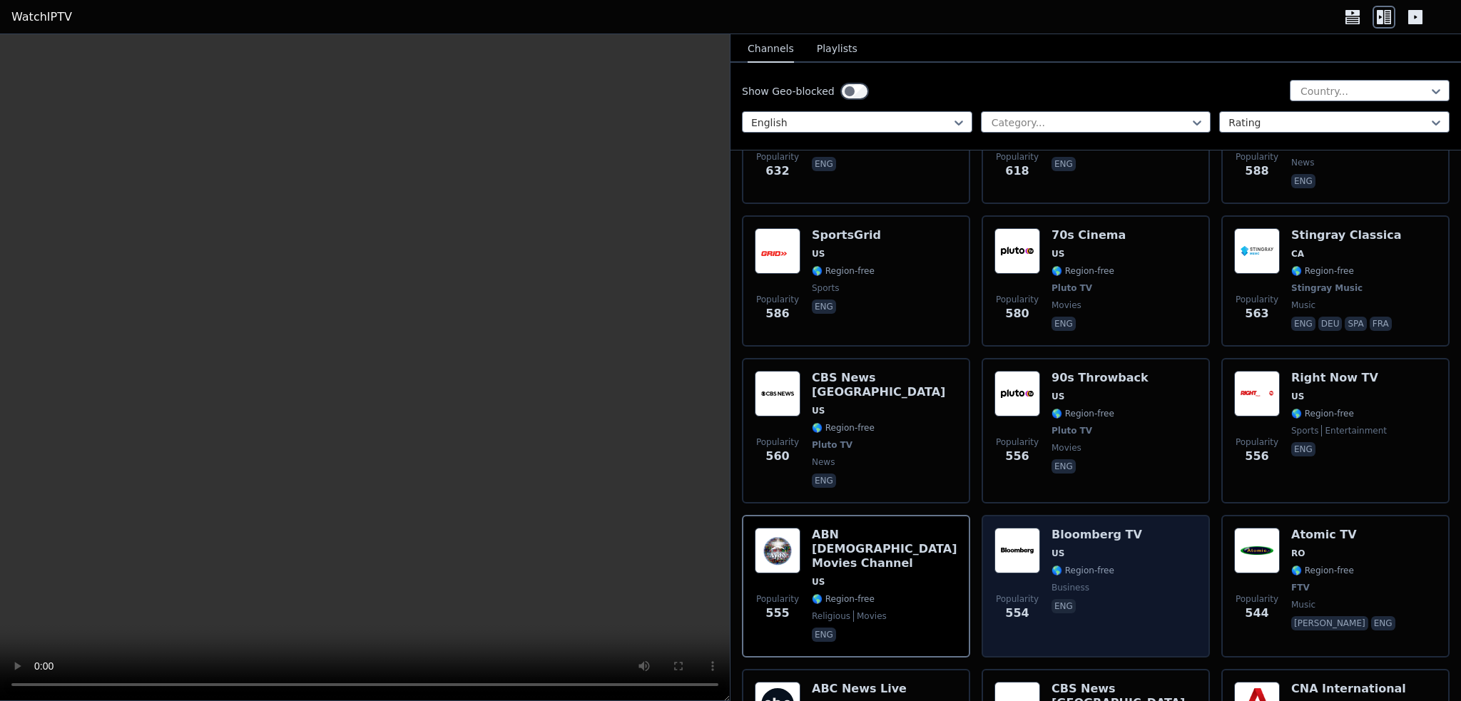
click at [1074, 565] on span "🌎 Region-free" at bounding box center [1083, 570] width 63 height 11
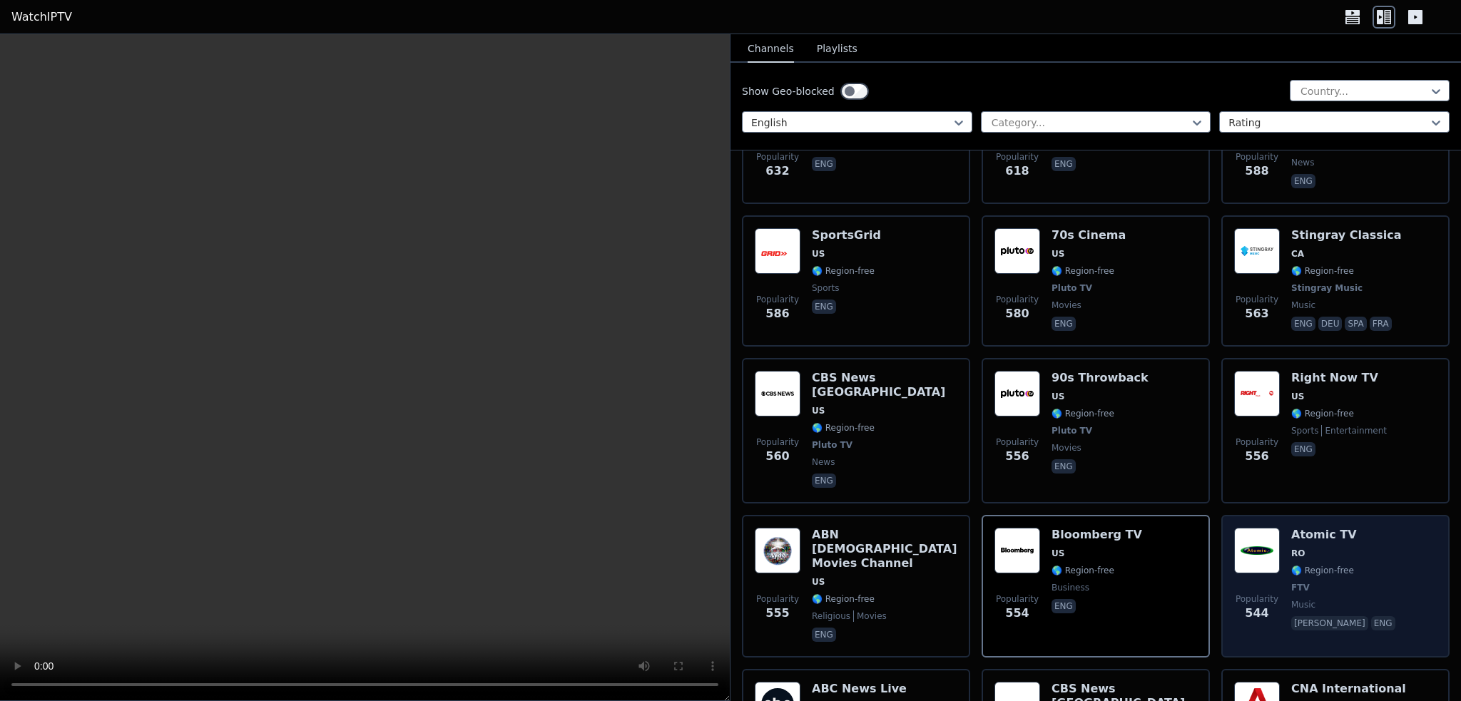
click at [1291, 548] on span "RO" at bounding box center [1298, 553] width 14 height 11
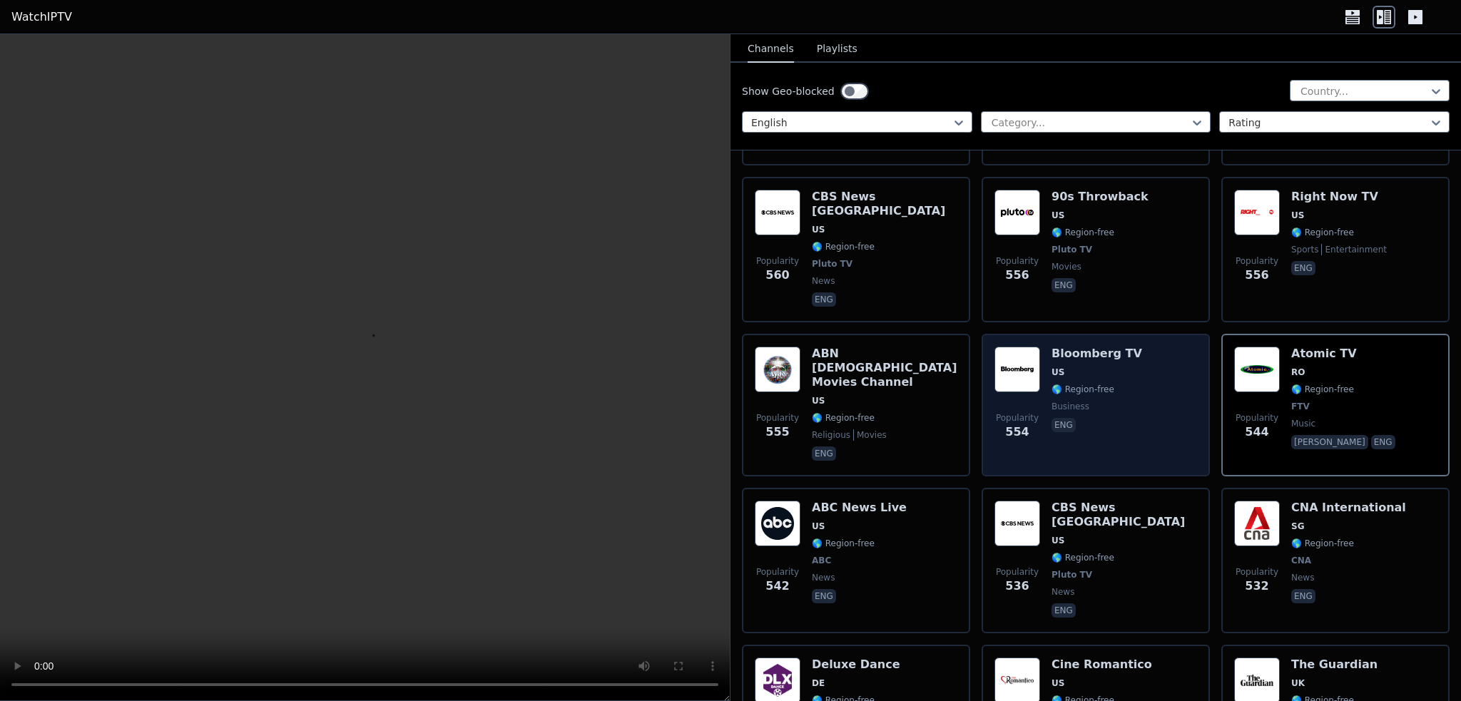
scroll to position [3424, 0]
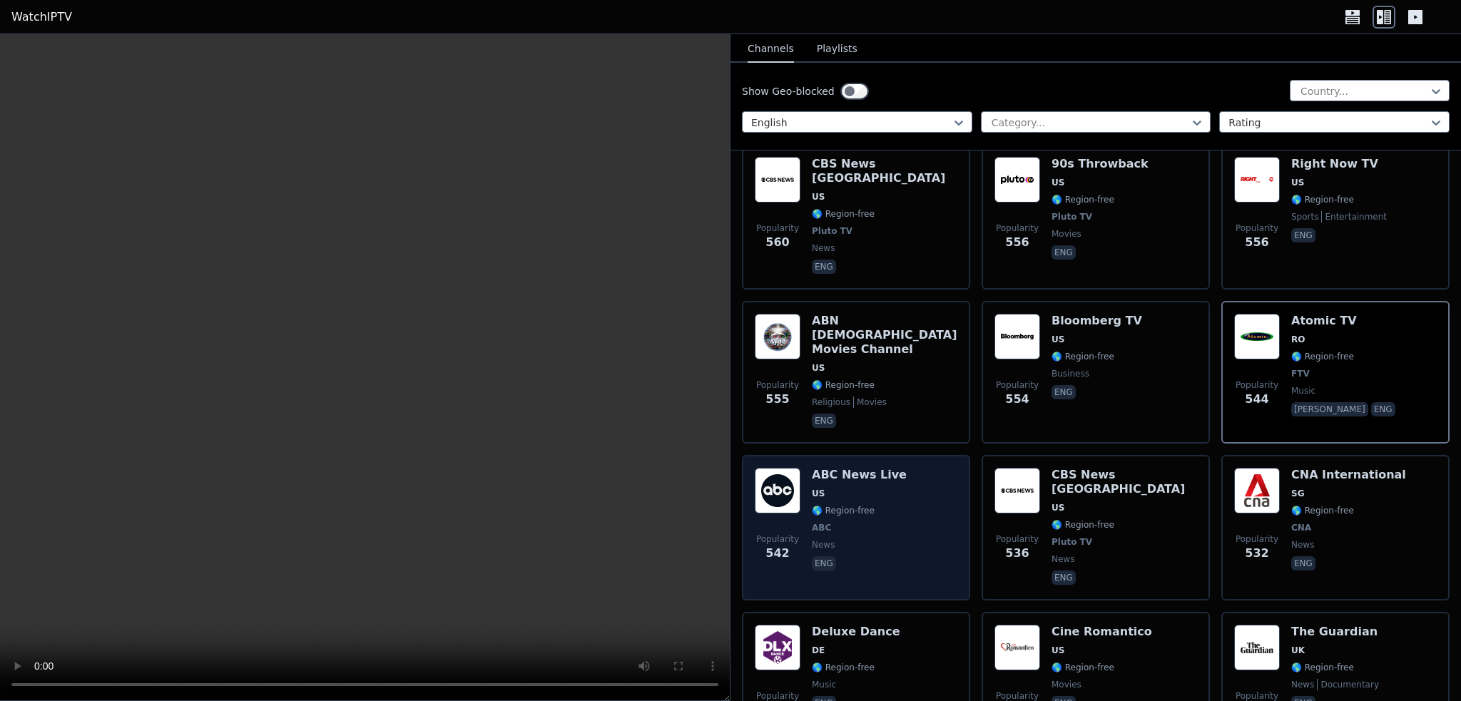
click at [880, 522] on span "ABC" at bounding box center [859, 527] width 95 height 11
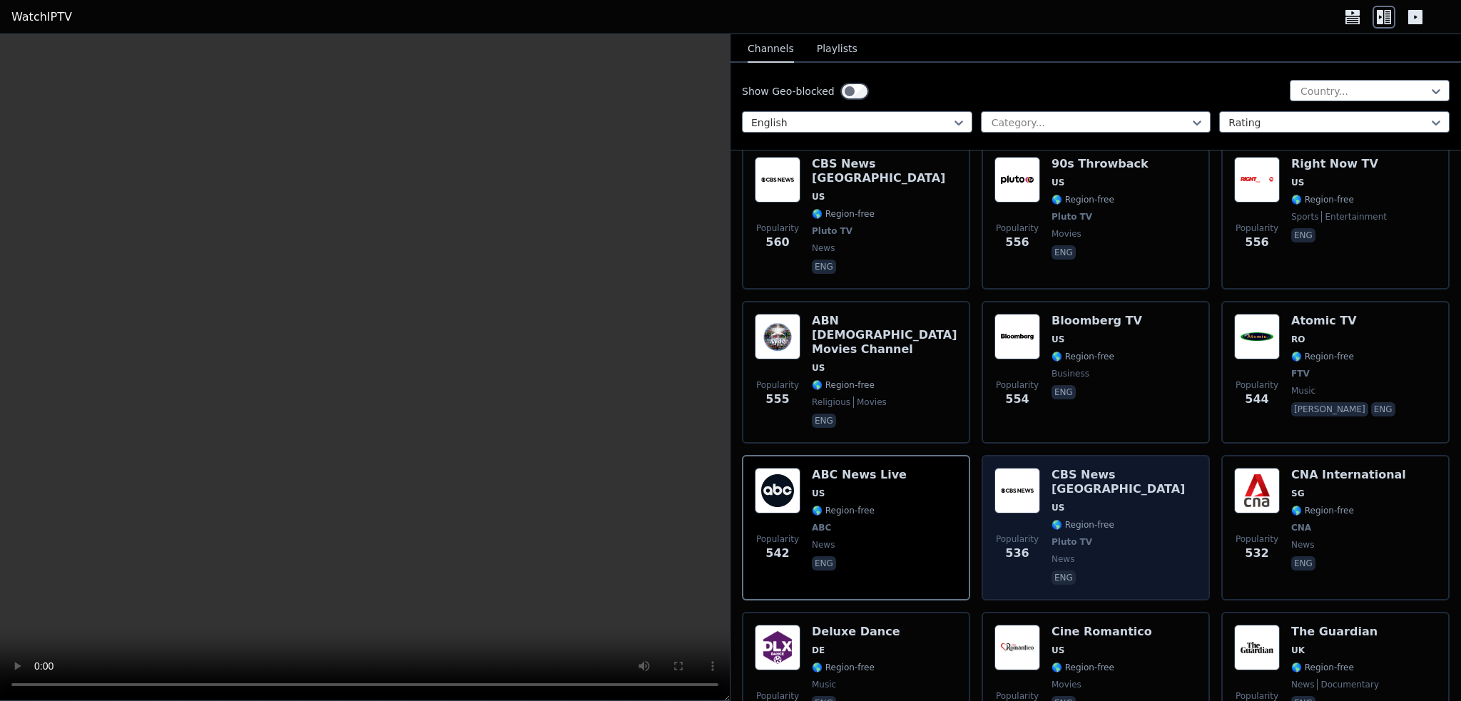
click at [1079, 519] on span "🌎 Region-free" at bounding box center [1083, 524] width 63 height 11
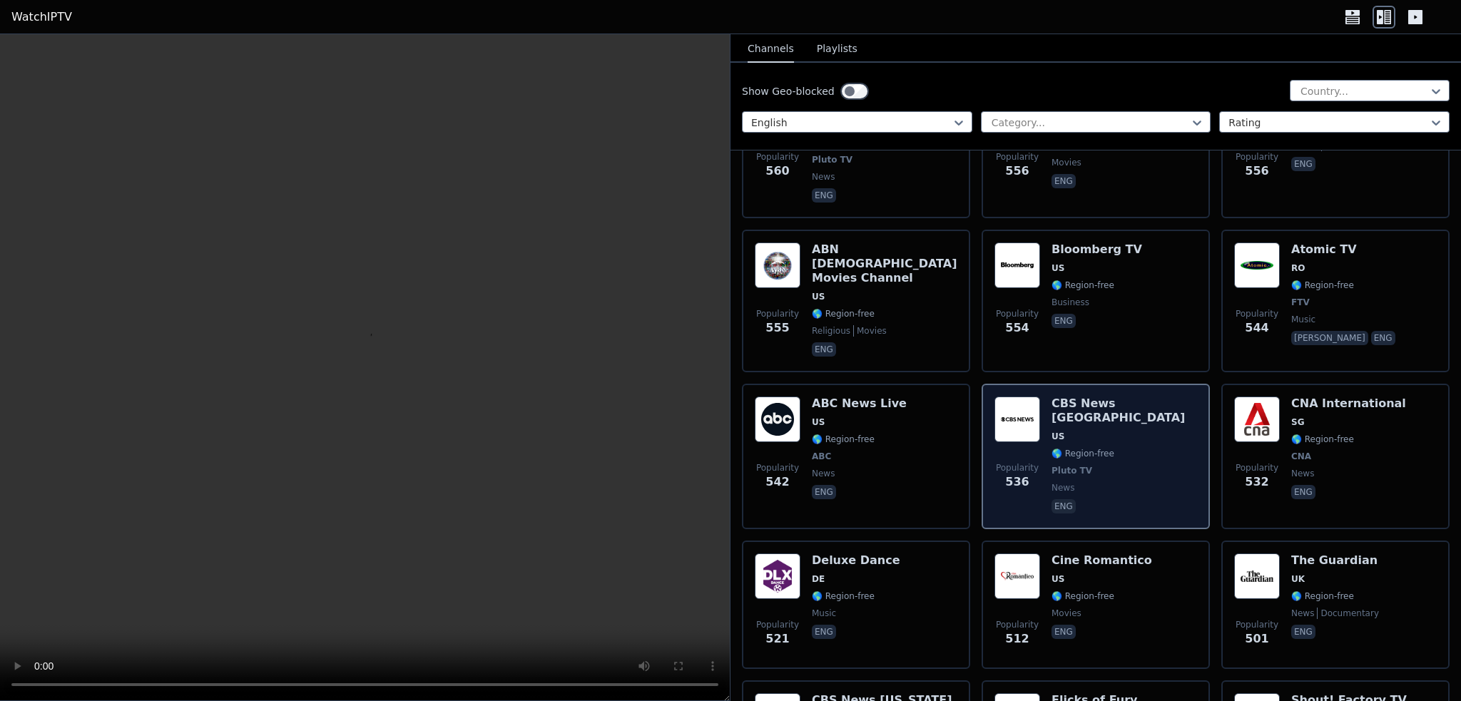
scroll to position [3567, 0]
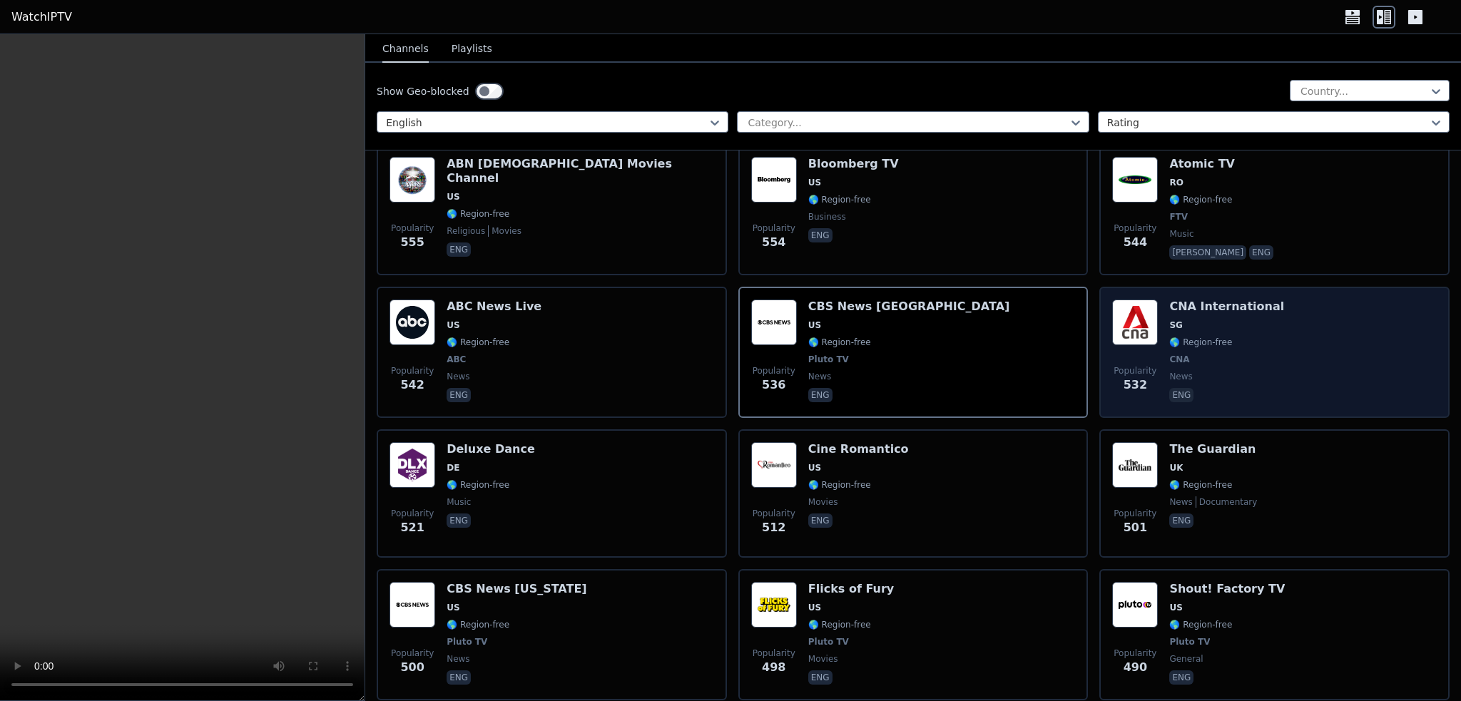
click at [1206, 322] on div "CNA International SG 🌎 Region-free CNA news eng" at bounding box center [1226, 353] width 115 height 106
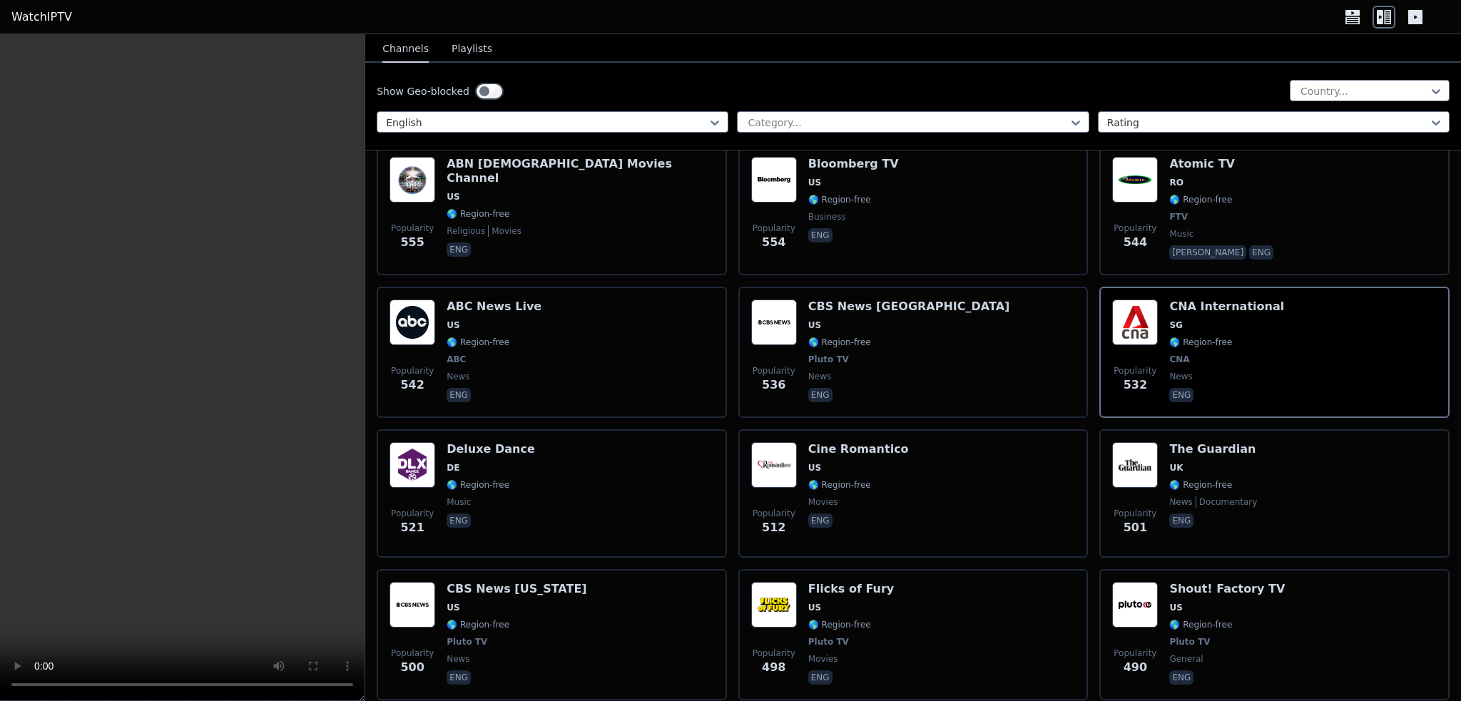
click at [280, 527] on video at bounding box center [182, 367] width 365 height 667
click at [1347, 18] on icon at bounding box center [1352, 17] width 23 height 23
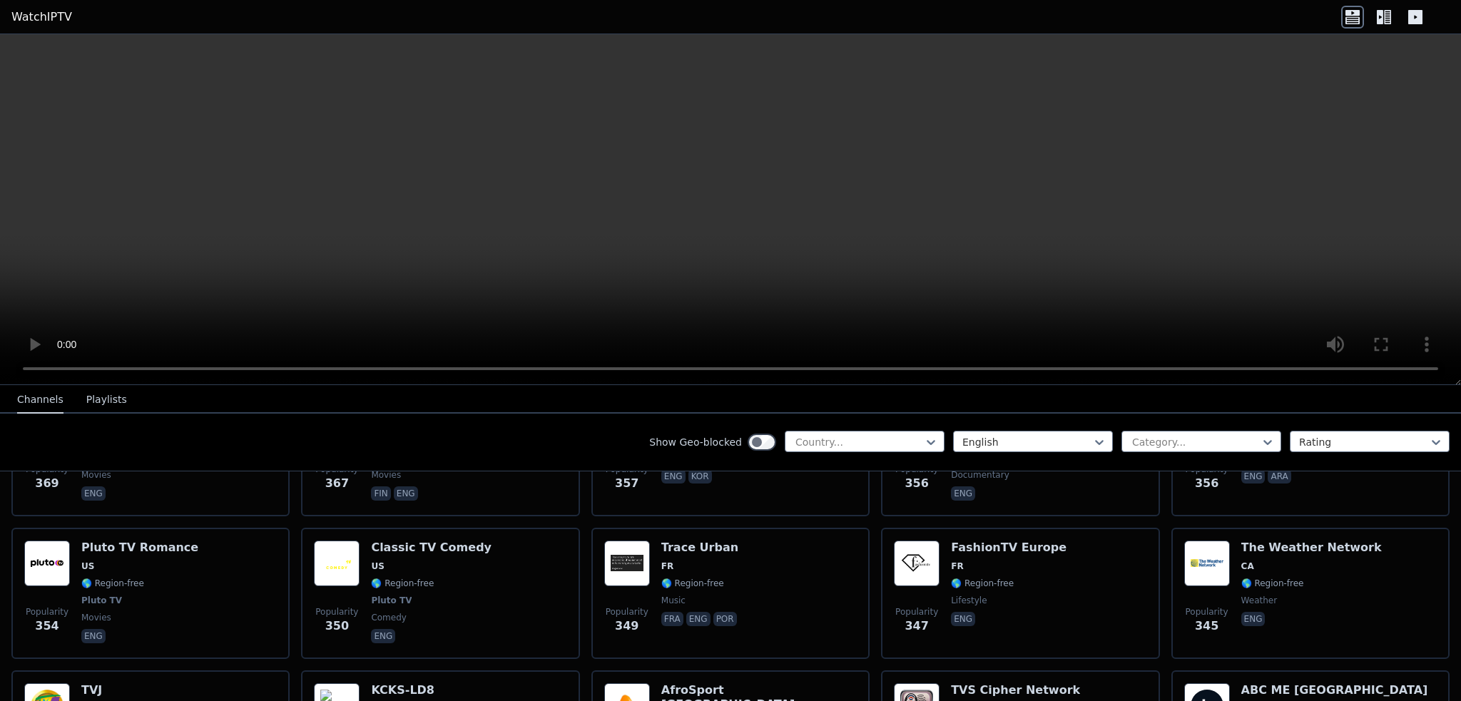
click at [1381, 19] on icon at bounding box center [1380, 17] width 6 height 14
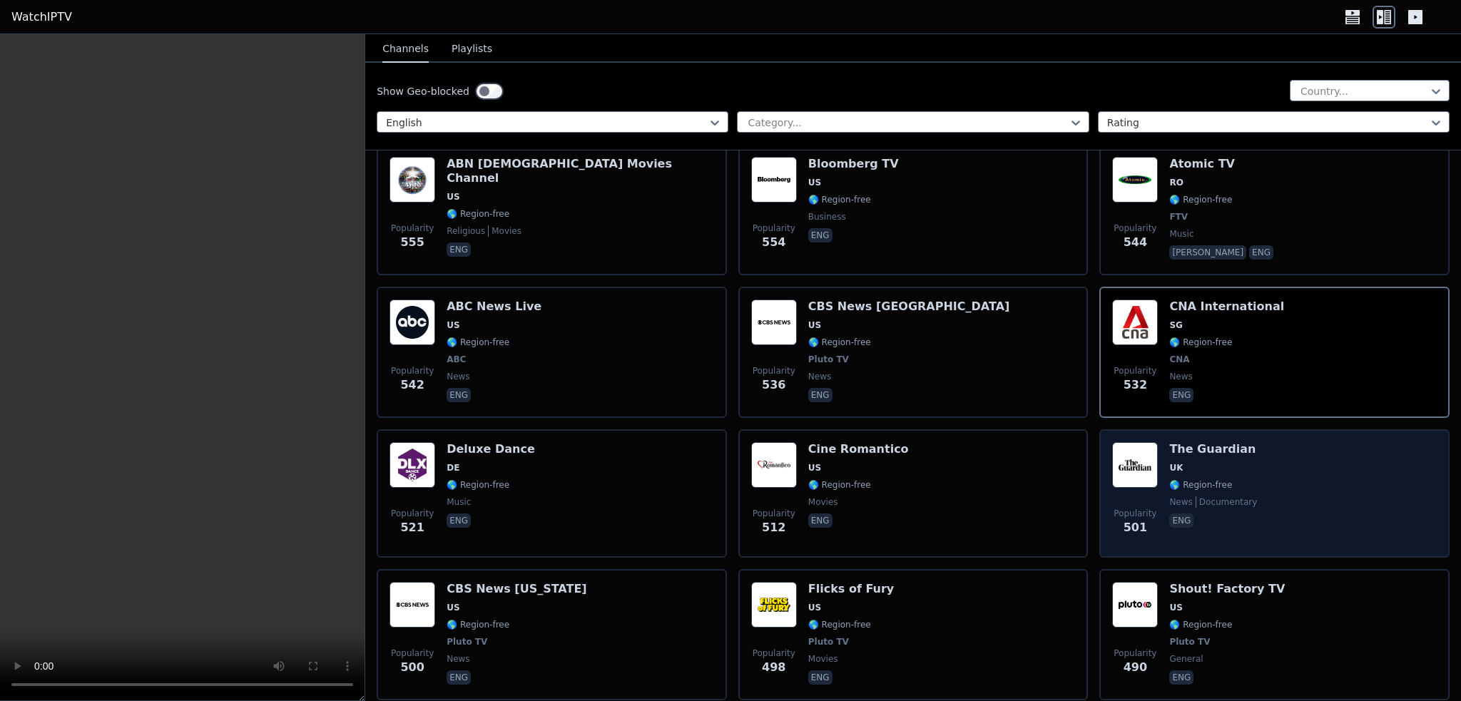
click at [1196, 462] on span "UK" at bounding box center [1213, 467] width 88 height 11
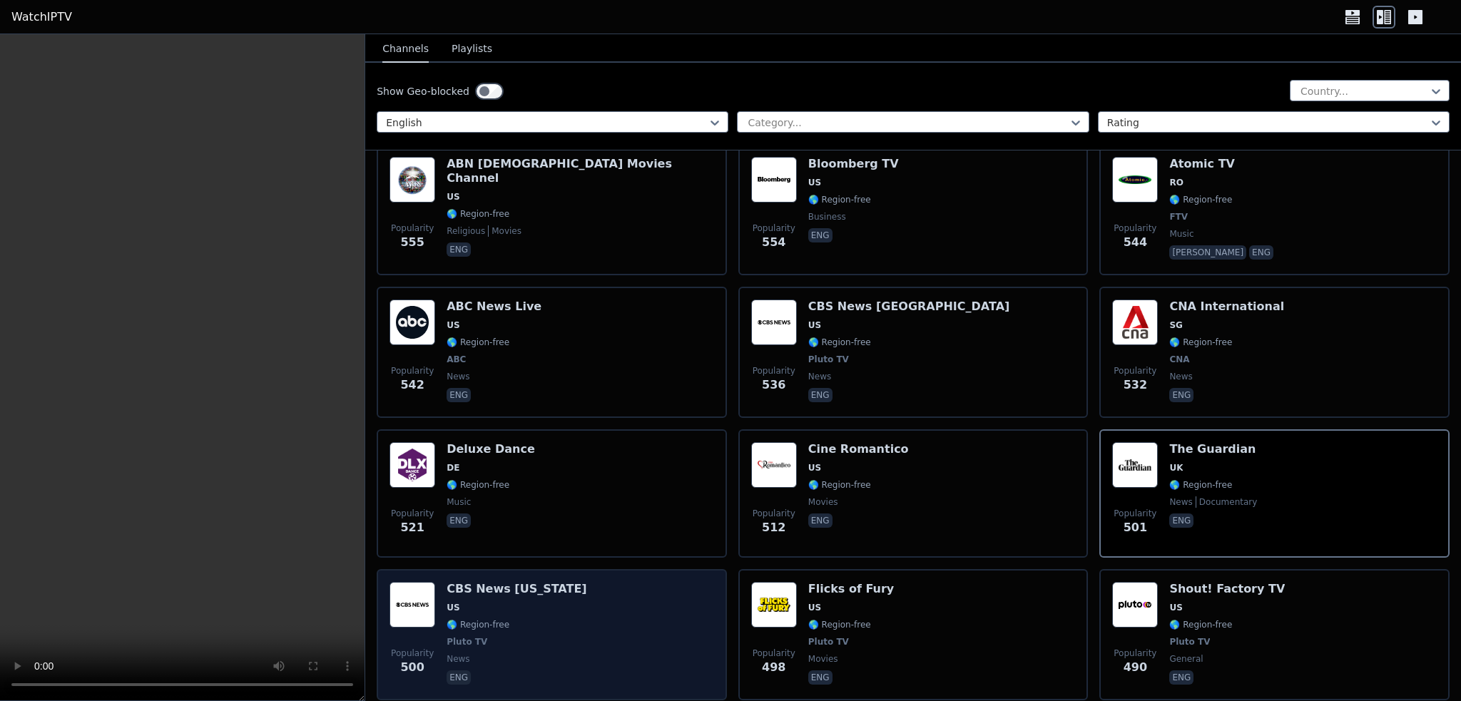
click at [525, 621] on div "CBS News [US_STATE] [GEOGRAPHIC_DATA] 🌎 Region-free Pluto TV news eng" at bounding box center [517, 635] width 140 height 106
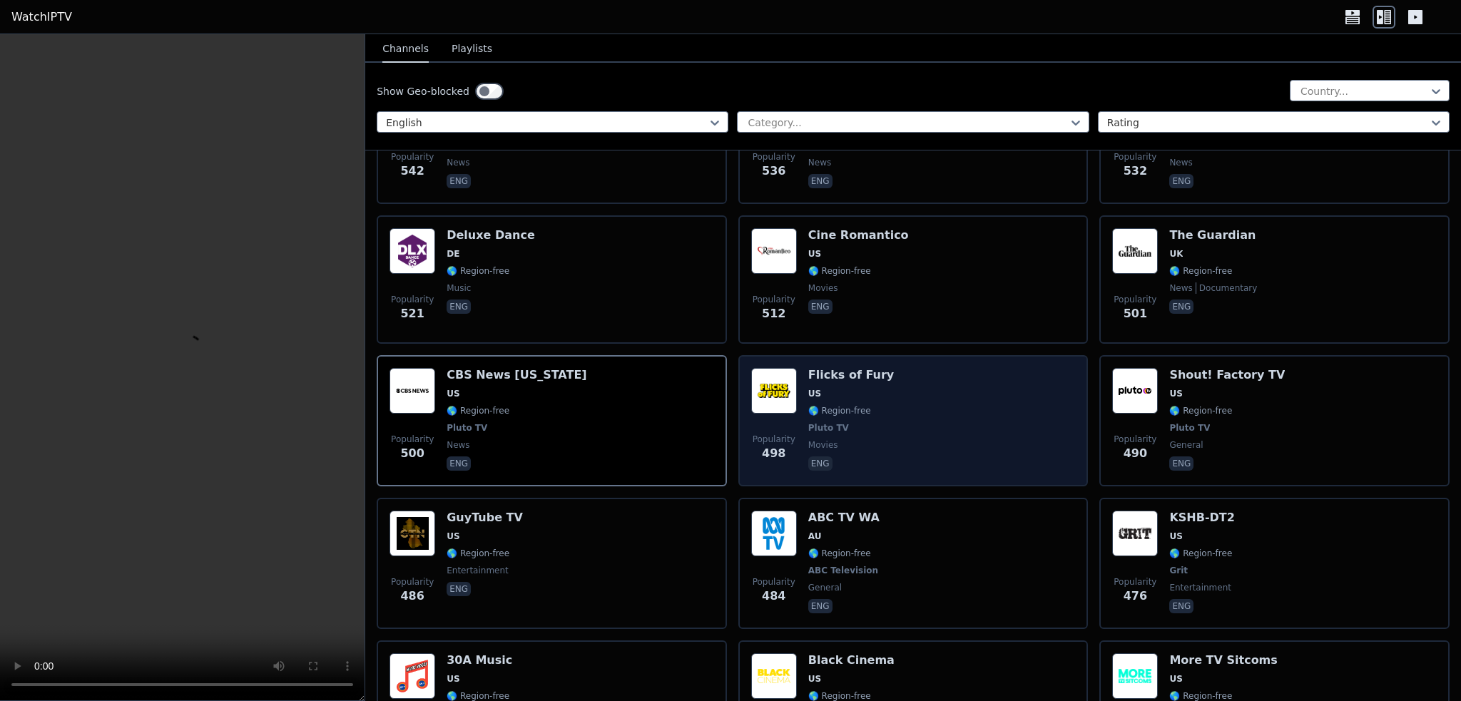
scroll to position [3852, 0]
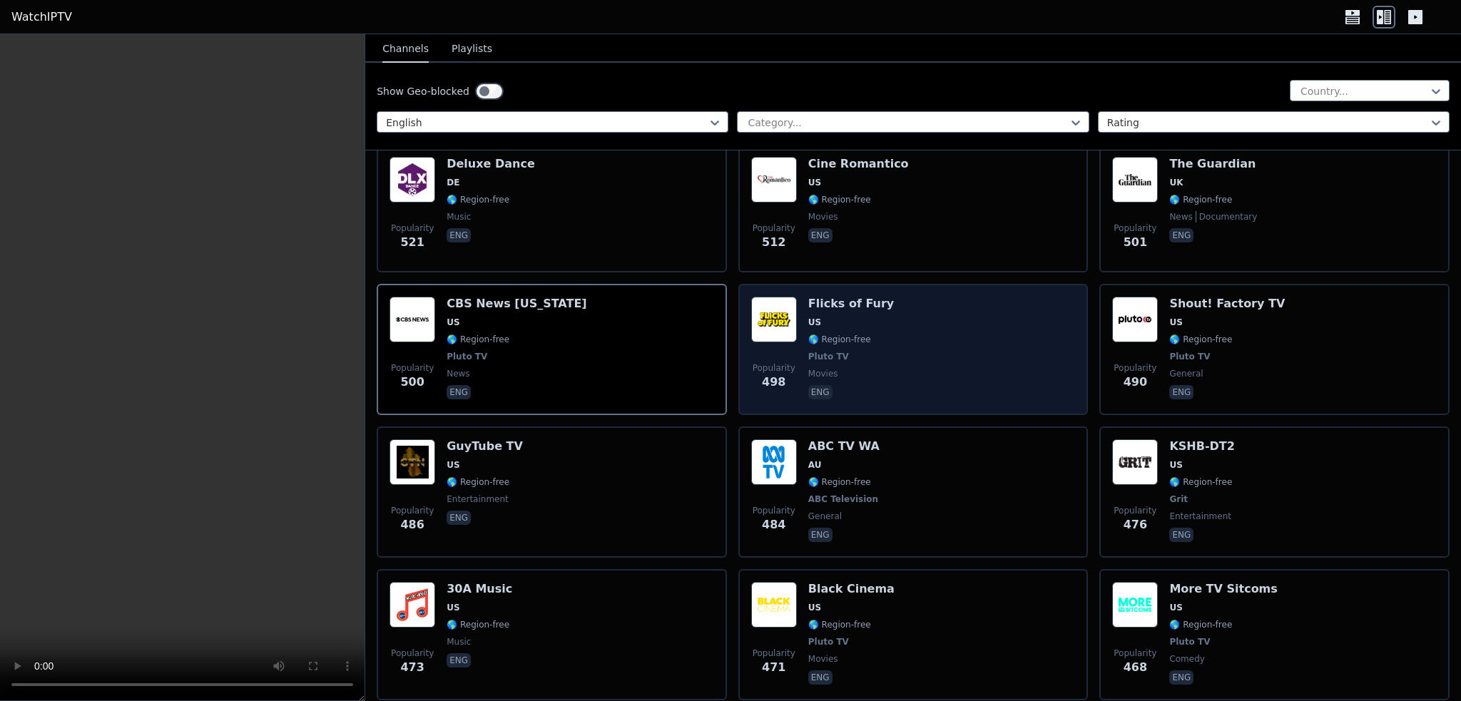
click at [890, 297] on div "Popularity 498 Flicks of Fury US 🌎 Region-free Pluto TV movies eng" at bounding box center [913, 350] width 325 height 106
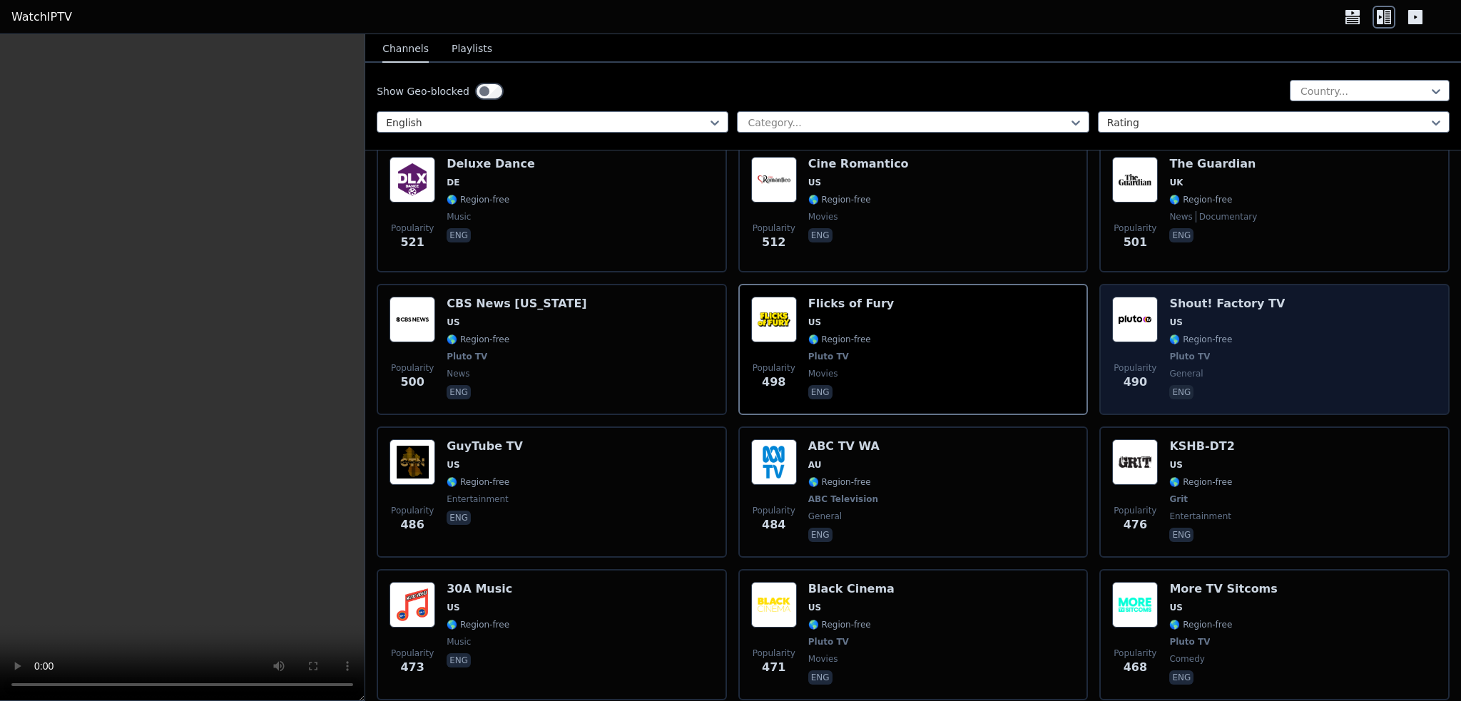
click at [1206, 317] on div "Shout! Factory TV US 🌎 Region-free Pluto TV general eng" at bounding box center [1227, 350] width 116 height 106
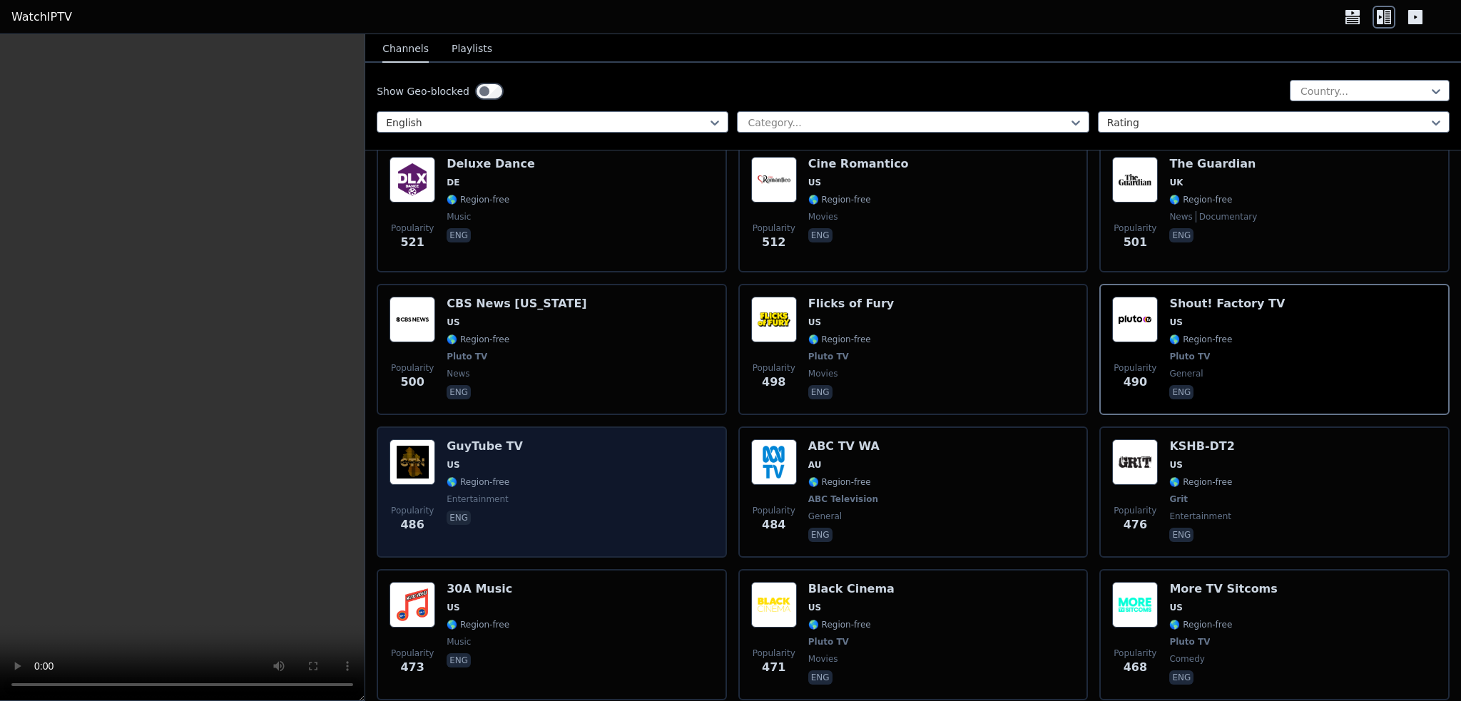
click at [511, 462] on div "Popularity 486 GuyTube TV US 🌎 Region-free entertainment eng" at bounding box center [552, 492] width 325 height 106
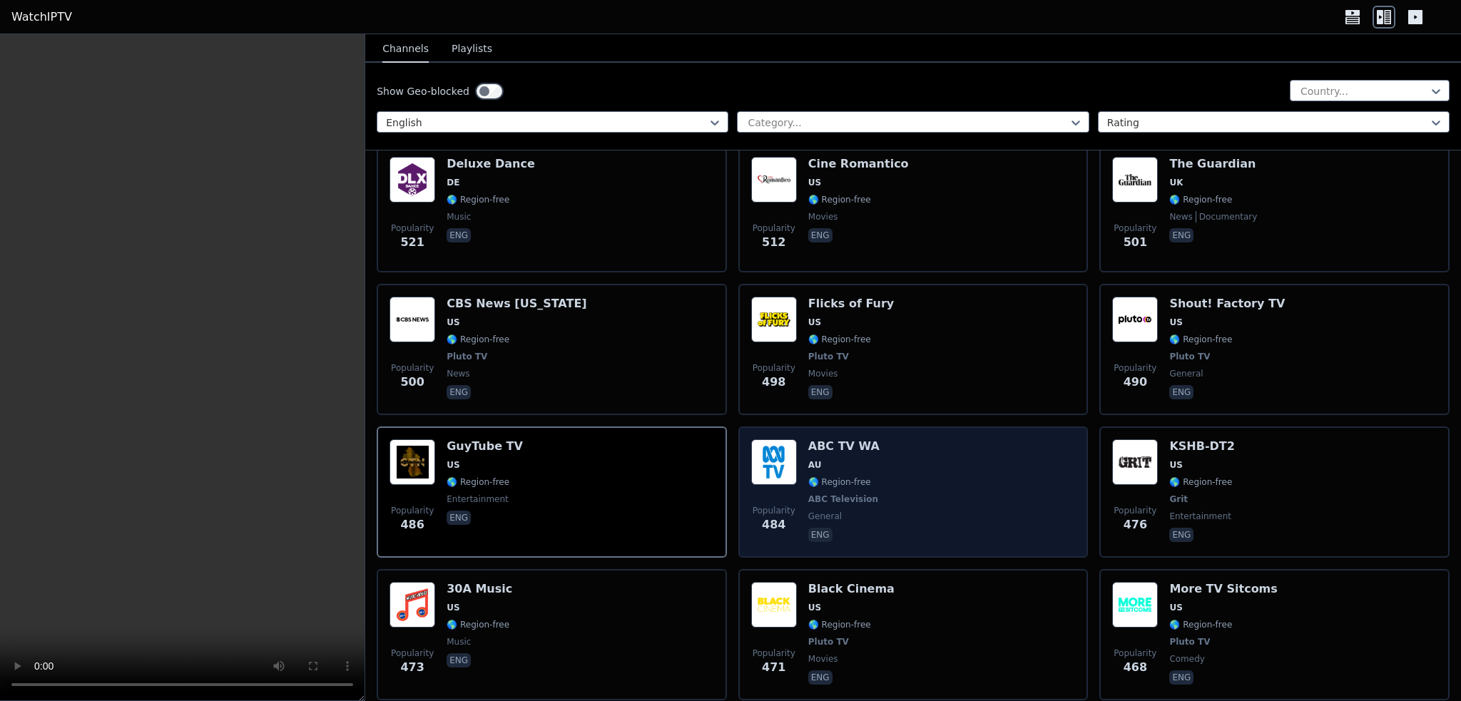
click at [850, 477] on span "🌎 Region-free" at bounding box center [839, 482] width 63 height 11
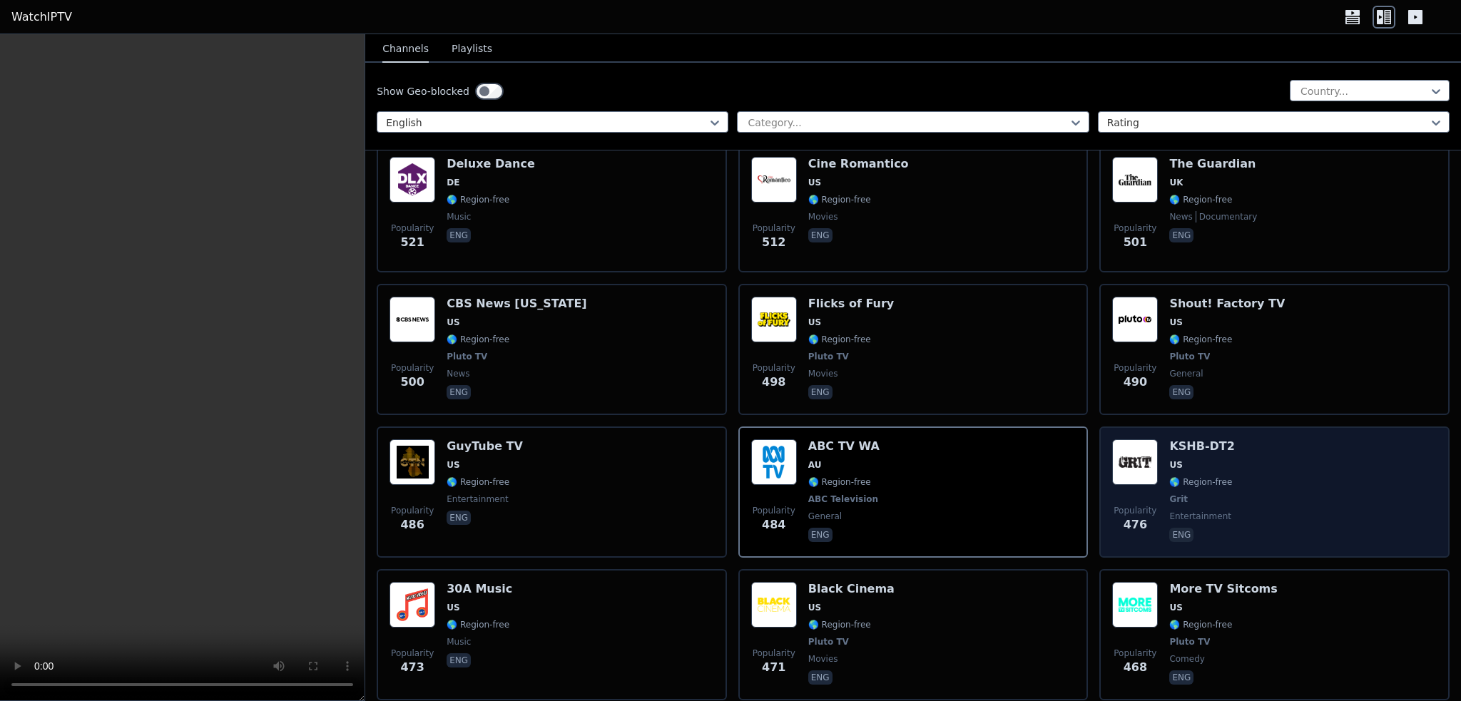
click at [1184, 477] on span "🌎 Region-free" at bounding box center [1200, 482] width 63 height 11
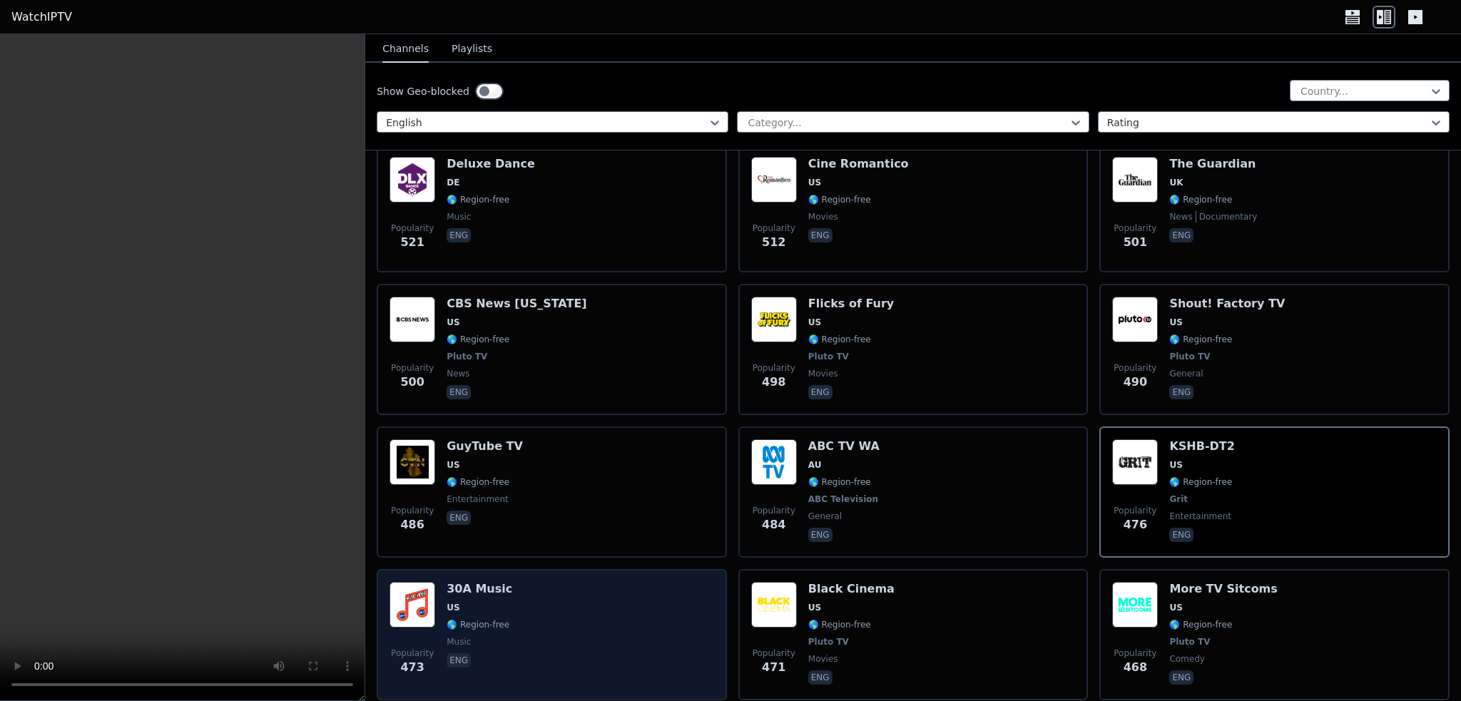
click at [531, 593] on div "Popularity 473 30A Music US 🌎 Region-free music eng" at bounding box center [552, 635] width 325 height 106
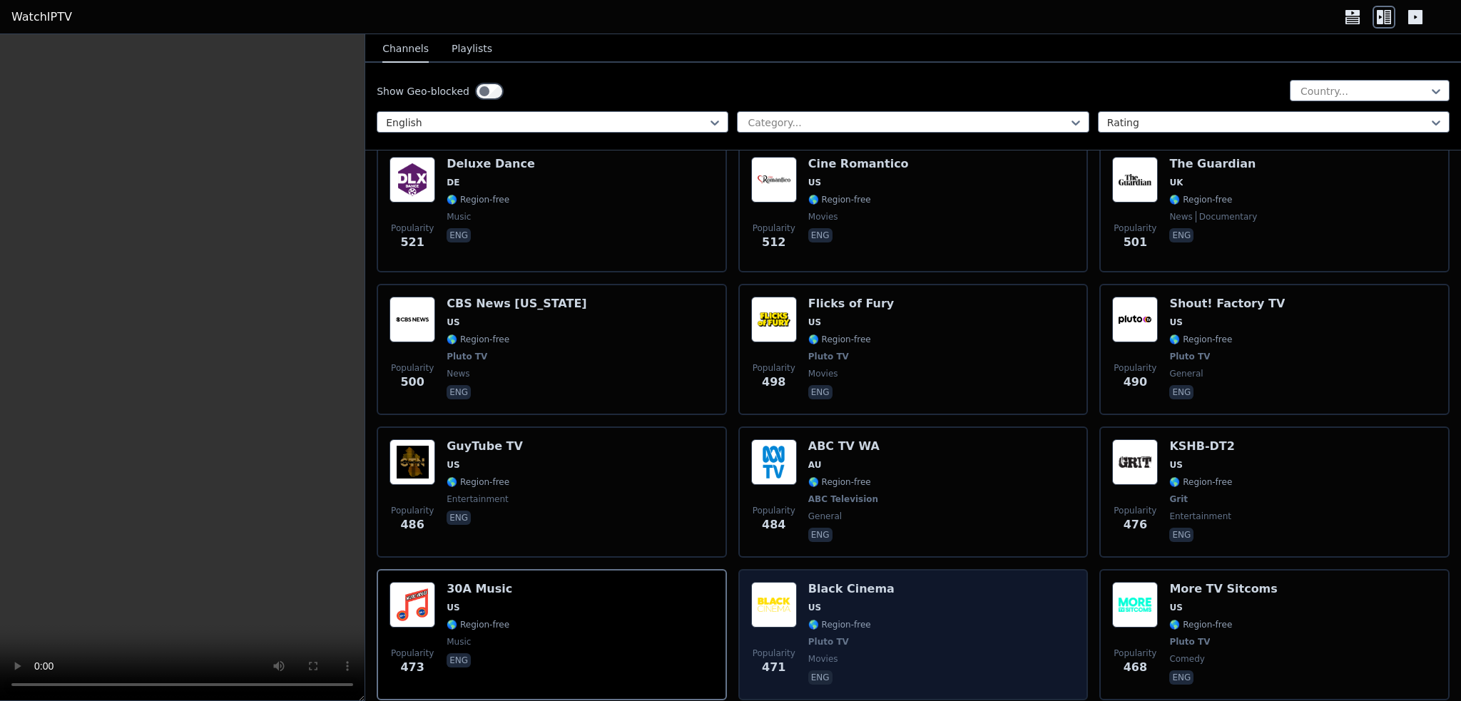
click at [867, 619] on span "🌎 Region-free" at bounding box center [851, 624] width 86 height 11
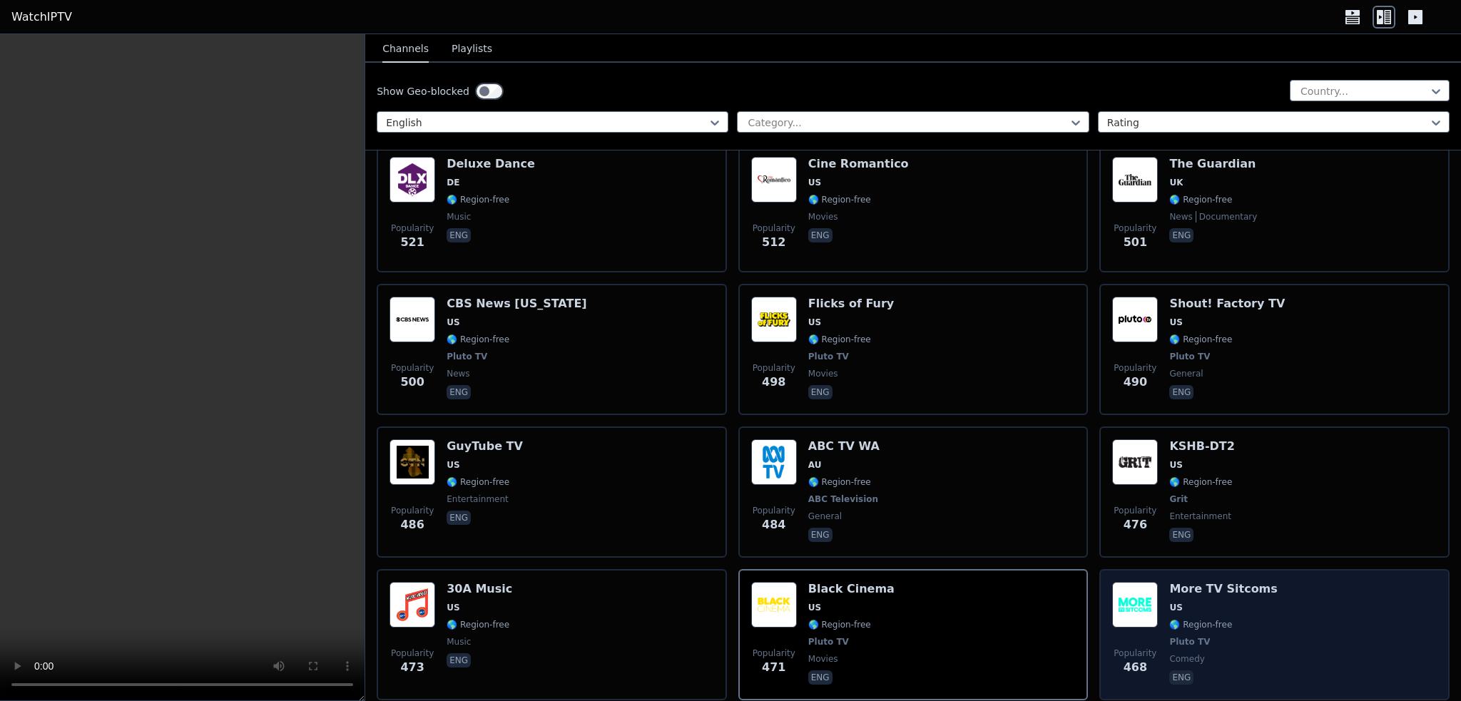
click at [1226, 602] on div "More TV Sitcoms US 🌎 Region-free Pluto TV comedy eng" at bounding box center [1223, 635] width 108 height 106
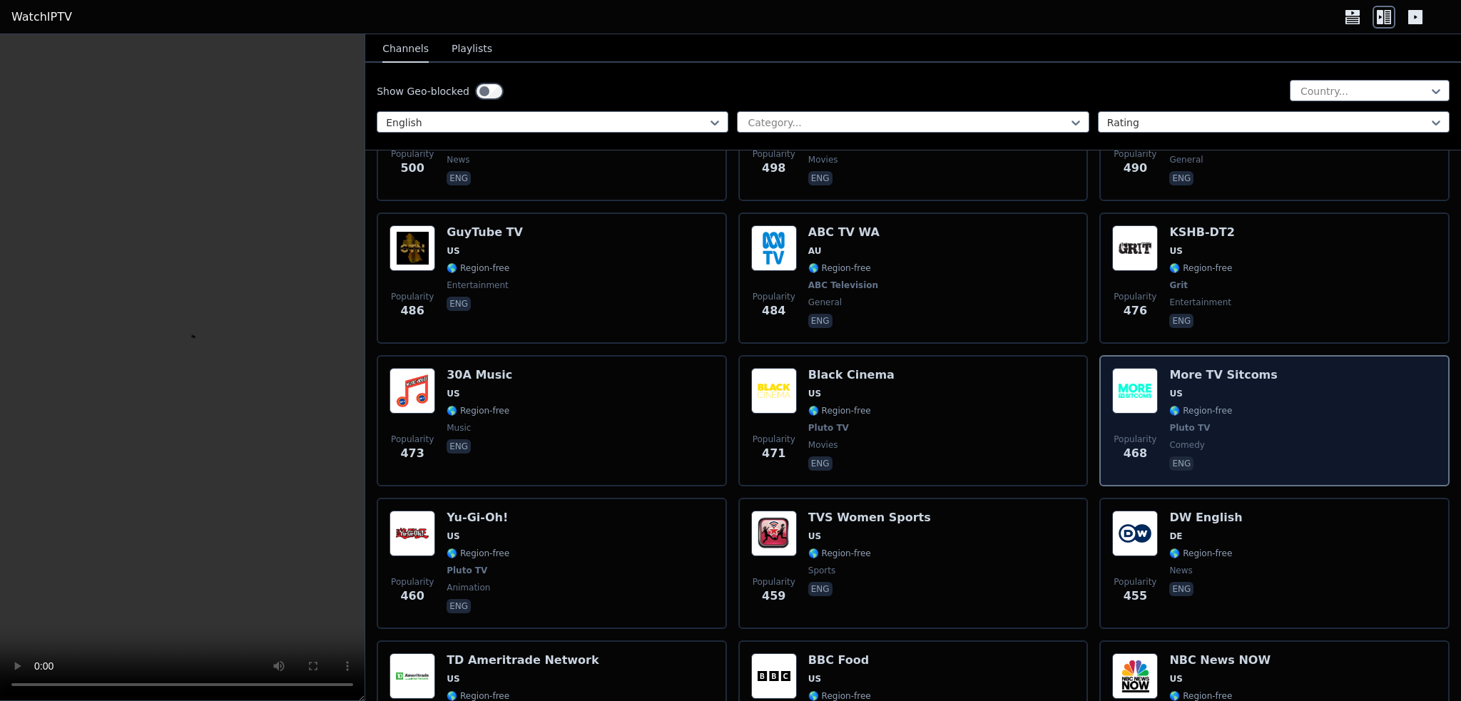
scroll to position [4138, 0]
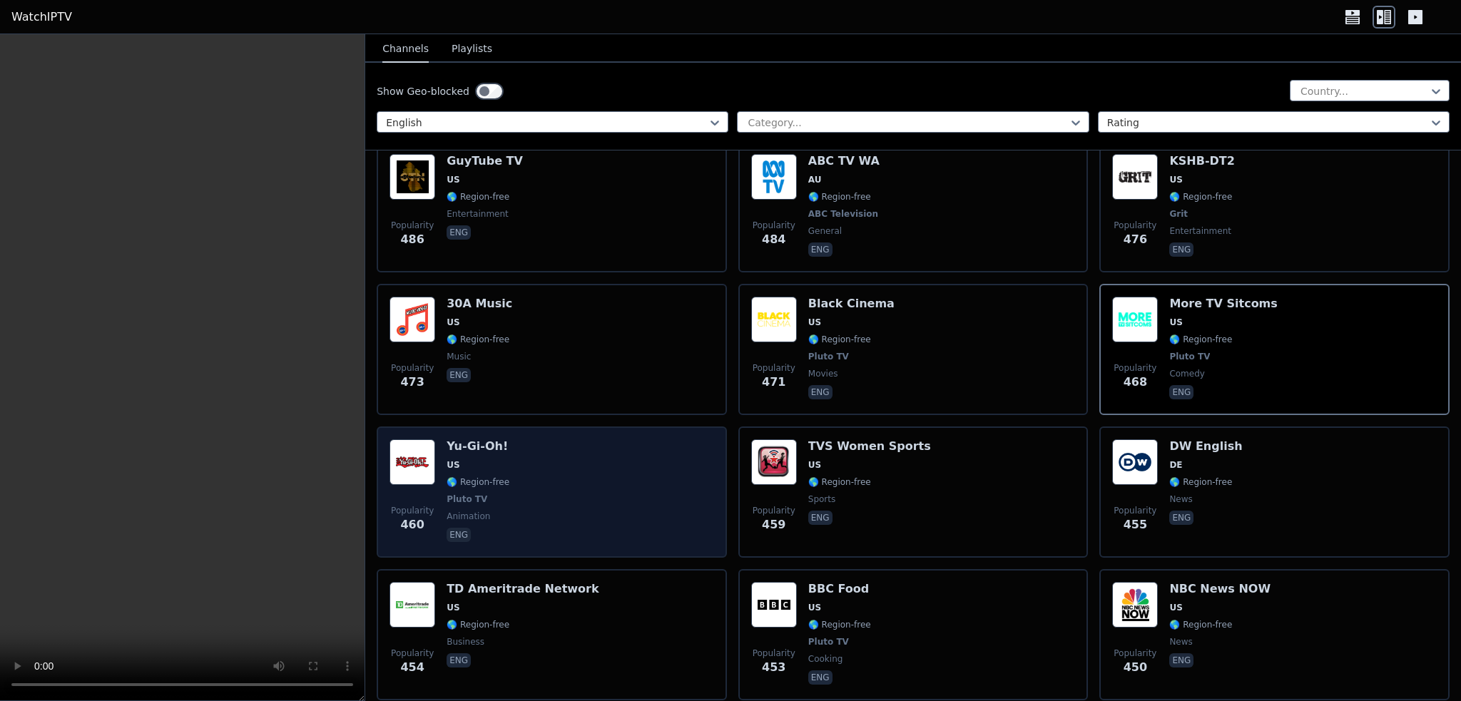
click at [564, 467] on div "Popularity 460 Yu-Gi-Oh! US 🌎 Region-free Pluto TV animation eng" at bounding box center [552, 492] width 325 height 106
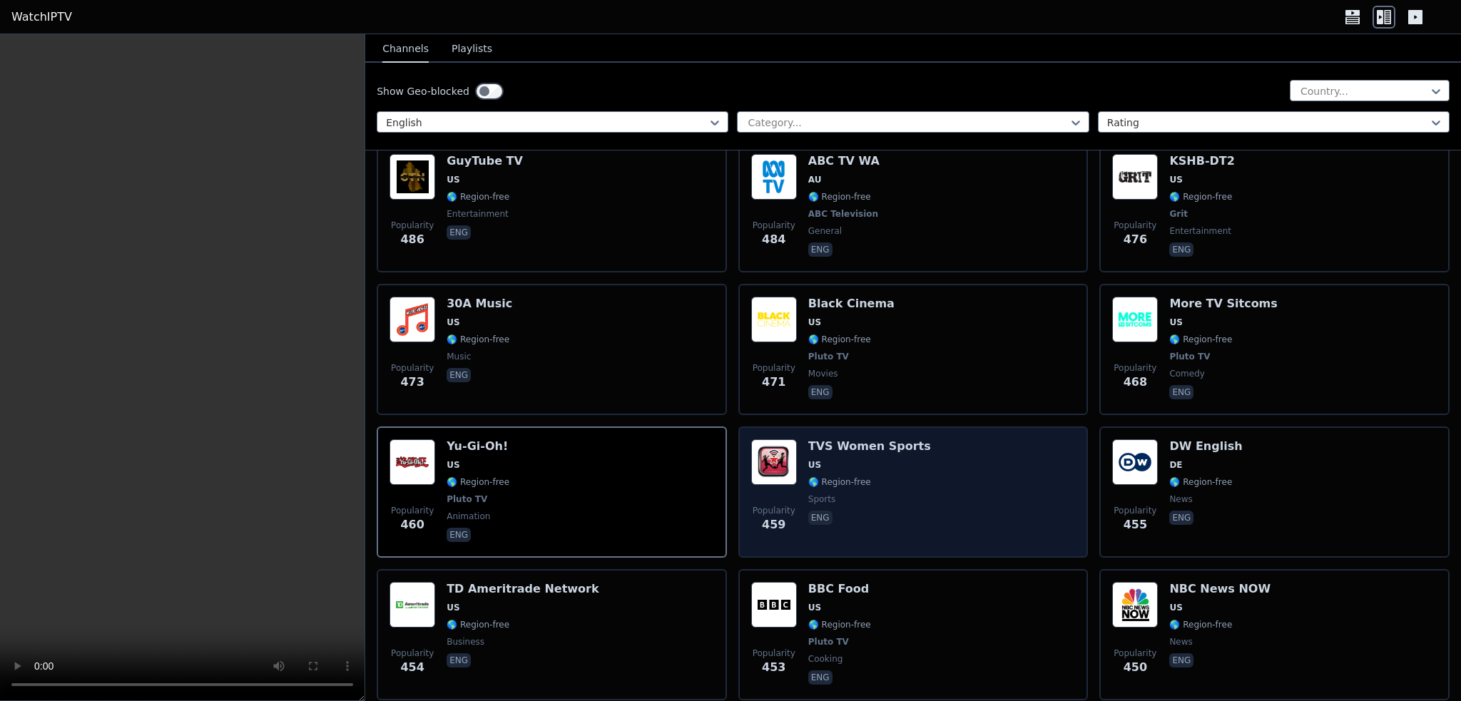
click at [901, 494] on span "sports" at bounding box center [869, 499] width 123 height 11
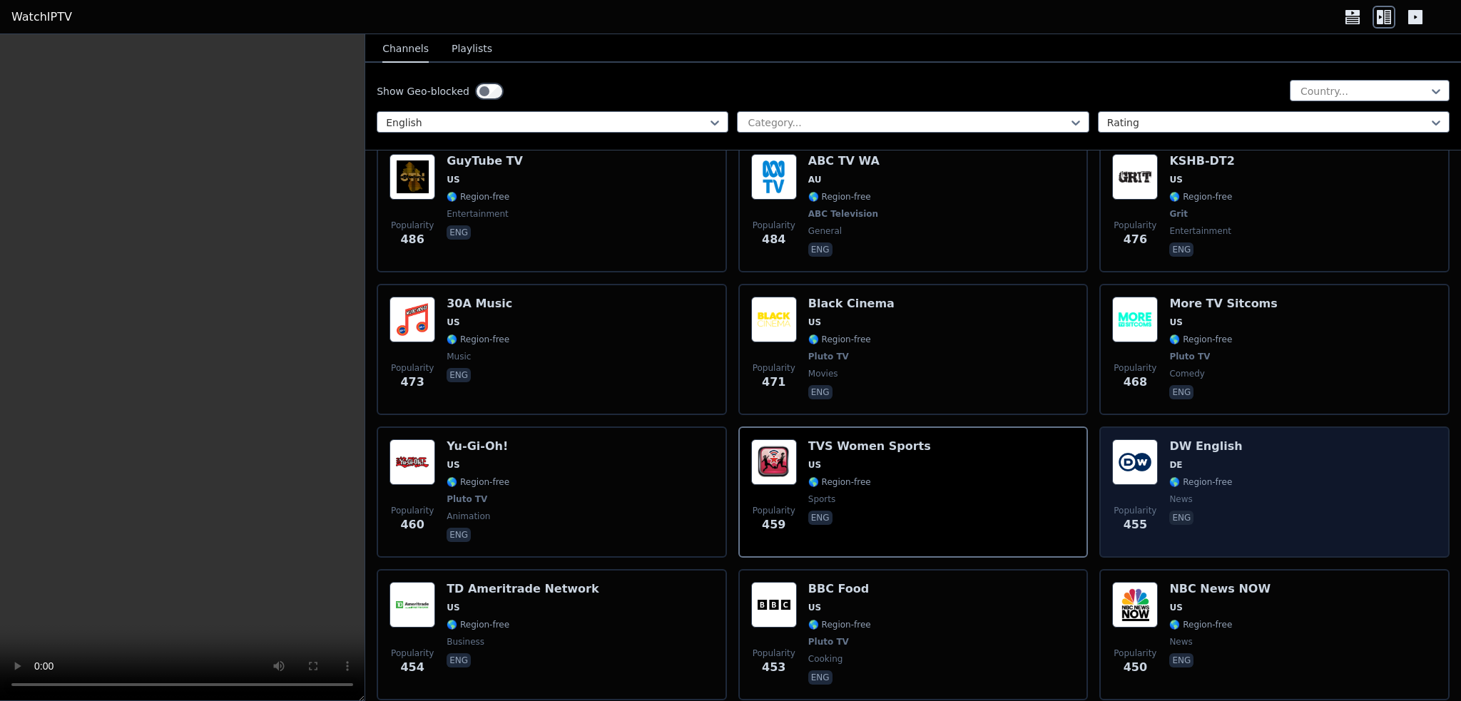
click at [1193, 477] on span "🌎 Region-free" at bounding box center [1200, 482] width 63 height 11
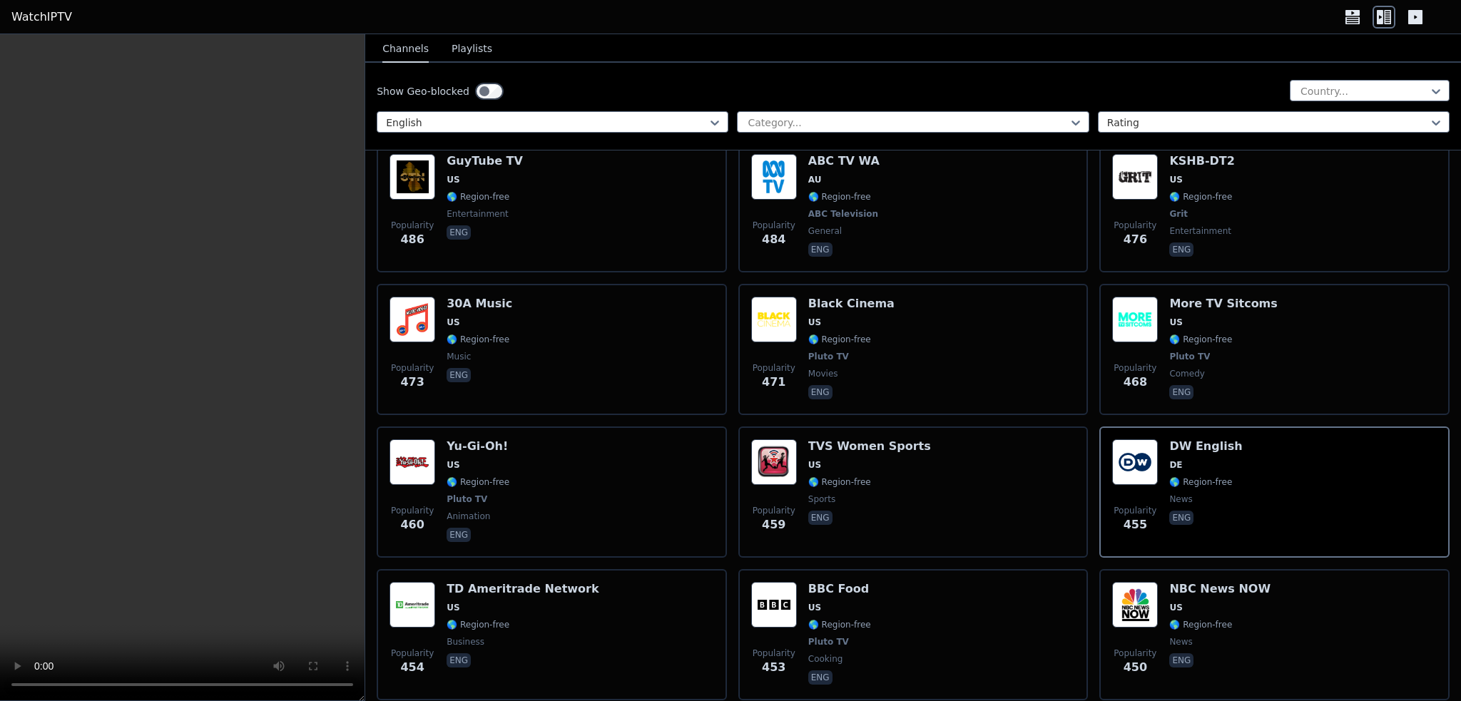
click at [1348, 17] on icon at bounding box center [1352, 19] width 14 height 7
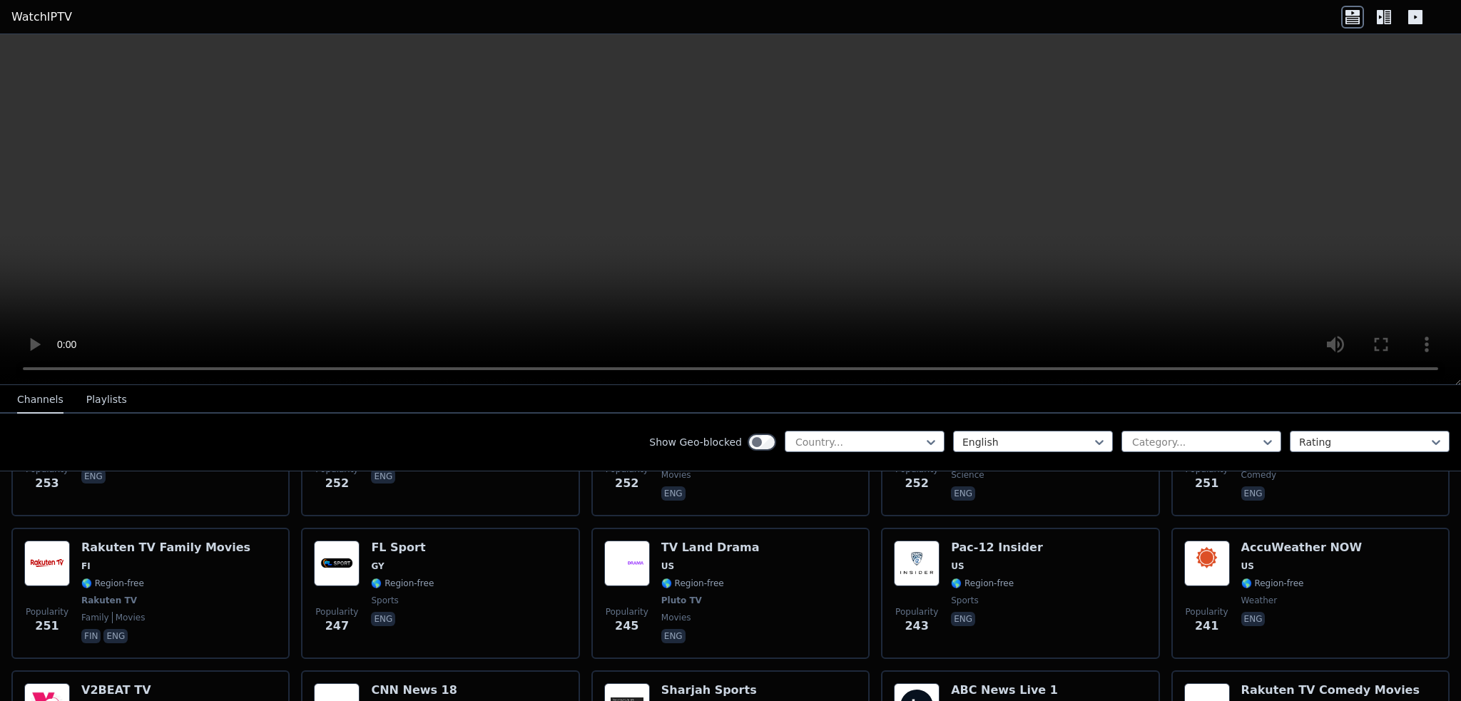
click at [1388, 19] on icon at bounding box center [1387, 17] width 7 height 14
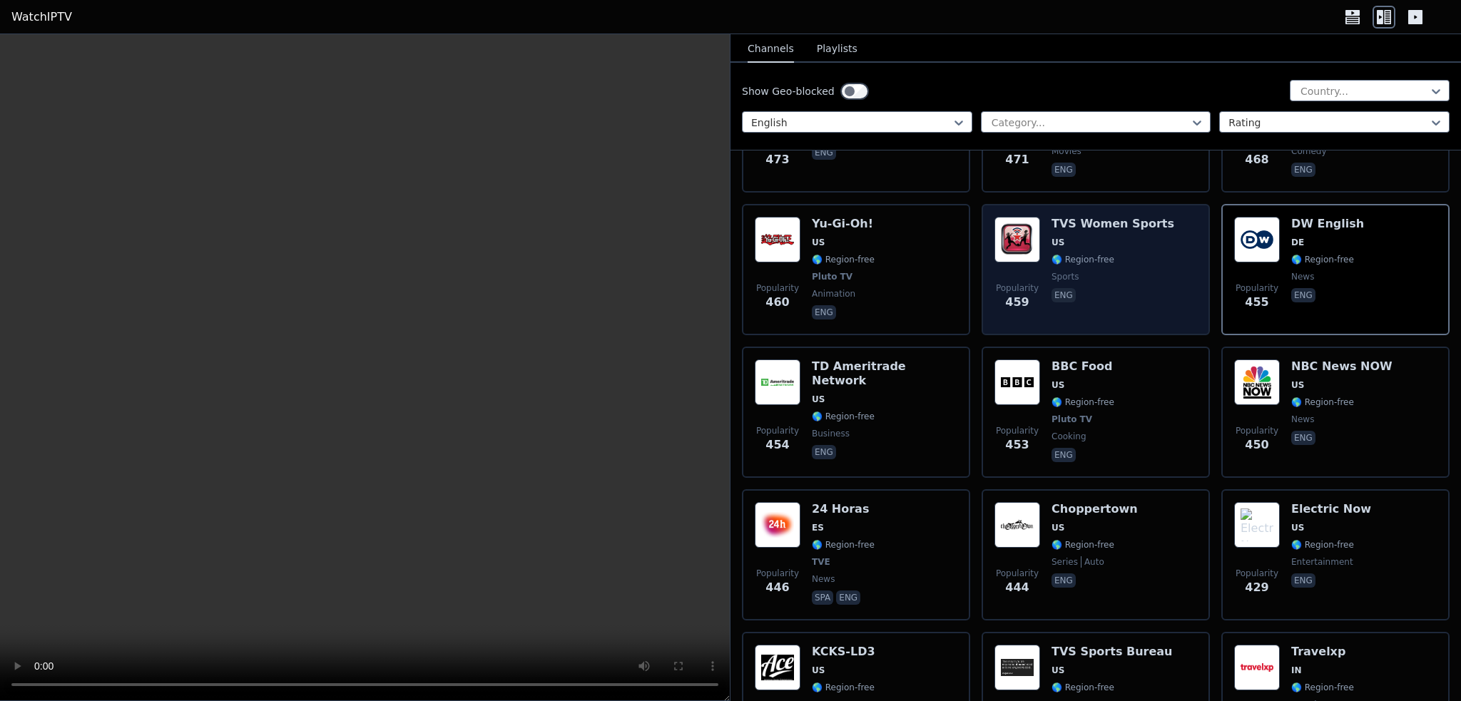
scroll to position [4423, 0]
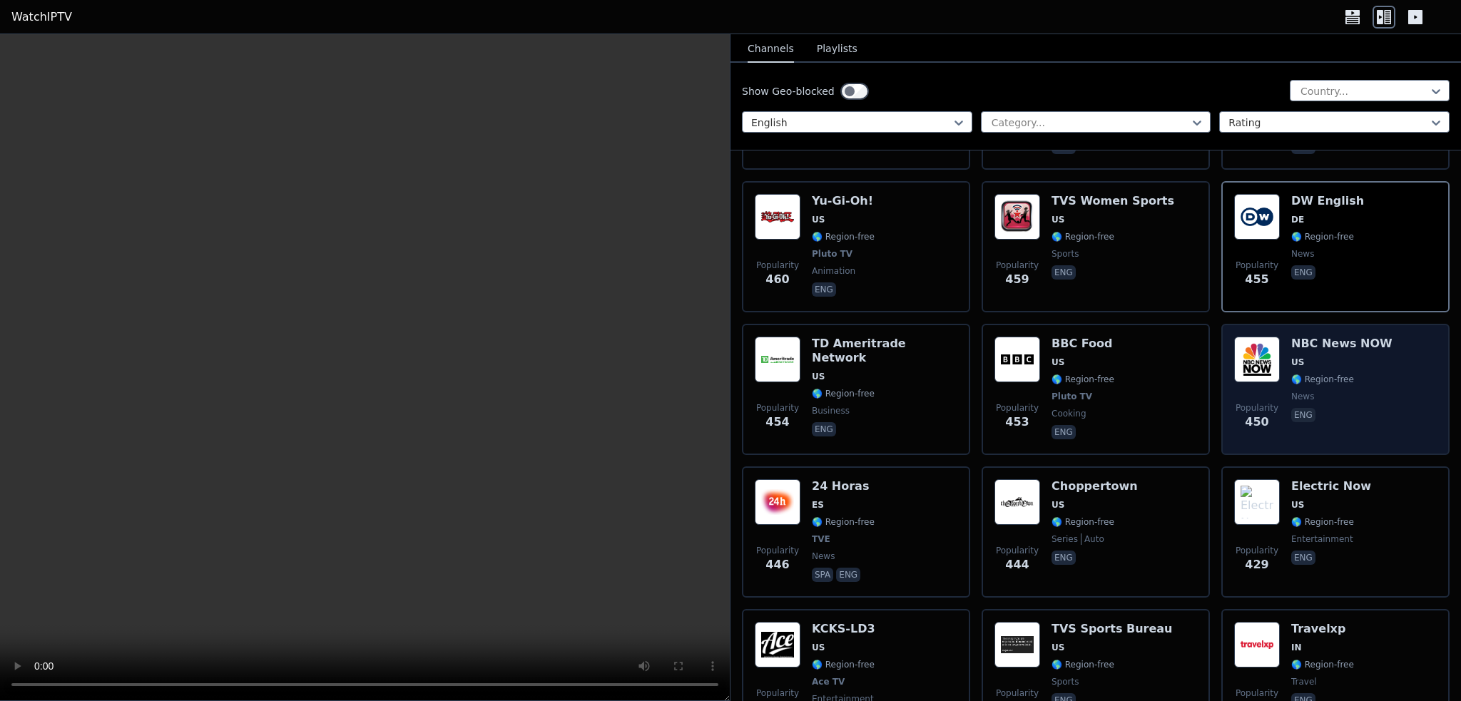
click at [1349, 337] on div "NBC News NOW US 🌎 Region-free news eng" at bounding box center [1341, 390] width 101 height 106
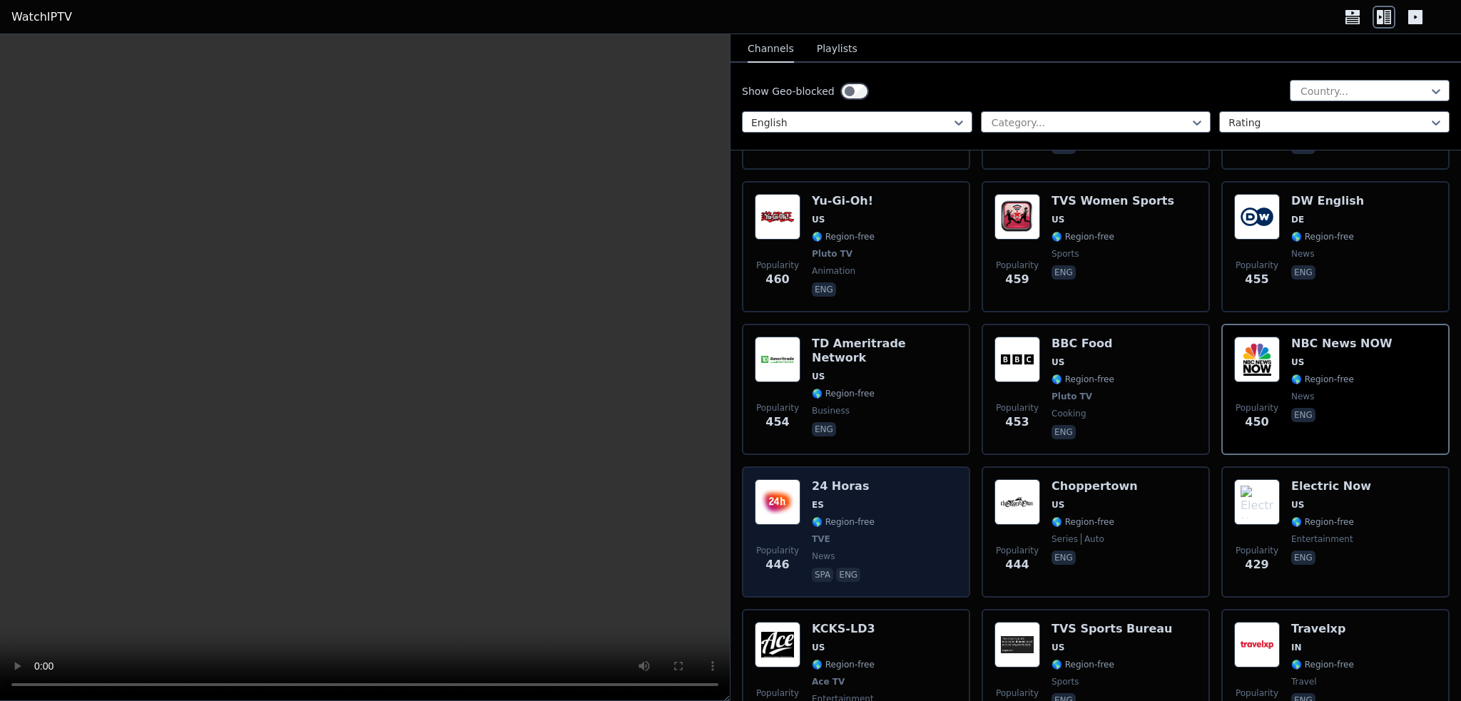
click at [827, 534] on span "TVE" at bounding box center [843, 539] width 63 height 11
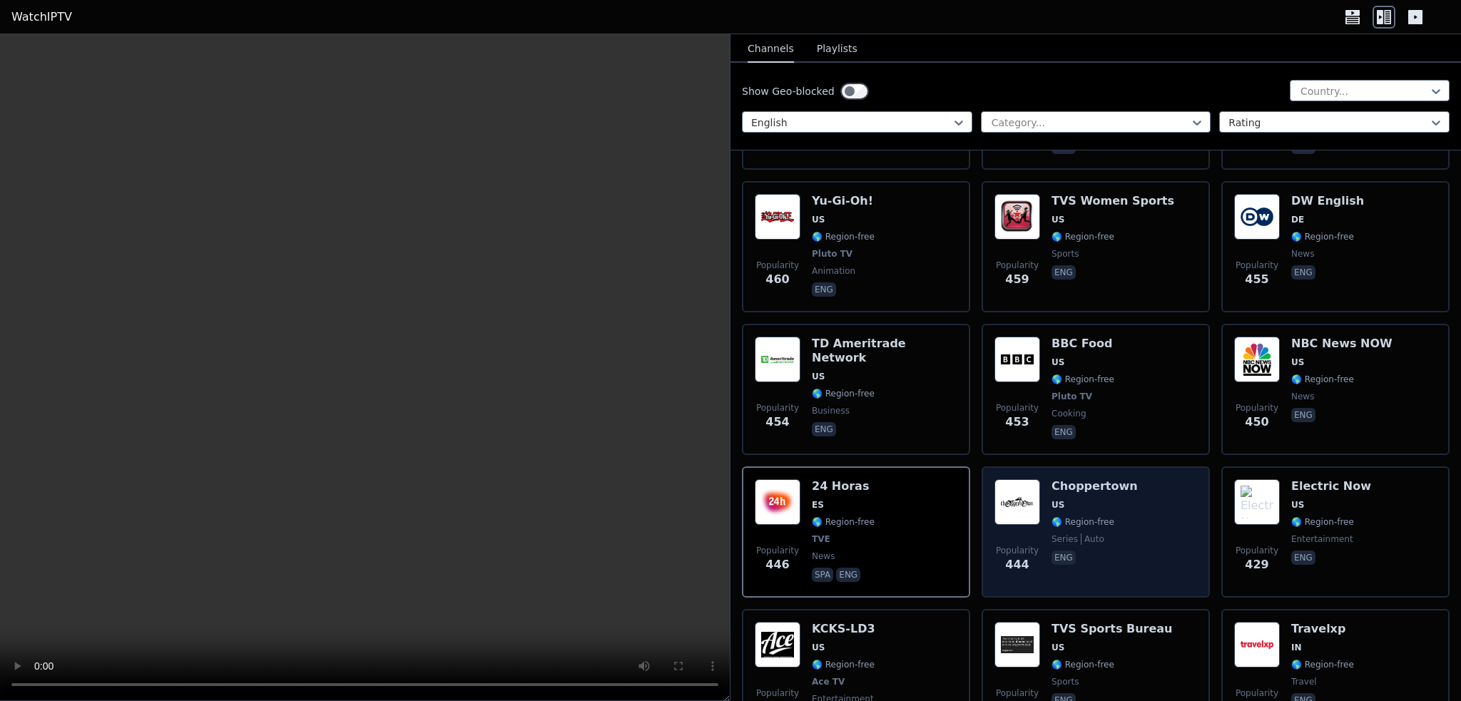
click at [1110, 479] on div "[GEOGRAPHIC_DATA] [GEOGRAPHIC_DATA] 🌎 Region-free series auto eng" at bounding box center [1095, 532] width 86 height 106
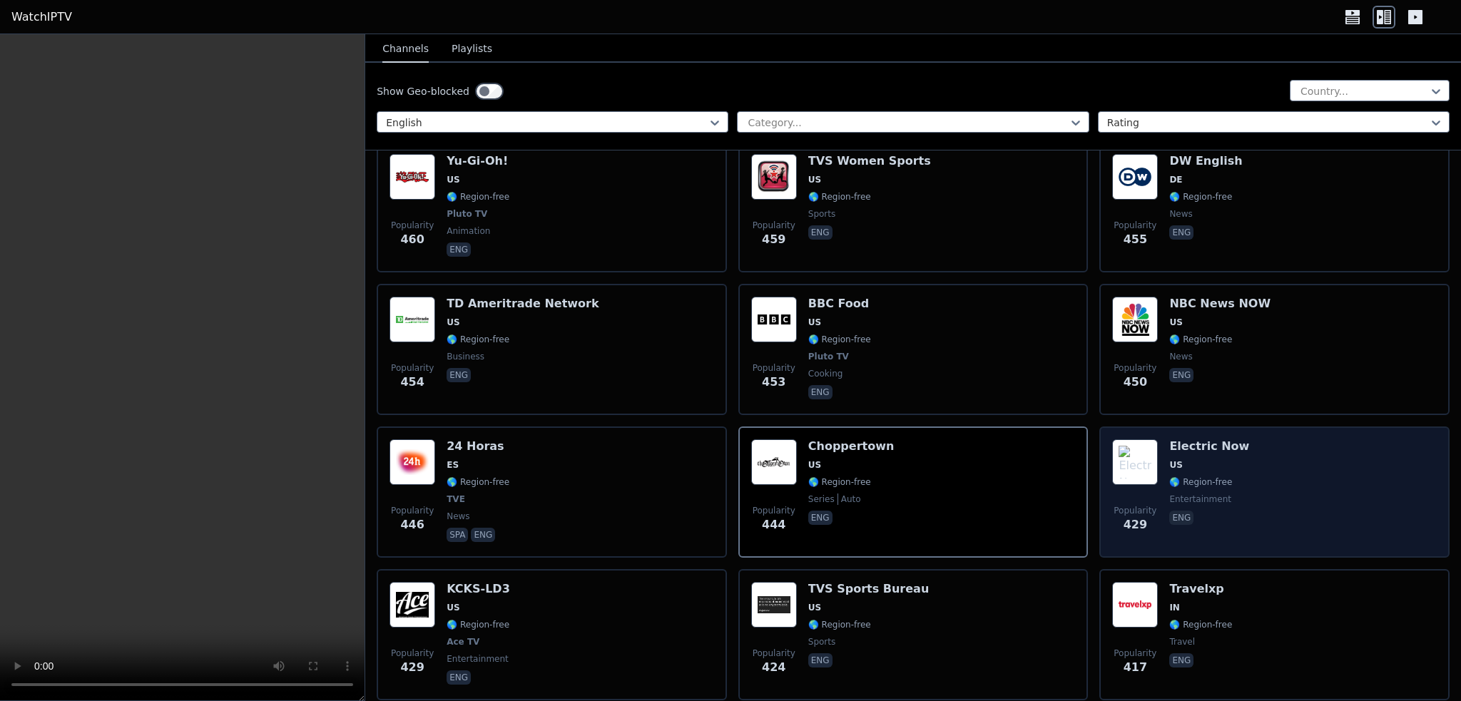
click at [1266, 459] on div "Popularity 429 Electric Now US 🌎 Region-free entertainment eng" at bounding box center [1274, 492] width 325 height 106
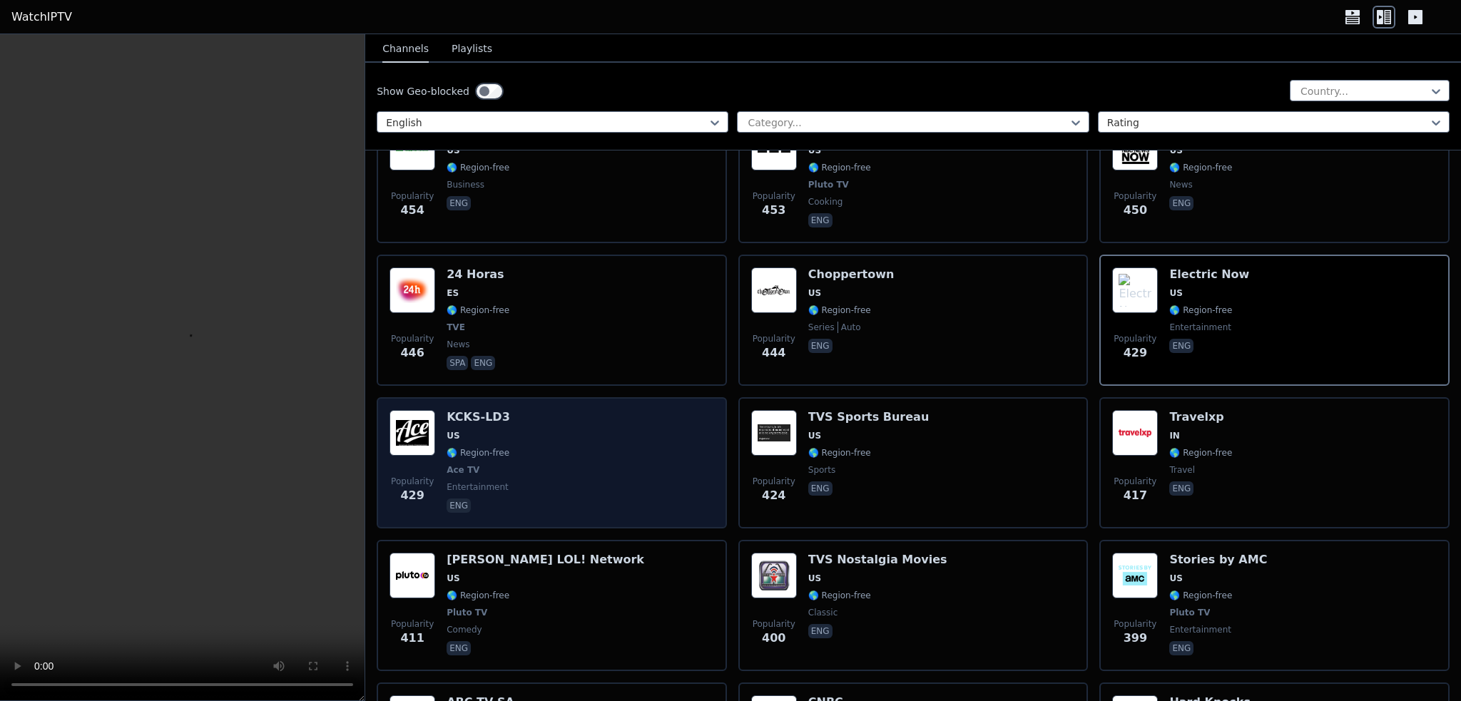
scroll to position [4637, 0]
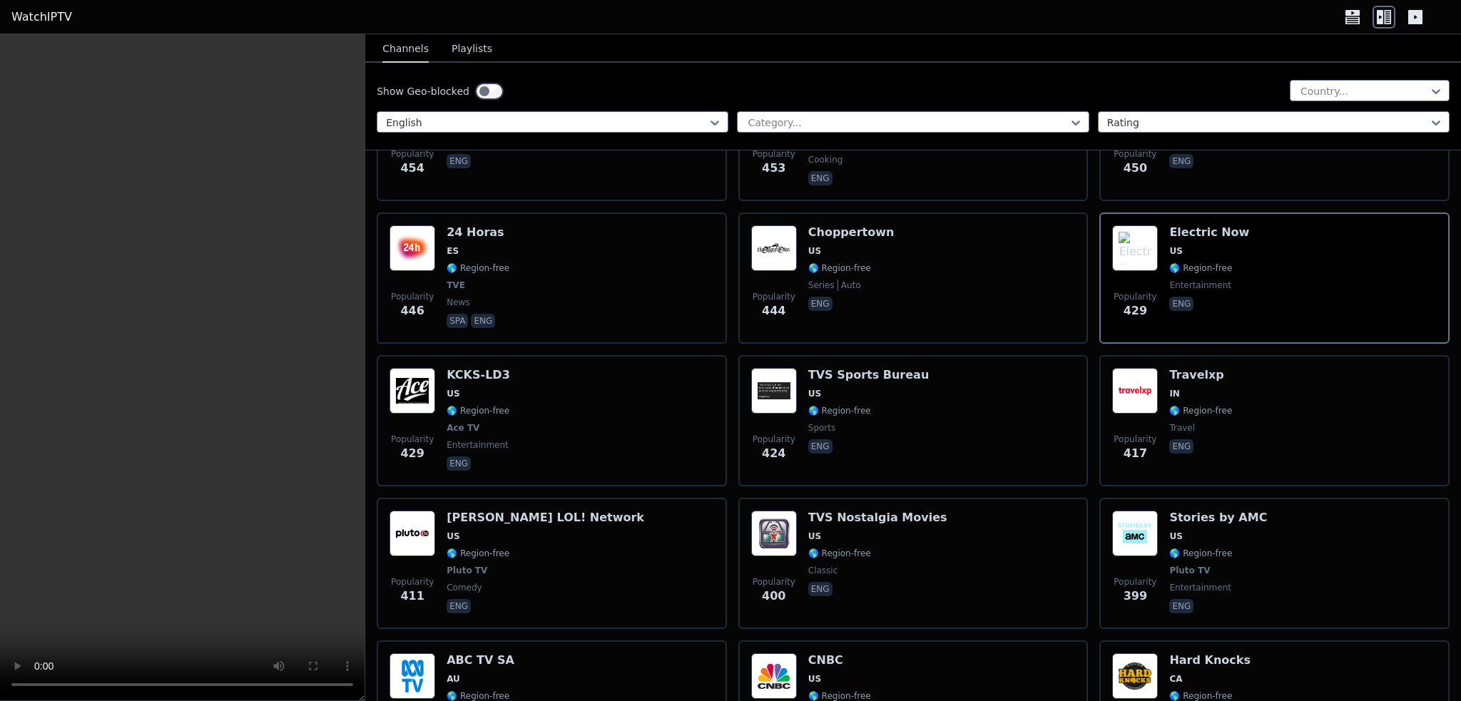
click at [1350, 14] on icon at bounding box center [1352, 13] width 14 height 6
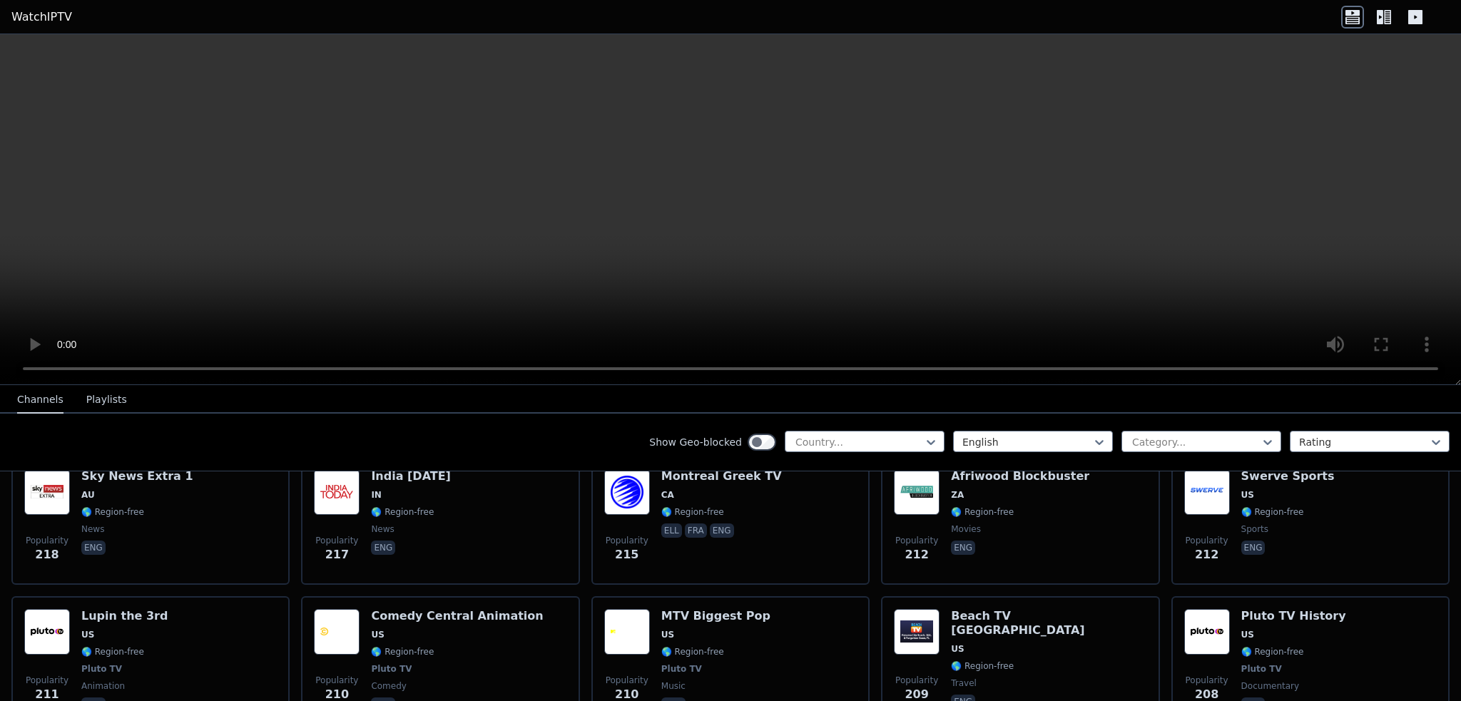
click at [1390, 19] on icon at bounding box center [1387, 17] width 7 height 14
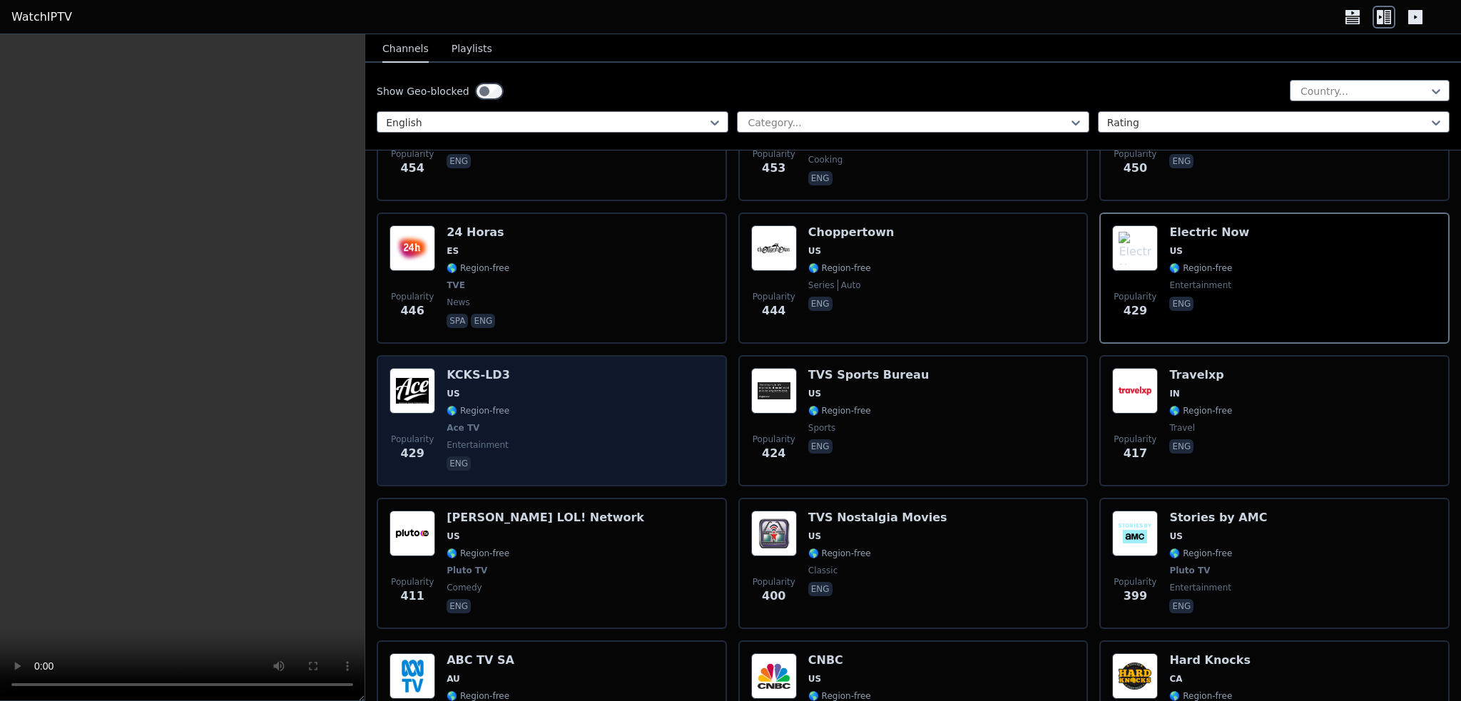
click at [569, 399] on div "Popularity 429 KCKS-LD3 US 🌎 Region-free Ace TV entertainment eng" at bounding box center [552, 421] width 325 height 106
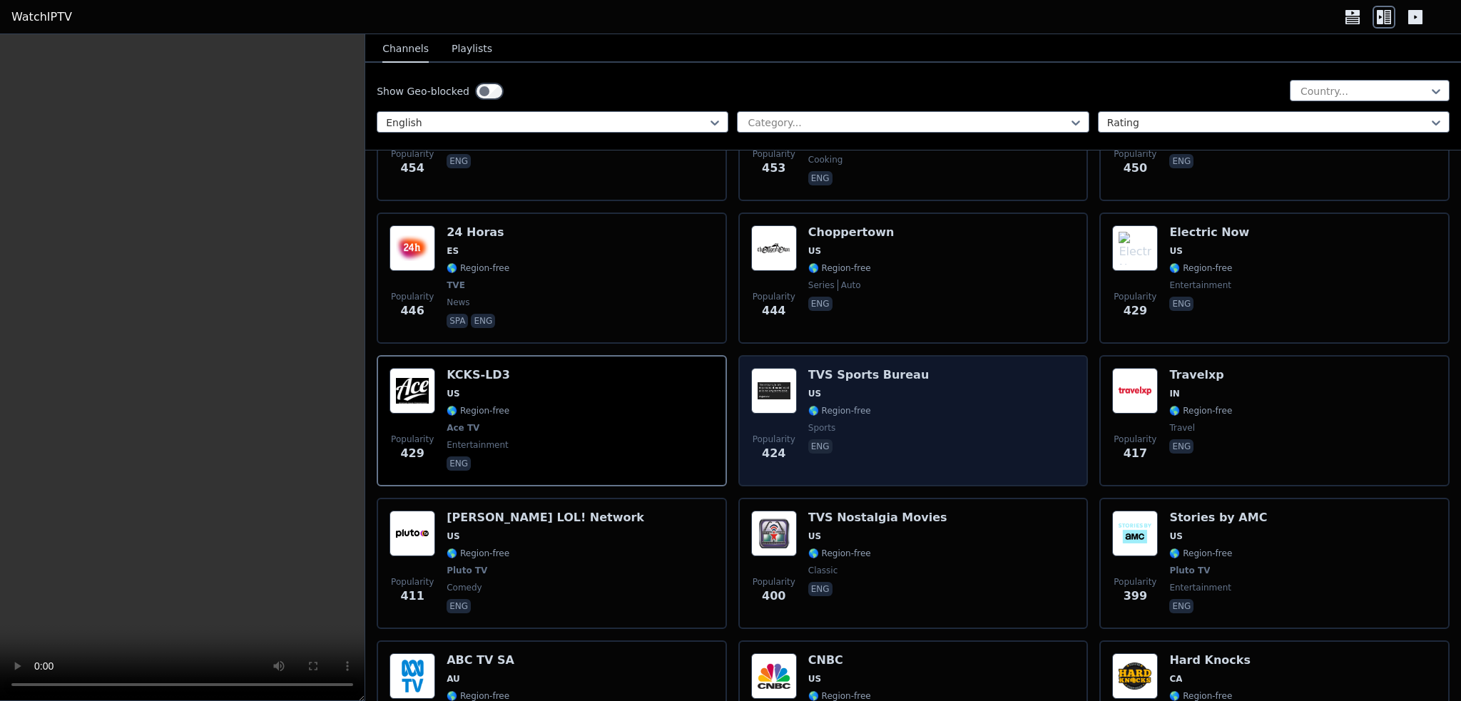
click at [945, 405] on div "Popularity 424 TVS Sports Bureau US 🌎 Region-free sports eng" at bounding box center [913, 421] width 325 height 106
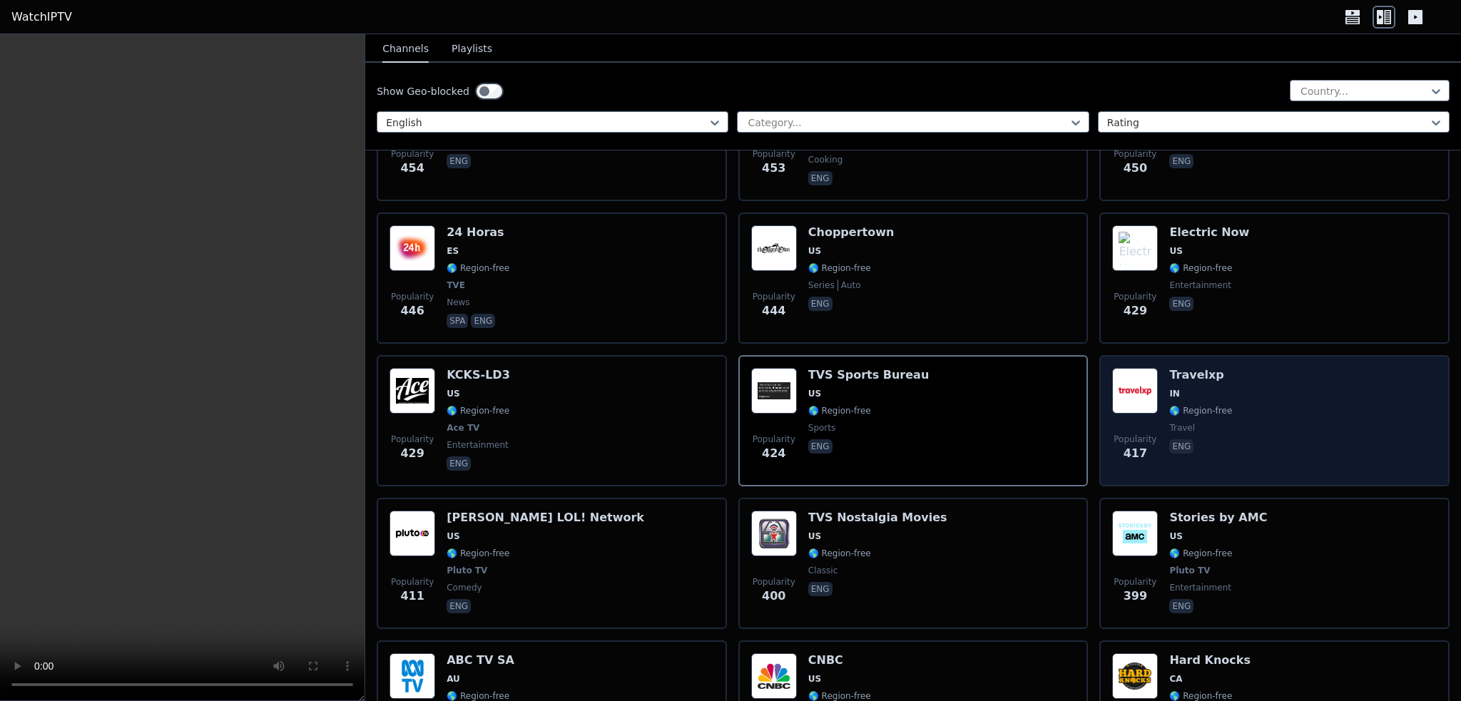
click at [1197, 388] on span "IN" at bounding box center [1200, 393] width 63 height 11
